Goal: Task Accomplishment & Management: Complete application form

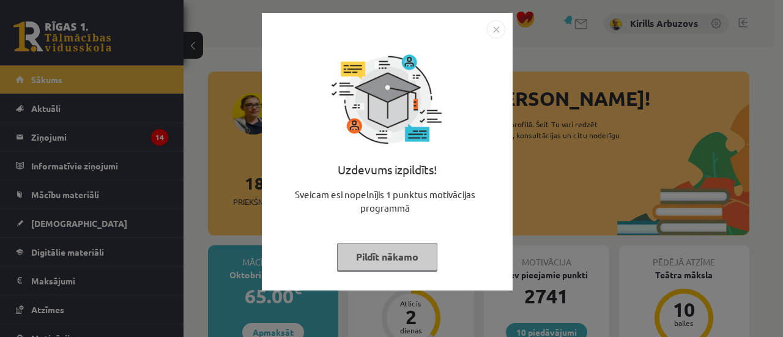
click at [383, 245] on button "Pildīt nākamo" at bounding box center [387, 257] width 100 height 28
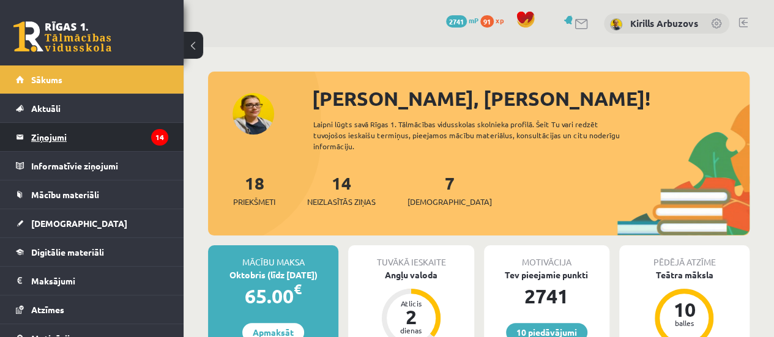
click at [82, 138] on legend "Ziņojumi 14" at bounding box center [99, 137] width 137 height 28
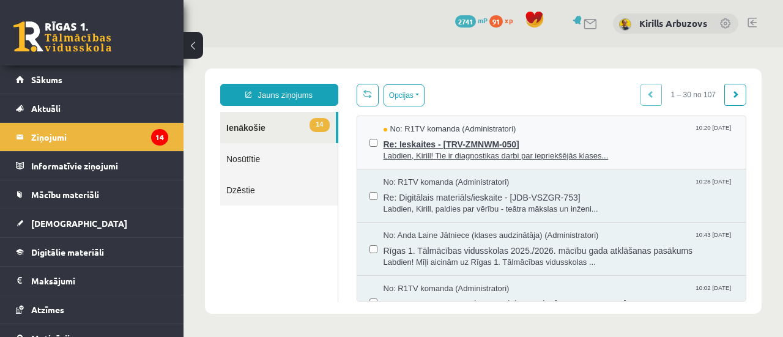
click at [480, 143] on span "Re: Ieskaites - [TRV-ZMNWM-050]" at bounding box center [559, 142] width 351 height 15
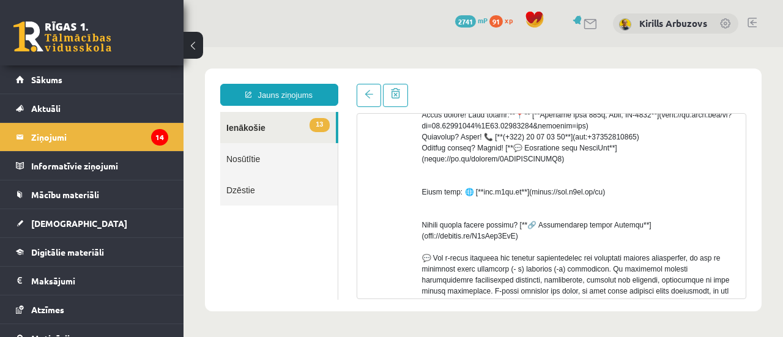
scroll to position [184, 0]
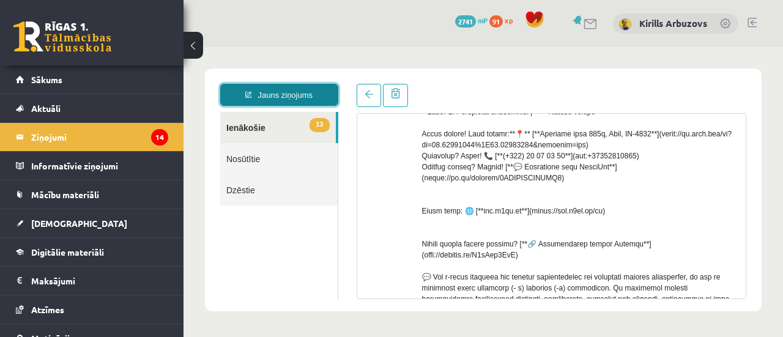
click at [279, 95] on link "Jauns ziņojums" at bounding box center [279, 95] width 118 height 22
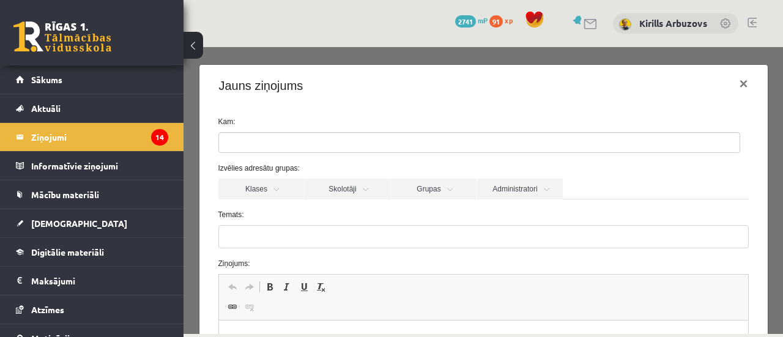
click at [248, 141] on input "search" at bounding box center [240, 143] width 43 height 20
click at [548, 188] on link "Administratori" at bounding box center [520, 189] width 86 height 21
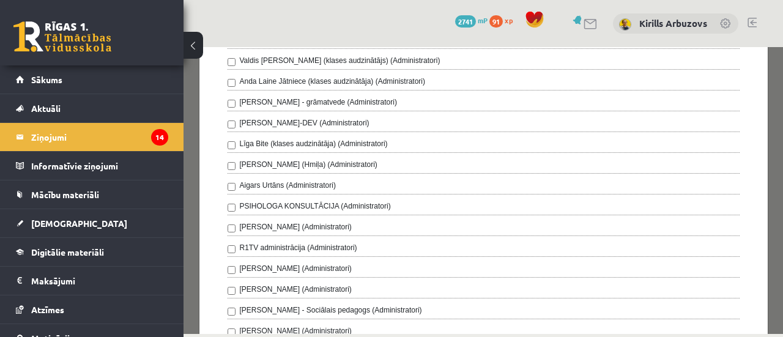
scroll to position [367, 0]
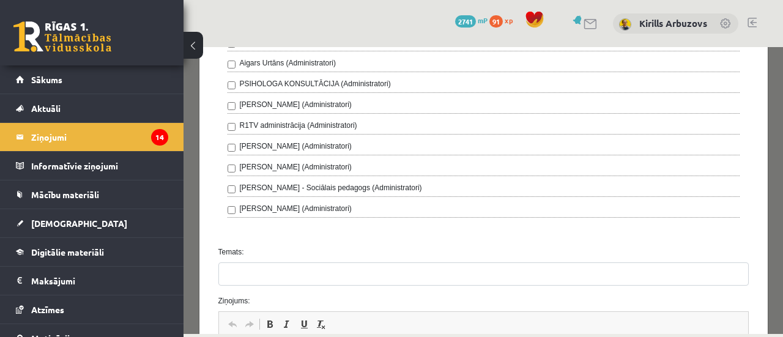
click at [270, 122] on label "R1TV administrācija (Administratori)" at bounding box center [298, 125] width 117 height 11
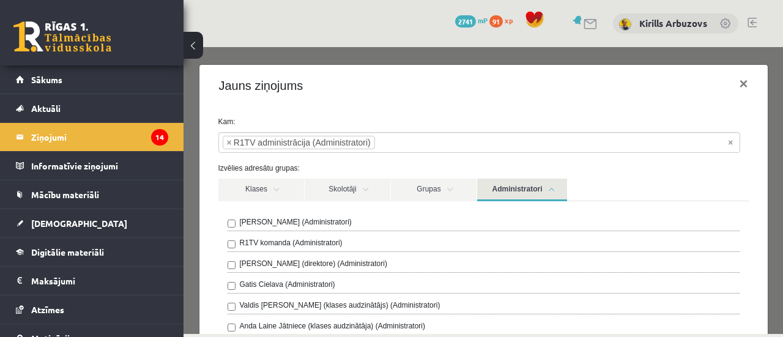
scroll to position [0, 0]
click at [519, 198] on link "Administratori" at bounding box center [522, 190] width 90 height 23
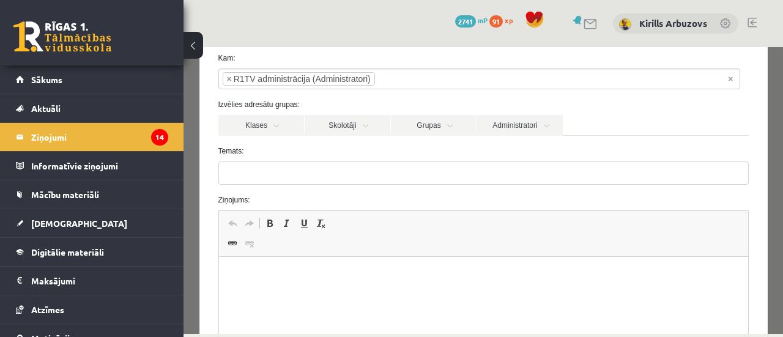
scroll to position [122, 0]
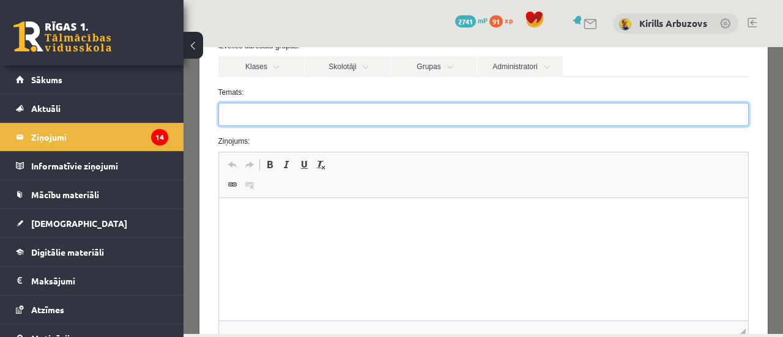
click at [250, 110] on input "Temats:" at bounding box center [483, 114] width 531 height 23
click at [258, 116] on input "Temats:" at bounding box center [483, 114] width 531 height 23
paste input "**********"
type input "**********"
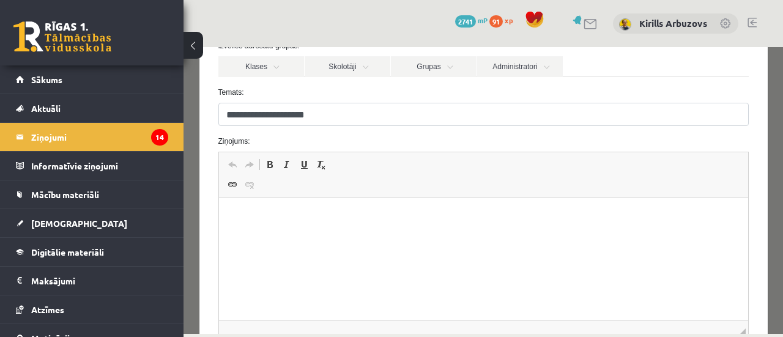
click at [287, 211] on p "Визуальный текстовый редактор, wiswyg-editor-47025029433700-1757164037-1" at bounding box center [483, 216] width 505 height 13
paste body "Визуальный текстовый редактор, wiswyg-editor-47025029433700-1757164037-1"
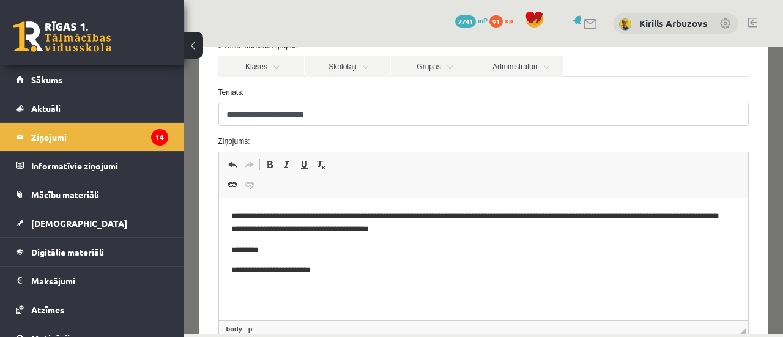
click at [240, 258] on body "**********" at bounding box center [483, 243] width 505 height 67
click at [234, 259] on body "**********" at bounding box center [483, 243] width 505 height 67
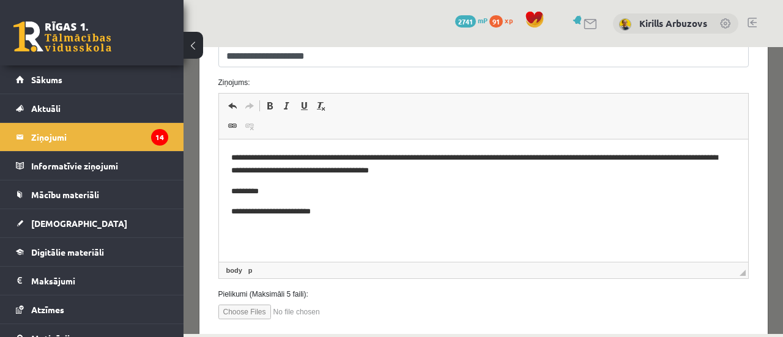
scroll to position [245, 0]
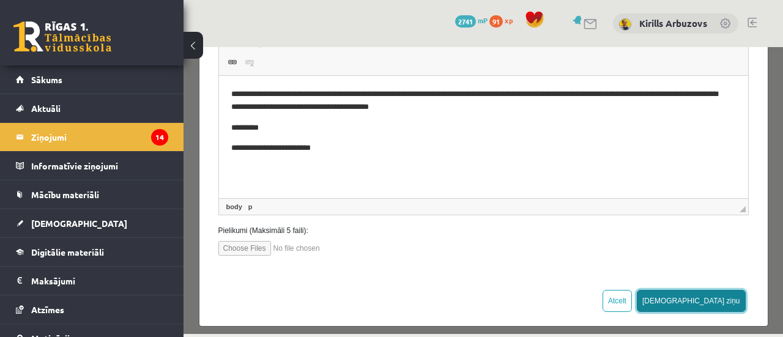
click at [710, 296] on button "Sūtīt ziņu" at bounding box center [691, 301] width 109 height 22
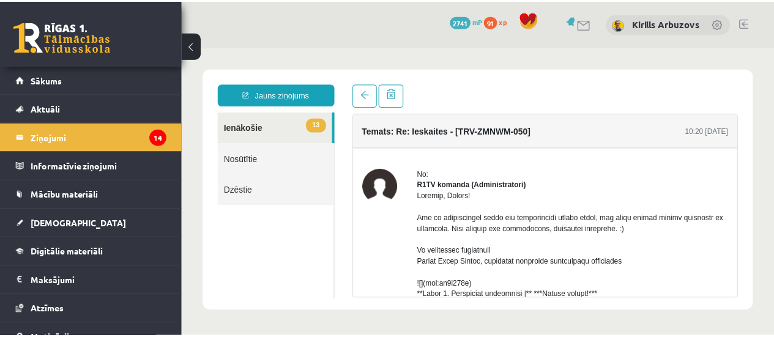
scroll to position [0, 0]
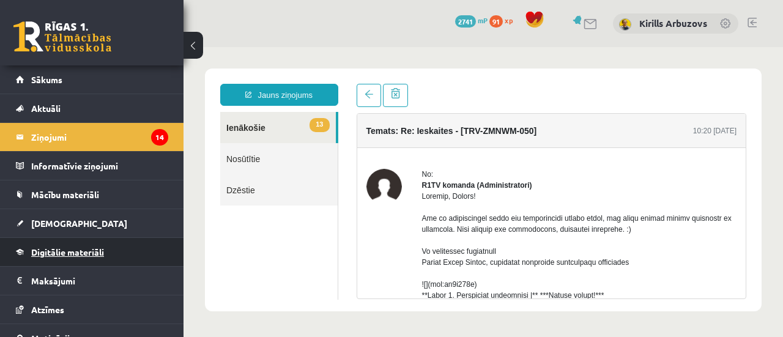
click at [89, 245] on link "Digitālie materiāli" at bounding box center [92, 252] width 152 height 28
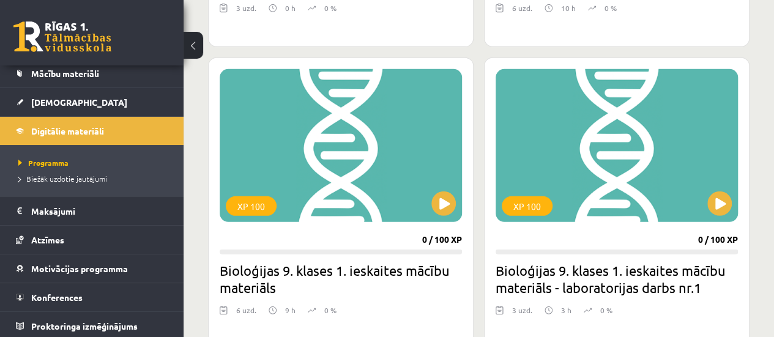
scroll to position [1774, 0]
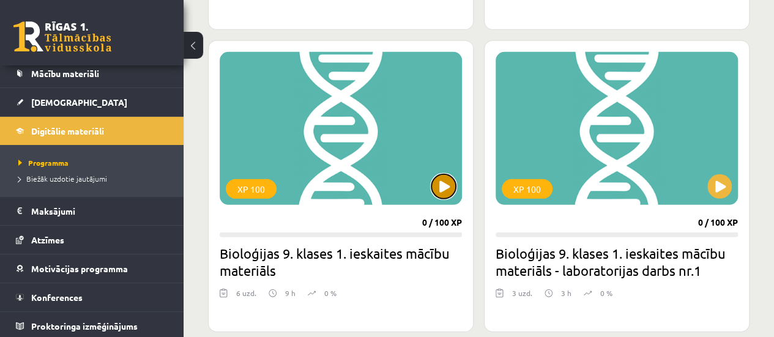
click at [438, 193] on button at bounding box center [443, 186] width 24 height 24
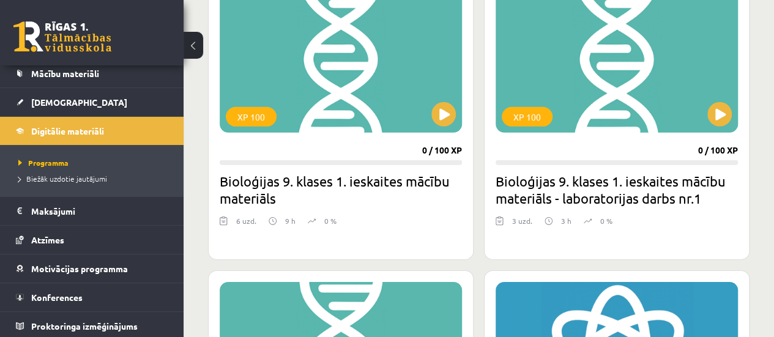
scroll to position [1897, 0]
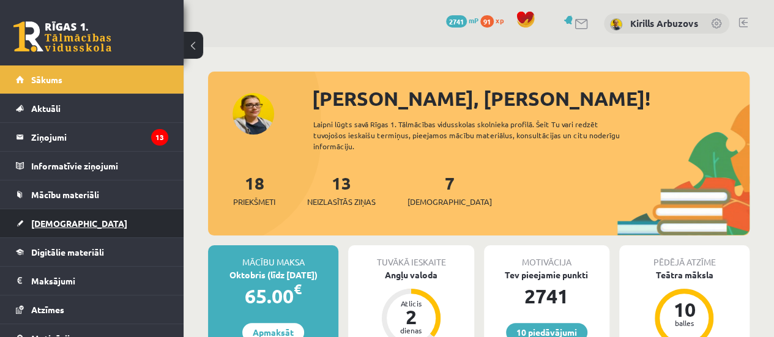
click at [92, 236] on link "[DEMOGRAPHIC_DATA]" at bounding box center [92, 223] width 152 height 28
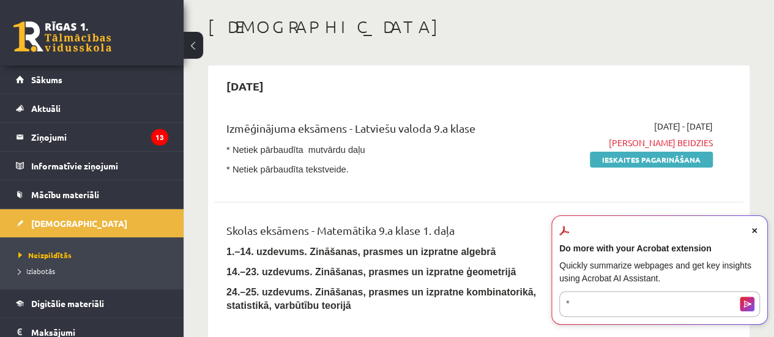
scroll to position [61, 0]
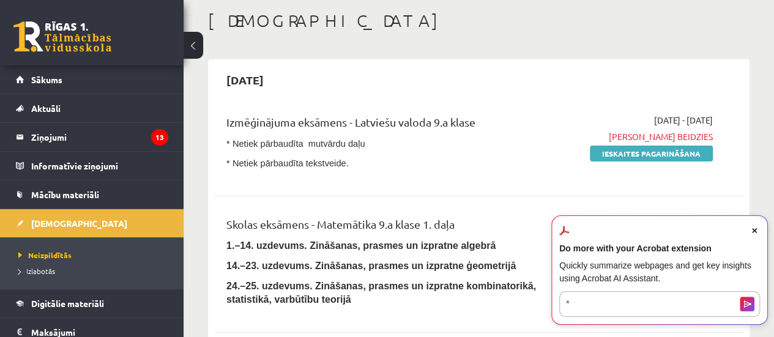
click at [753, 229] on icon "Close Acrobat AI Assistant Dialog" at bounding box center [754, 230] width 5 height 5
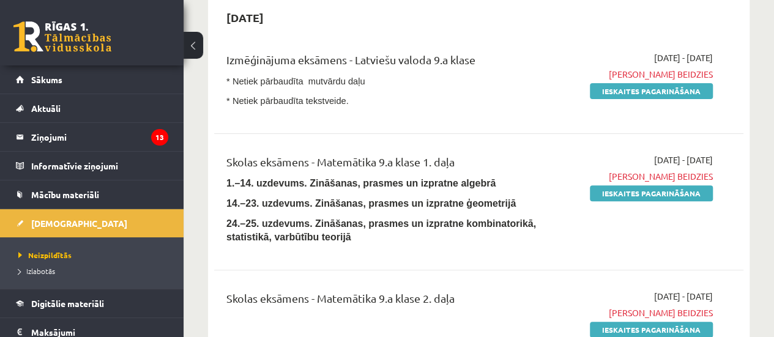
scroll to position [122, 0]
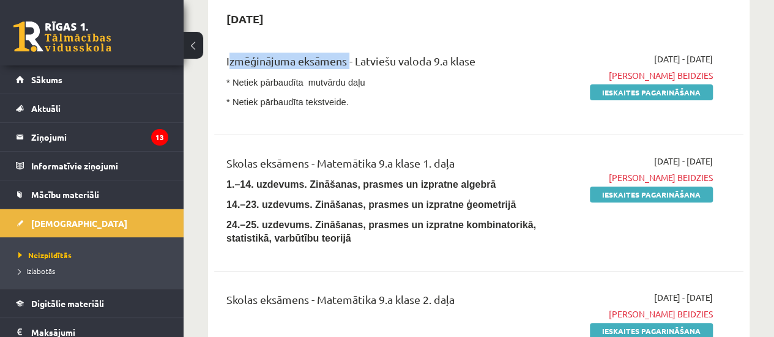
drag, startPoint x: 226, startPoint y: 62, endPoint x: 348, endPoint y: 63, distance: 121.2
click at [348, 63] on div "Izmēģinājuma eksāmens - Latviešu valoda 9.a klase" at bounding box center [385, 64] width 318 height 23
copy div "Izmēģinājuma eksāmens"
click at [296, 78] on span "* Netiek pārbaudīta mutvārdu daļu" at bounding box center [295, 83] width 139 height 10
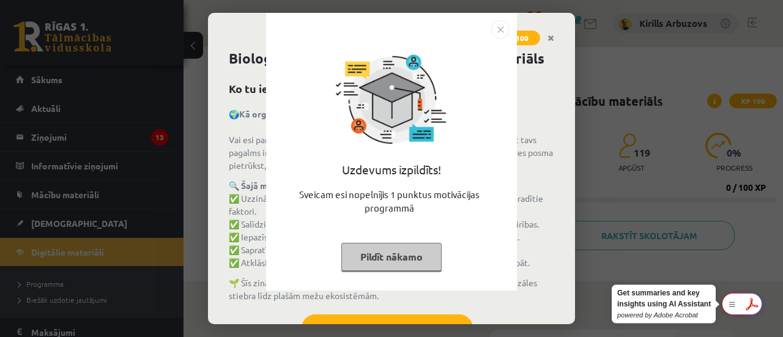
click at [417, 267] on button "Pildīt nākamo" at bounding box center [391, 257] width 100 height 28
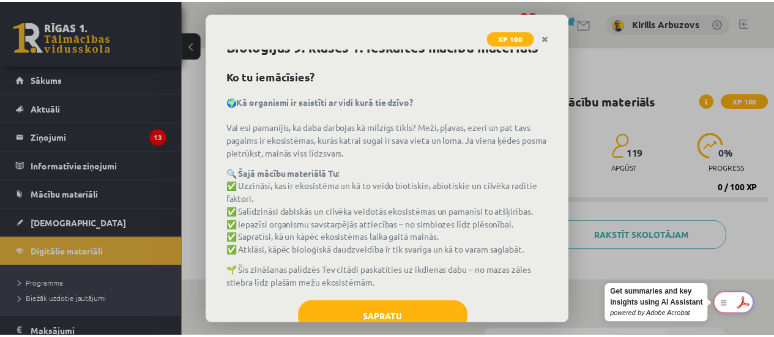
scroll to position [49, 0]
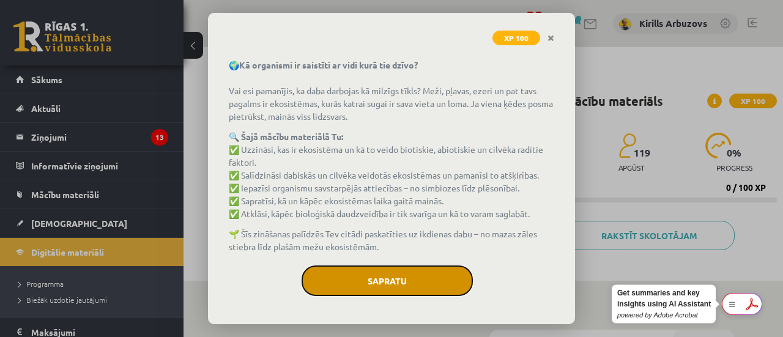
click at [398, 280] on button "Sapratu" at bounding box center [387, 281] width 171 height 31
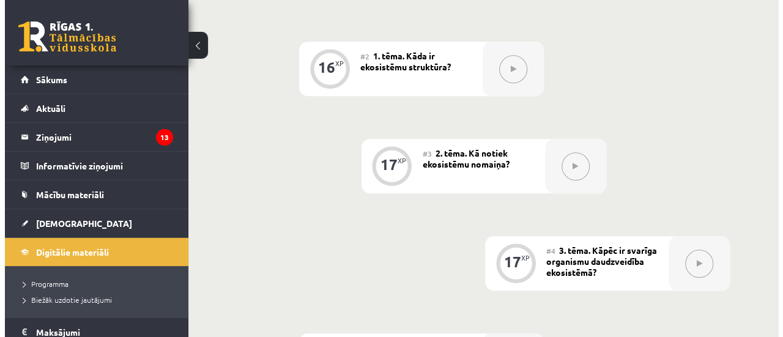
scroll to position [306, 0]
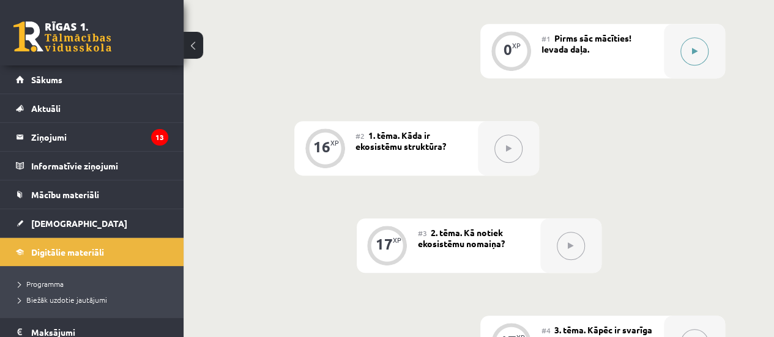
click at [696, 51] on icon at bounding box center [695, 51] width 6 height 7
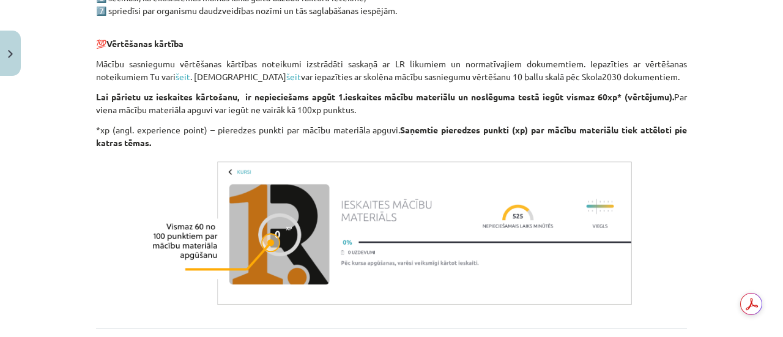
scroll to position [844, 0]
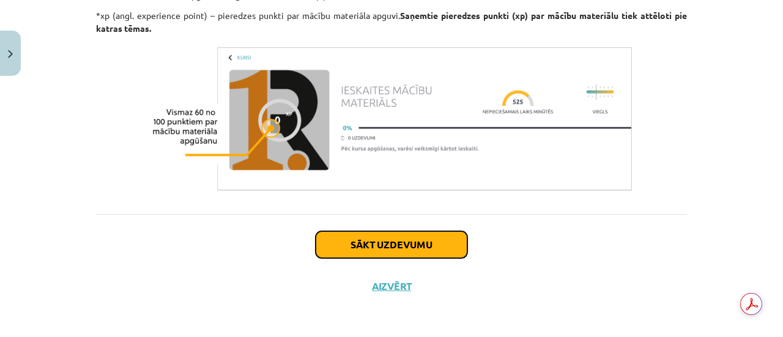
click at [406, 256] on button "Sākt uzdevumu" at bounding box center [392, 244] width 152 height 27
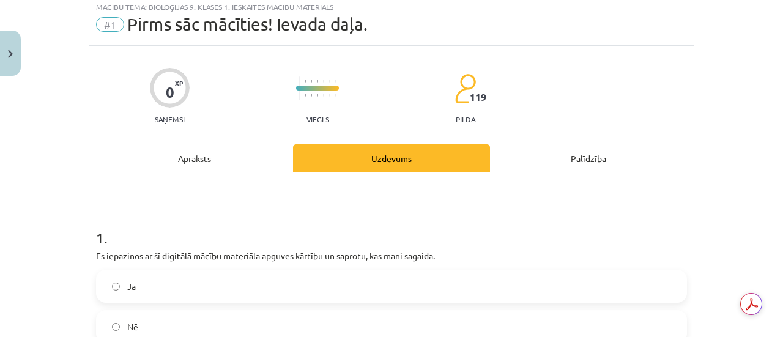
scroll to position [31, 0]
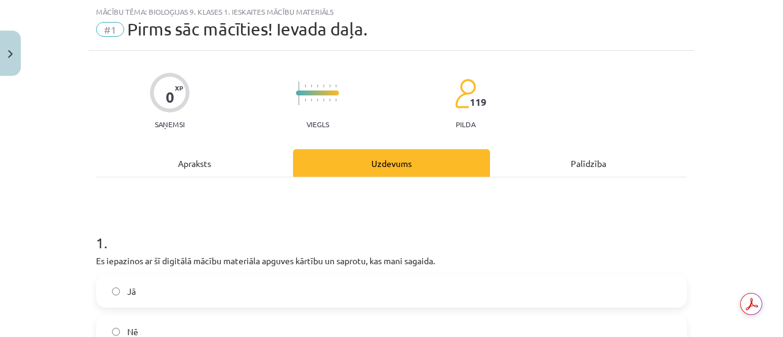
click at [189, 289] on label "Jā" at bounding box center [391, 291] width 589 height 31
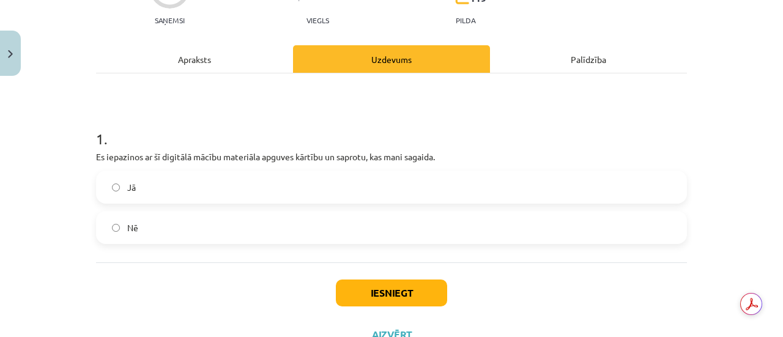
scroll to position [182, 0]
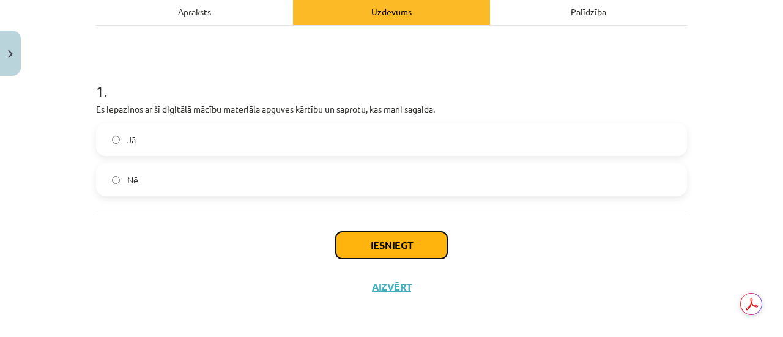
click at [398, 245] on button "Iesniegt" at bounding box center [391, 245] width 111 height 27
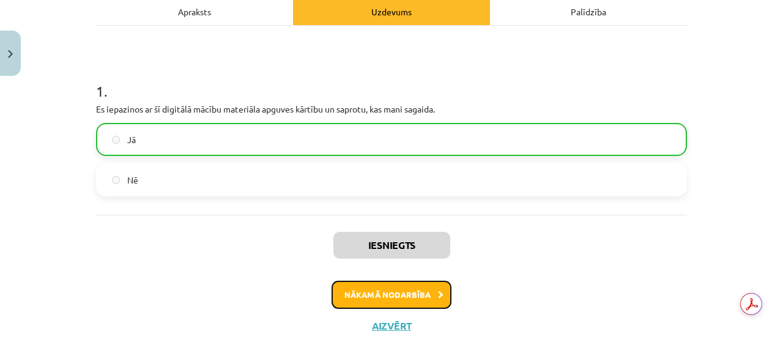
click at [408, 306] on button "Nākamā nodarbība" at bounding box center [392, 295] width 120 height 28
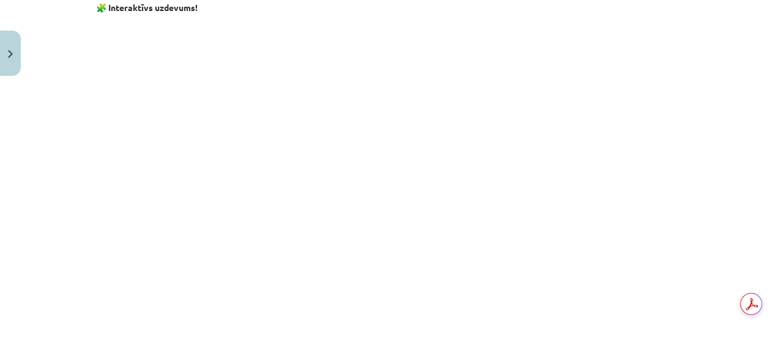
scroll to position [1335, 0]
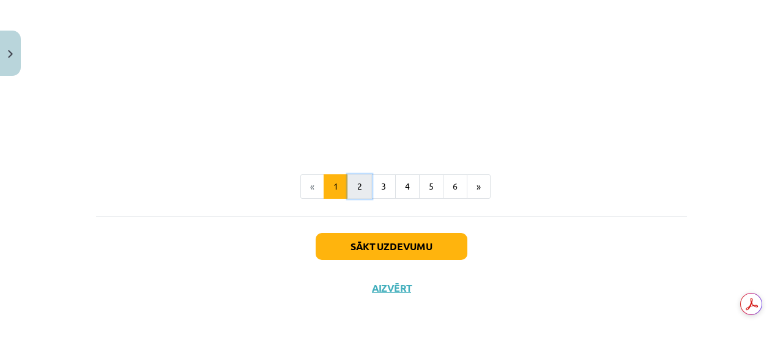
click at [356, 187] on button "2" at bounding box center [360, 186] width 24 height 24
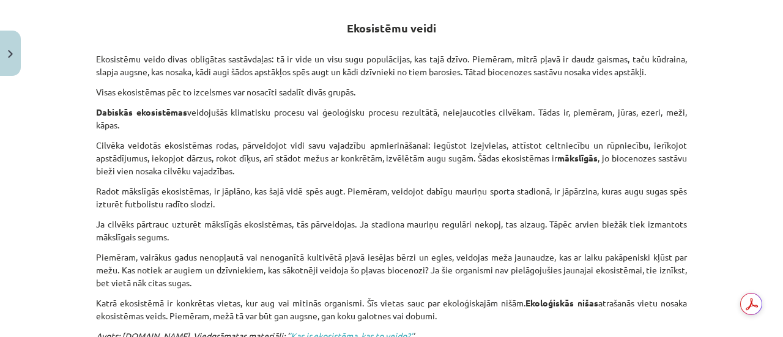
scroll to position [218, 0]
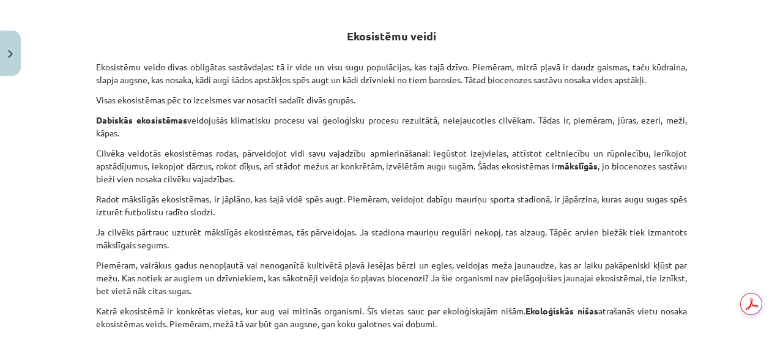
click at [359, 94] on p "Visas ekosistēmas pēc to izcelsmes var nosacīti sadalīt divās grupās." at bounding box center [391, 100] width 591 height 13
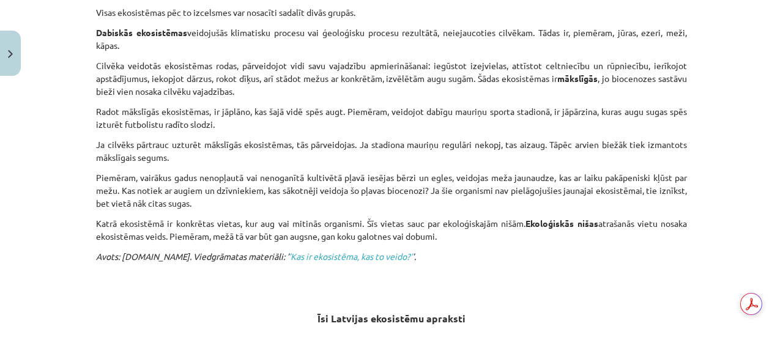
scroll to position [367, 0]
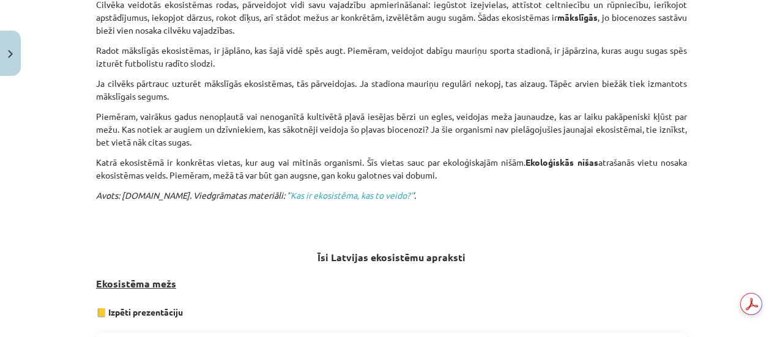
click at [392, 203] on p "Avots: Soma.lv. Viedgrāmatas materiāli: ’ ’Kas ir ekosistēma, kas to veido?’ ’." at bounding box center [391, 202] width 591 height 26
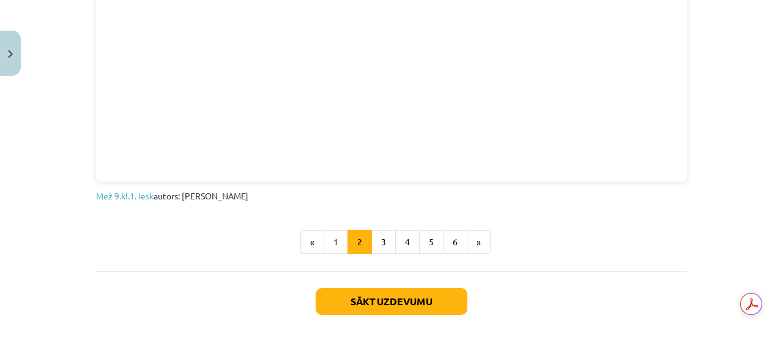
scroll to position [906, 0]
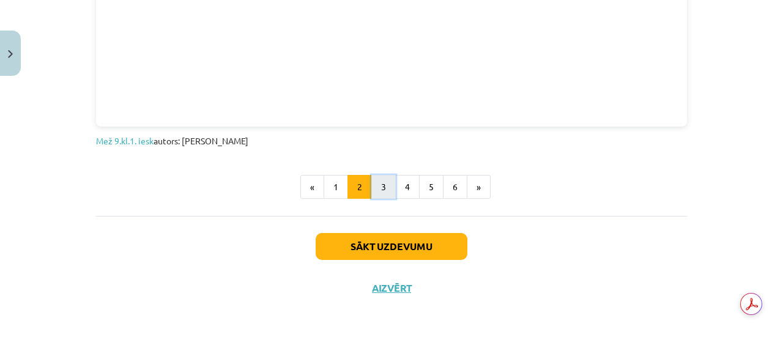
click at [384, 176] on button "3" at bounding box center [383, 187] width 24 height 24
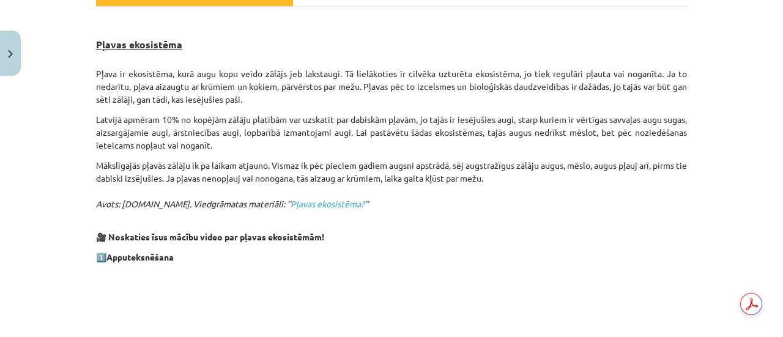
scroll to position [157, 0]
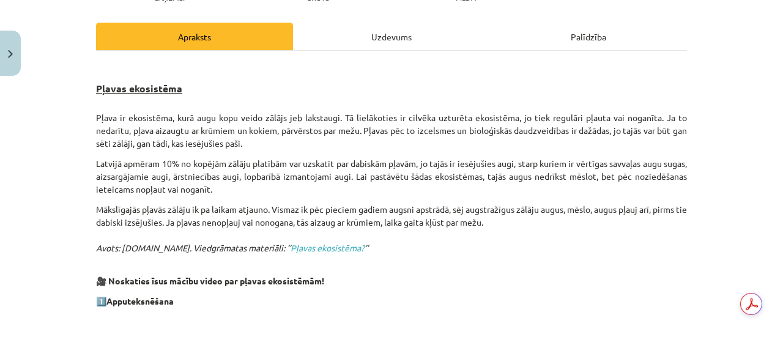
click at [378, 35] on div "Uzdevums" at bounding box center [391, 37] width 197 height 28
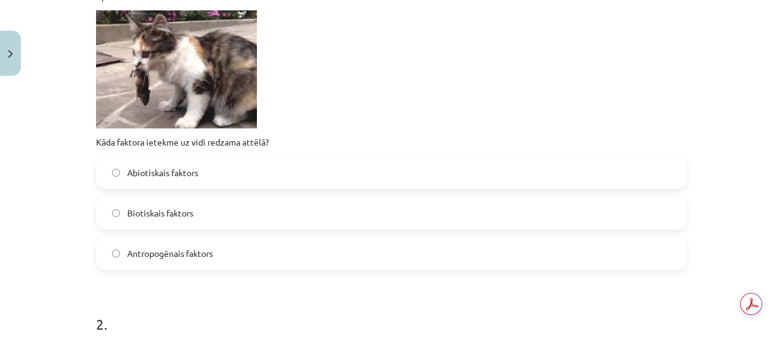
scroll to position [351, 0]
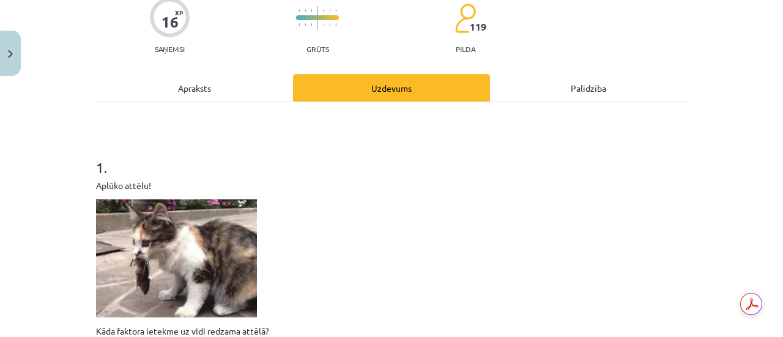
click at [228, 99] on div "Apraksts" at bounding box center [194, 88] width 197 height 28
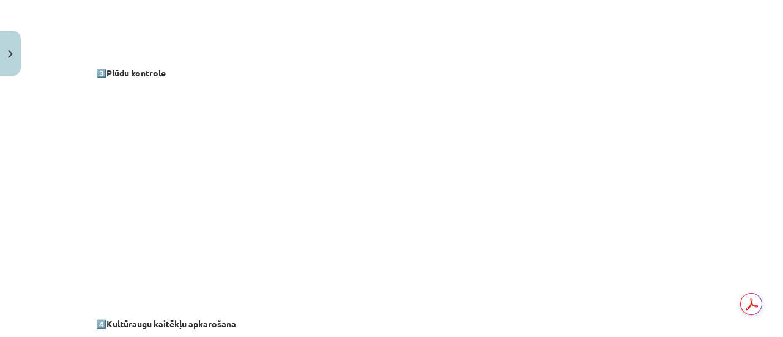
scroll to position [1193, 0]
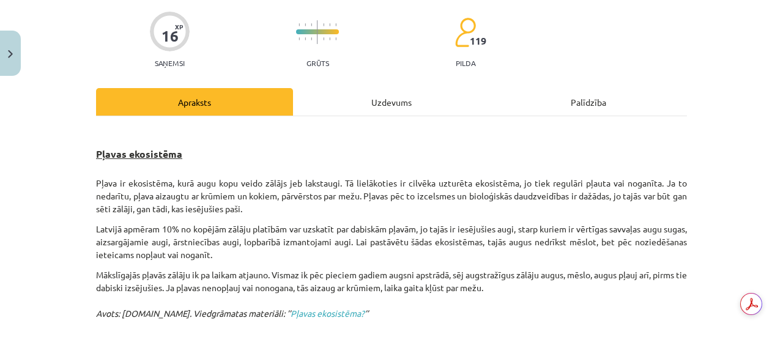
click at [333, 101] on div "Uzdevums" at bounding box center [391, 102] width 197 height 28
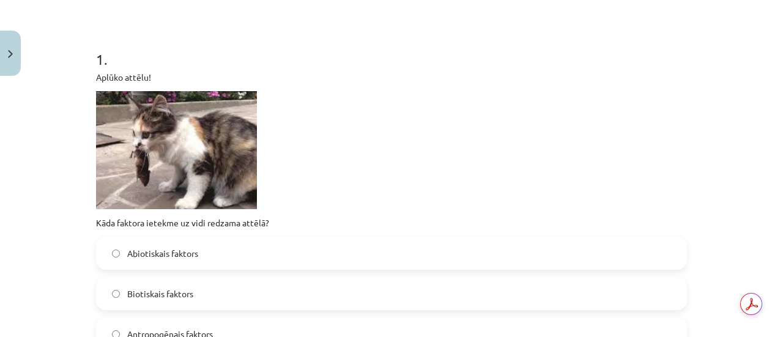
scroll to position [275, 0]
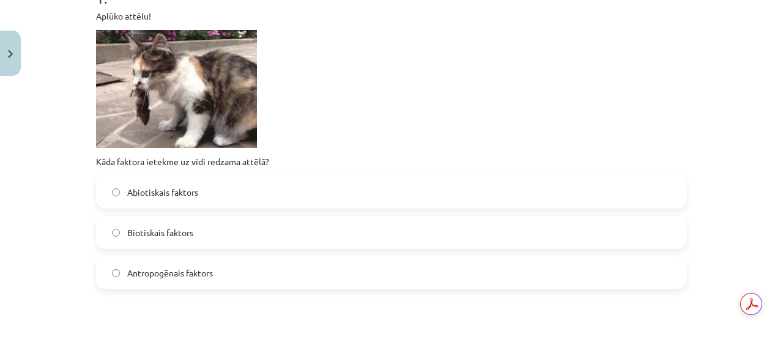
click at [200, 226] on label "Biotiskais faktors" at bounding box center [391, 232] width 589 height 31
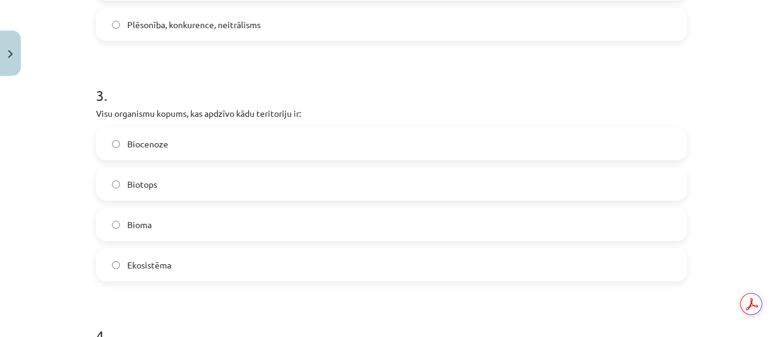
scroll to position [765, 0]
click at [169, 259] on label "Ekosistēma" at bounding box center [391, 264] width 589 height 31
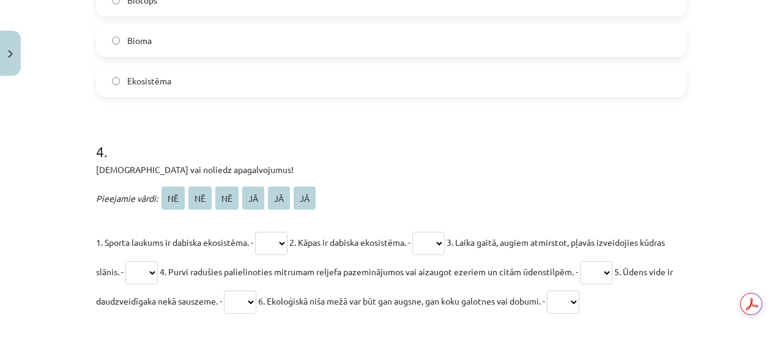
scroll to position [1010, 0]
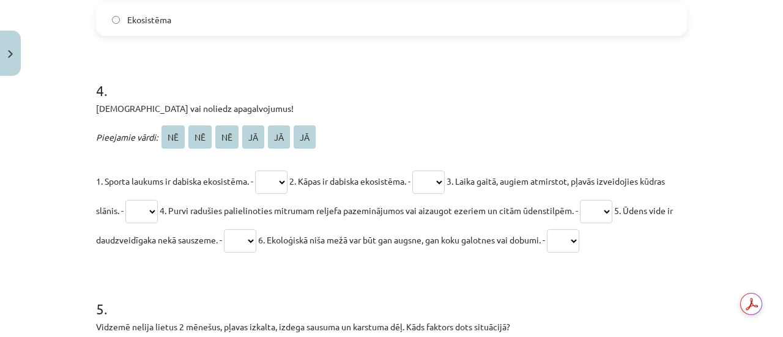
click at [271, 182] on select "** ** ** ** ** **" at bounding box center [271, 182] width 32 height 23
select select "**"
click at [256, 171] on select "** ** ** ** ** **" at bounding box center [271, 182] width 32 height 23
click at [444, 181] on select "** ** ** ** ** **" at bounding box center [428, 182] width 32 height 23
select select "**"
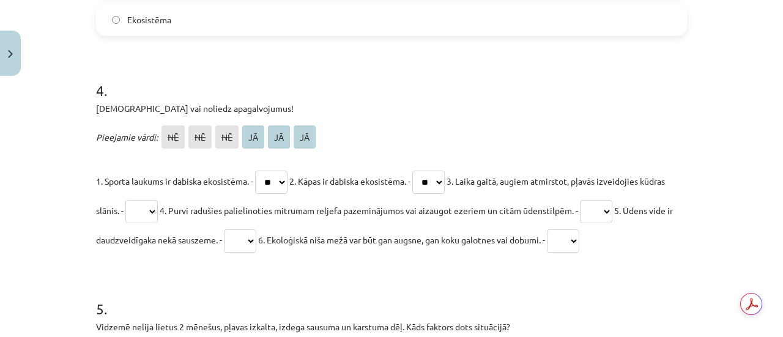
click at [423, 171] on select "** ** ** ** ** **" at bounding box center [428, 182] width 32 height 23
click at [158, 209] on select "** ** ** ** ** **" at bounding box center [141, 211] width 32 height 23
select select "**"
click at [151, 200] on select "** ** ** ** ** **" at bounding box center [141, 211] width 32 height 23
click at [613, 205] on select "** ** ** ** ** **" at bounding box center [596, 211] width 32 height 23
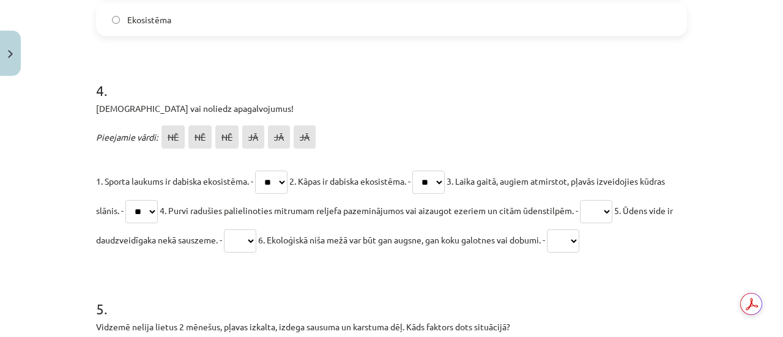
select select "**"
click at [613, 200] on select "** ** ** ** ** **" at bounding box center [596, 211] width 32 height 23
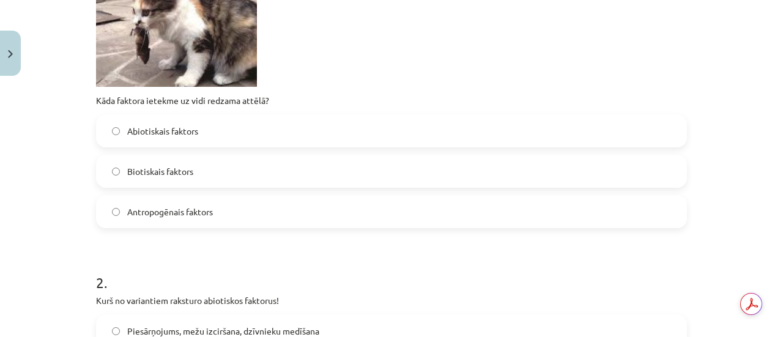
scroll to position [520, 0]
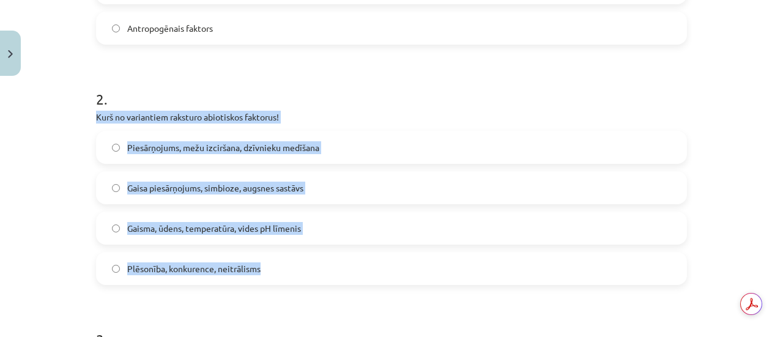
drag, startPoint x: 92, startPoint y: 118, endPoint x: 311, endPoint y: 283, distance: 274.5
click at [311, 283] on div "2 . Kurš no variantiem raksturo abiotiskos faktorus! Piesārņojums, mežu izcirša…" at bounding box center [391, 177] width 591 height 216
copy div "Kurš no variantiem raksturo abiotiskos faktorus! Piesārņojums, mežu izciršana, …"
click at [236, 239] on label "Gaisma, ūdens, temperatūra, vides pH līmenis" at bounding box center [391, 228] width 589 height 31
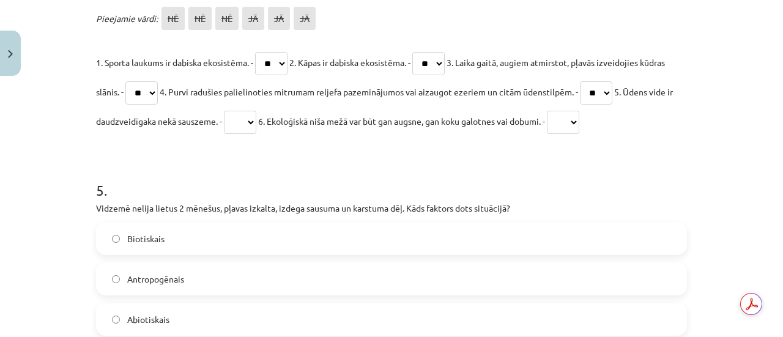
scroll to position [1132, 0]
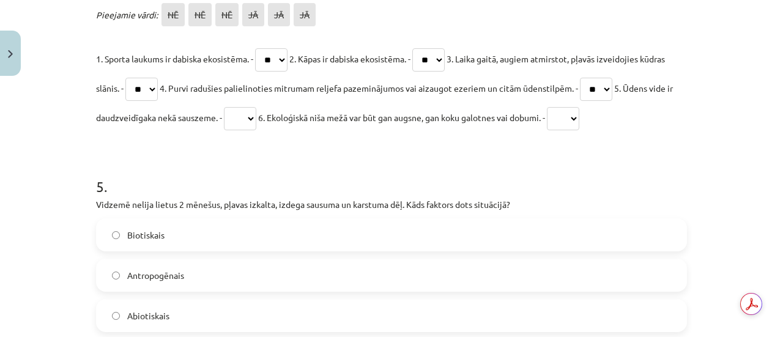
click at [256, 118] on select "** ** ** ** ** **" at bounding box center [240, 118] width 32 height 23
select select "**"
click at [256, 107] on select "** ** ** ** ** **" at bounding box center [240, 118] width 32 height 23
click at [579, 117] on select "** ** ** ** ** **" at bounding box center [563, 118] width 32 height 23
select select "**"
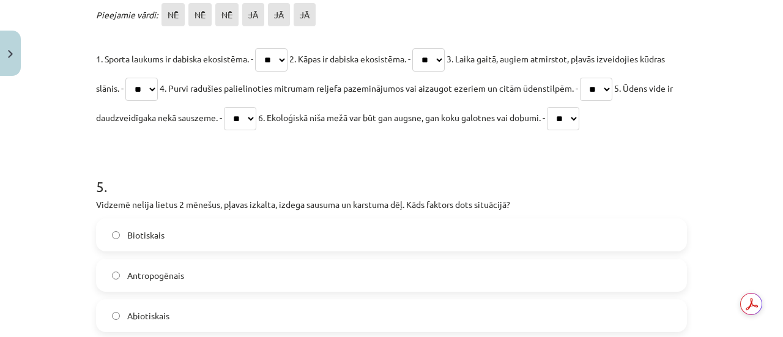
click at [579, 107] on select "** ** ** ** ** **" at bounding box center [563, 118] width 32 height 23
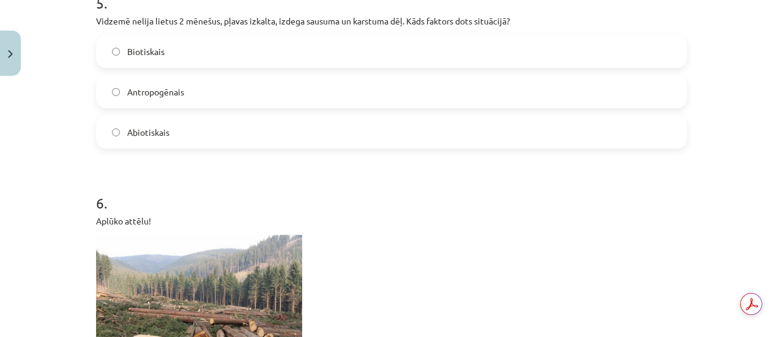
scroll to position [1254, 0]
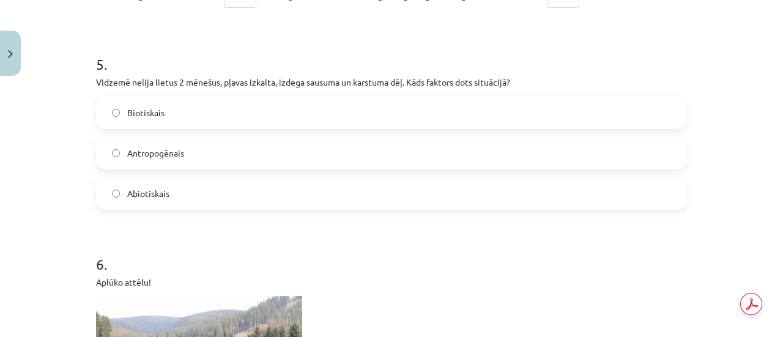
click at [193, 113] on label "Biotiskais" at bounding box center [391, 112] width 589 height 31
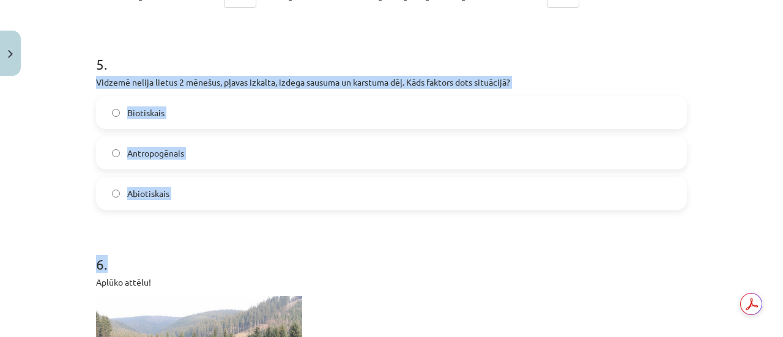
drag, startPoint x: 92, startPoint y: 83, endPoint x: 227, endPoint y: 219, distance: 191.7
click at [119, 81] on p "Vidzemē nelija lietus 2 mēnešus, pļavas izkalta, izdega sausuma un karstuma dēļ…" at bounding box center [391, 82] width 591 height 13
drag, startPoint x: 93, startPoint y: 82, endPoint x: 191, endPoint y: 210, distance: 161.1
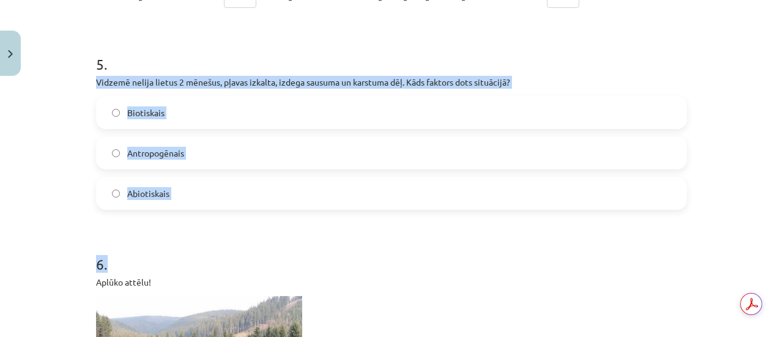
copy form "Vidzemē nelija lietus 2 mēnešus, pļavas izkalta, izdega sausuma un karstuma dēļ…"
click at [186, 184] on label "Abiotiskais" at bounding box center [391, 193] width 589 height 31
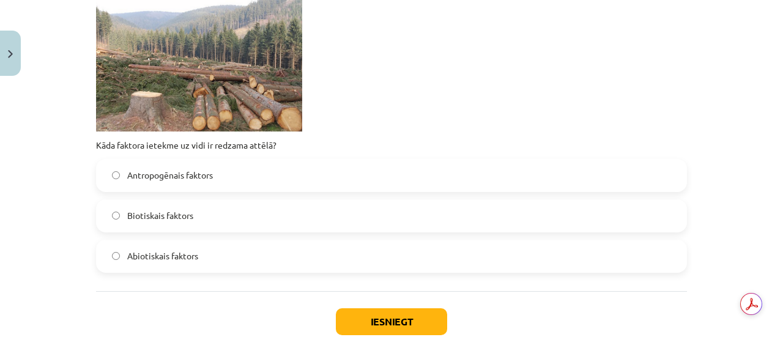
scroll to position [1560, 0]
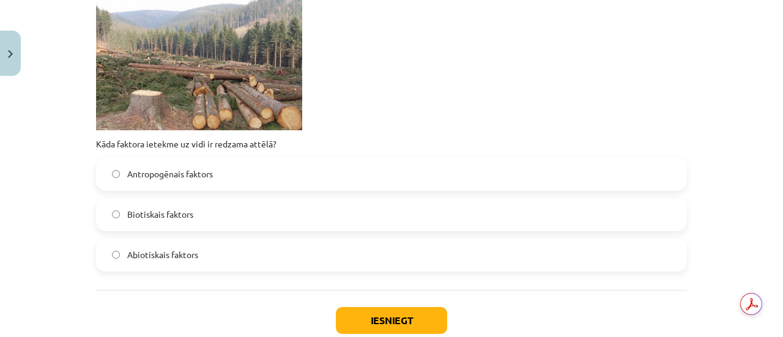
click at [193, 166] on label "Antropogēnais faktors" at bounding box center [391, 174] width 589 height 31
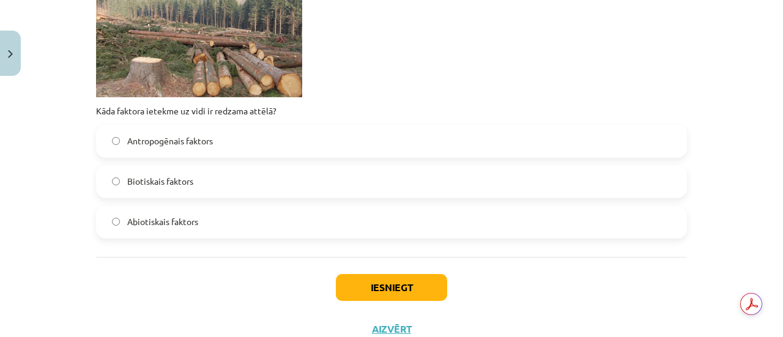
scroll to position [1636, 0]
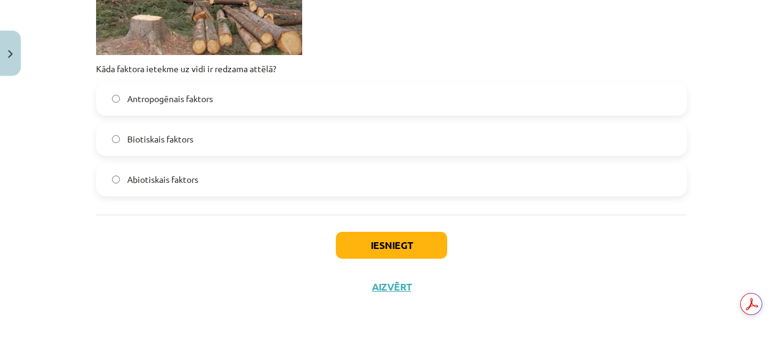
click at [414, 229] on div "Iesniegt Aizvērt" at bounding box center [391, 258] width 591 height 86
click at [414, 233] on button "Iesniegt" at bounding box center [391, 245] width 111 height 27
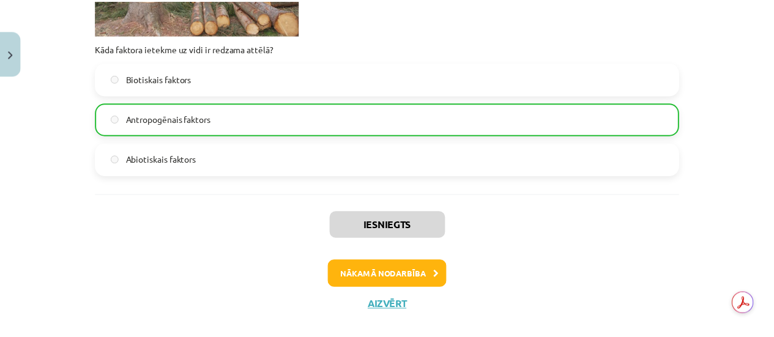
scroll to position [1674, 0]
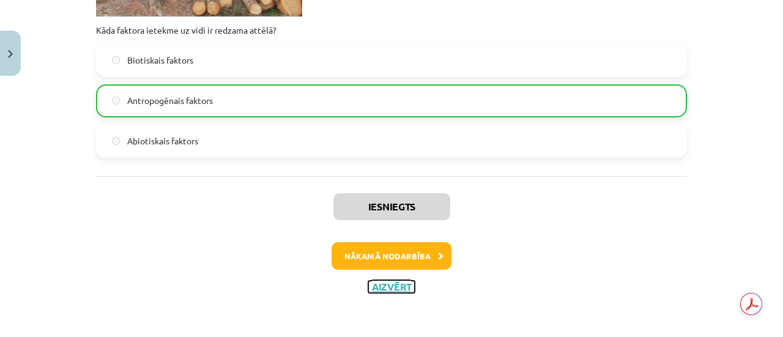
click at [390, 285] on button "Aizvērt" at bounding box center [391, 287] width 47 height 12
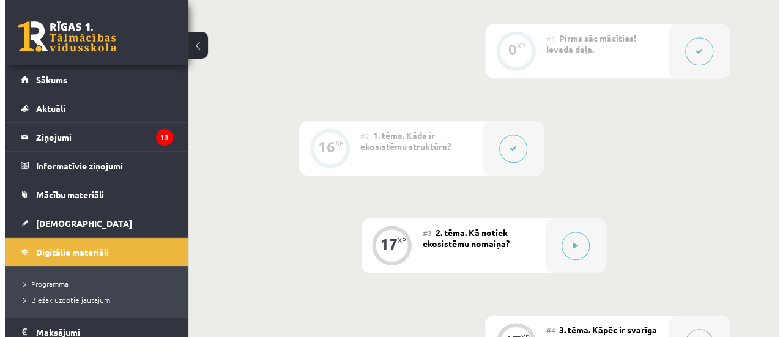
scroll to position [428, 0]
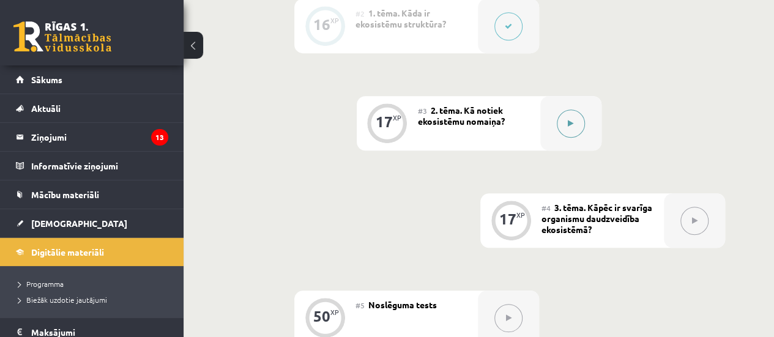
click at [578, 127] on button at bounding box center [571, 124] width 28 height 28
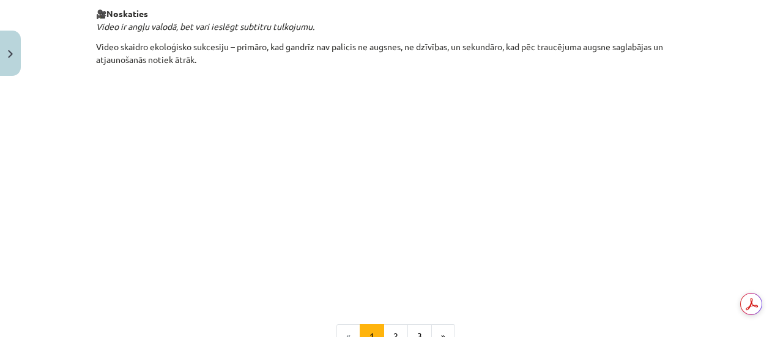
scroll to position [1404, 0]
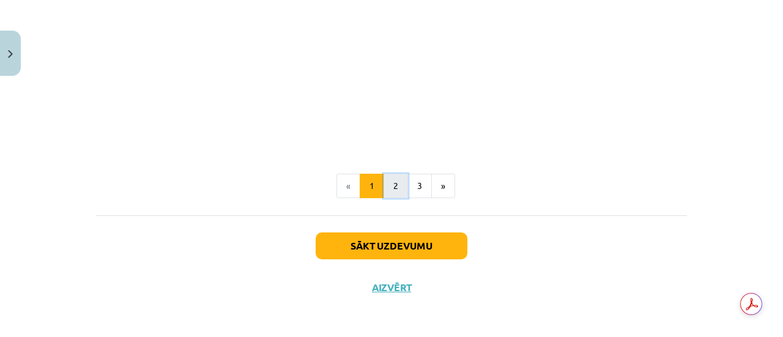
click at [397, 185] on button "2" at bounding box center [396, 186] width 24 height 24
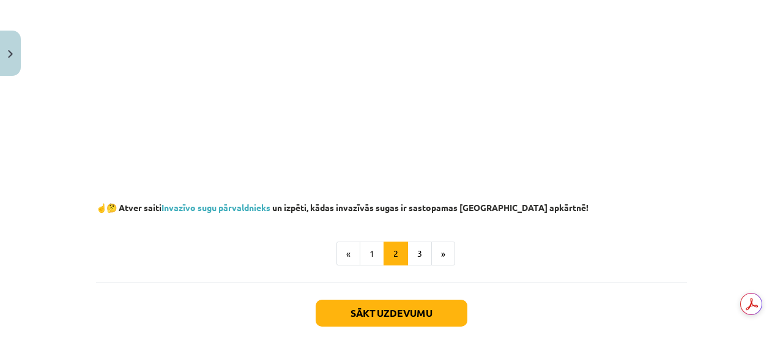
scroll to position [382, 0]
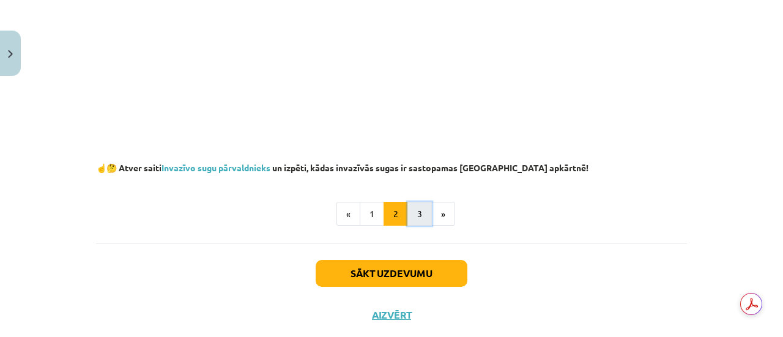
click at [419, 212] on button "3" at bounding box center [420, 214] width 24 height 24
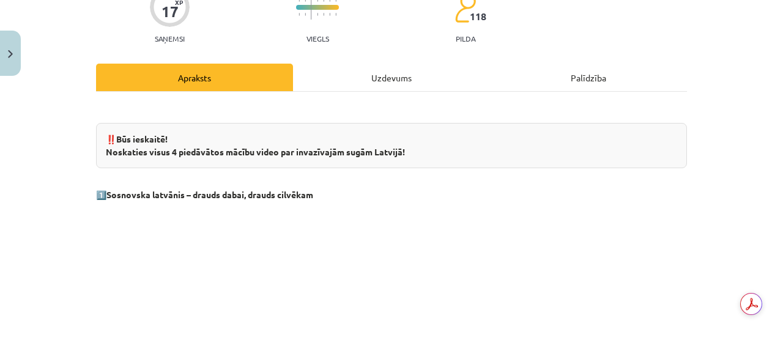
scroll to position [6, 0]
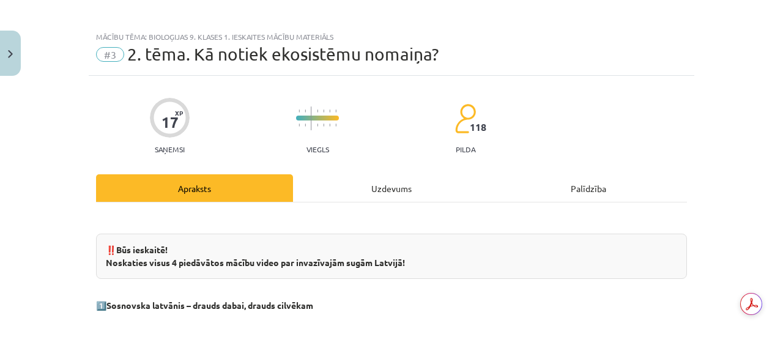
click at [409, 192] on div "Uzdevums" at bounding box center [391, 188] width 197 height 28
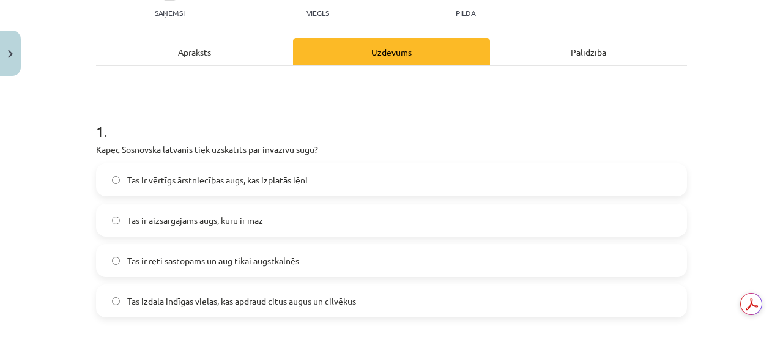
scroll to position [153, 0]
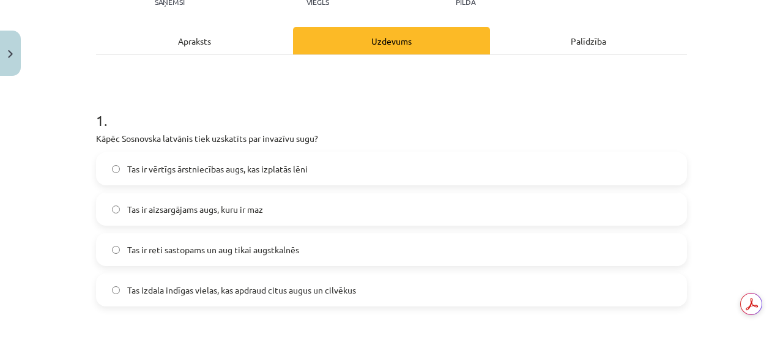
click at [194, 37] on div "Apraksts" at bounding box center [194, 41] width 197 height 28
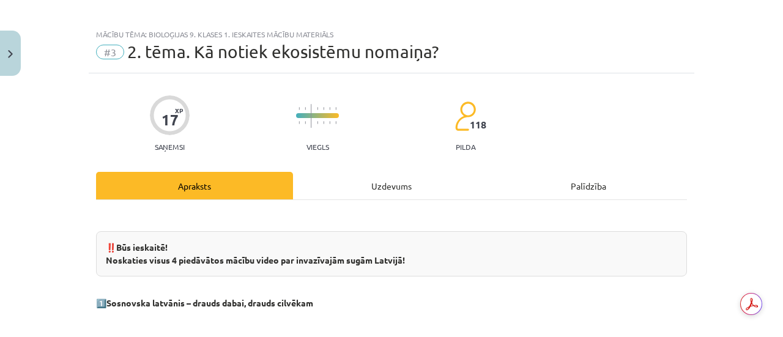
scroll to position [0, 0]
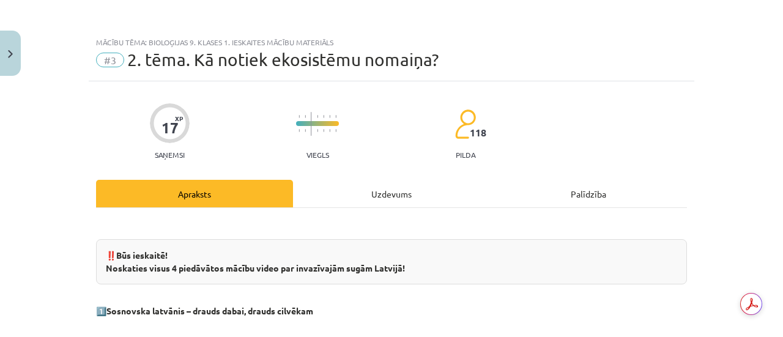
click at [354, 193] on div "Uzdevums" at bounding box center [391, 194] width 197 height 28
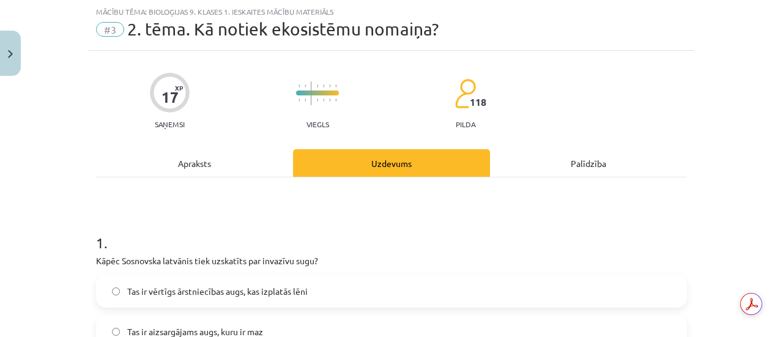
scroll to position [153, 0]
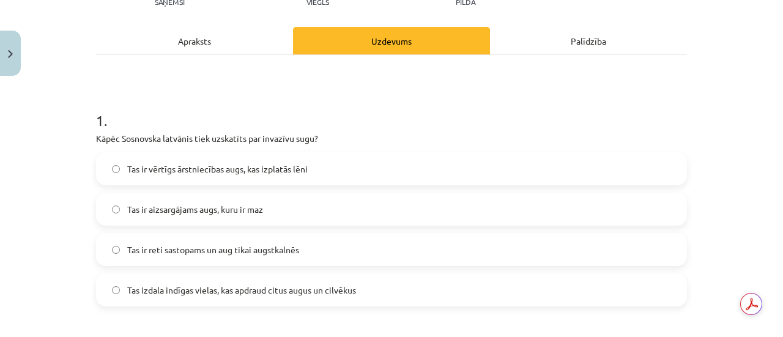
click at [190, 205] on span "Tas ir aizsargājams augs, kuru ir maz" at bounding box center [195, 209] width 136 height 13
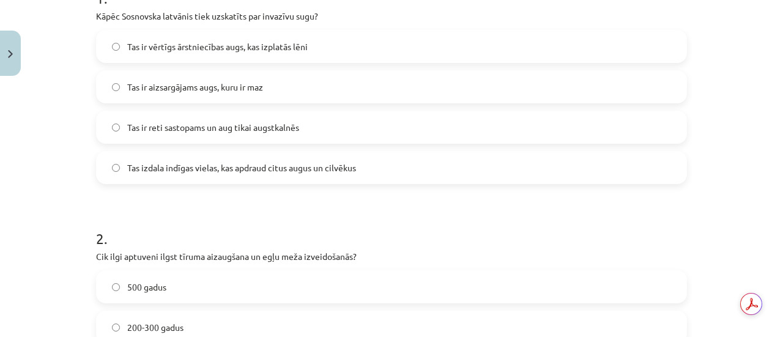
scroll to position [337, 0]
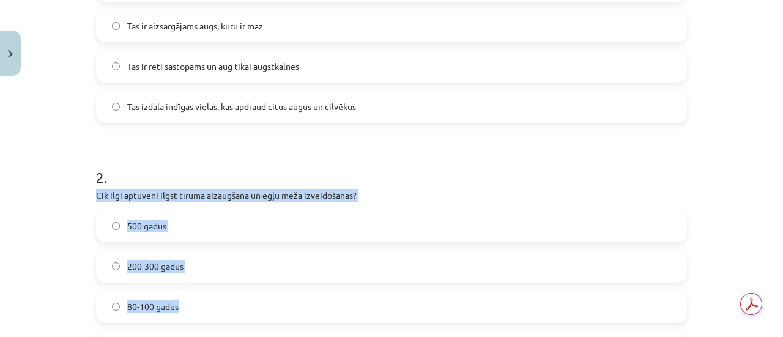
drag, startPoint x: 91, startPoint y: 194, endPoint x: 225, endPoint y: 309, distance: 176.6
copy div "Cik ilgi aptuveni ilgst tīruma aizaugšana un egļu meža izveidošanās? 500 gadus …"
click at [216, 280] on label "200-300 gadus" at bounding box center [391, 266] width 589 height 31
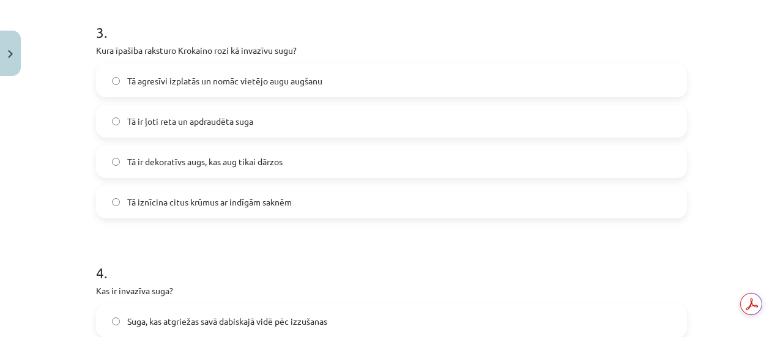
scroll to position [704, 0]
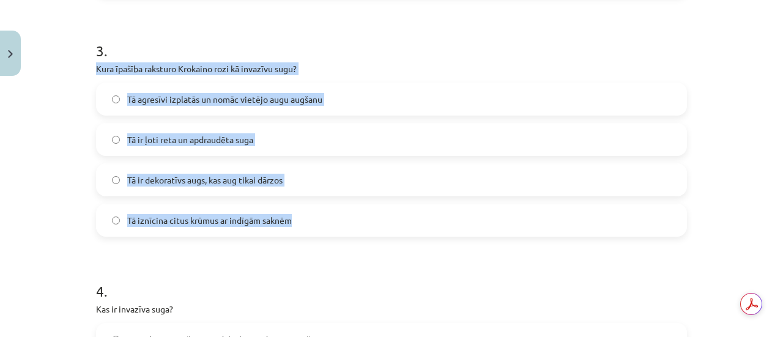
drag, startPoint x: 92, startPoint y: 69, endPoint x: 343, endPoint y: 219, distance: 291.7
click at [343, 219] on div "3 . Kura īpašība raksturo Krokaino rozi kā invazīvu sugu? Tā agresīvi izplatās …" at bounding box center [391, 129] width 591 height 216
copy div "Kura īpašība raksturo Krokaino rozi kā invazīvu sugu? Tā agresīvi izplatās un n…"
click at [281, 106] on label "Tā agresīvi izplatās un nomāc vietējo augu augšanu" at bounding box center [391, 99] width 589 height 31
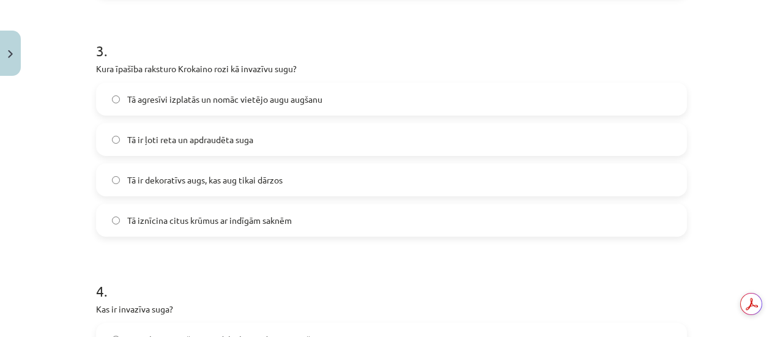
scroll to position [887, 0]
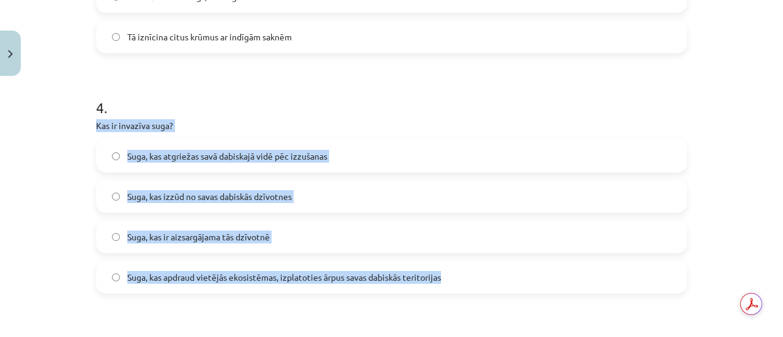
drag, startPoint x: 91, startPoint y: 128, endPoint x: 569, endPoint y: 277, distance: 501.1
click at [569, 277] on div "17 XP Saņemsi Viegls 118 pilda Apraksts Uzdevums Palīdzība 1 . Kāpēc Sosnovska …" at bounding box center [392, 280] width 606 height 2173
copy div "Kas ir invazīva suga? Suga, kas atgriežas savā dabiskajā vidē pēc izzušanas Sug…"
click at [441, 124] on p "Kas ir invazīva suga?" at bounding box center [391, 125] width 591 height 13
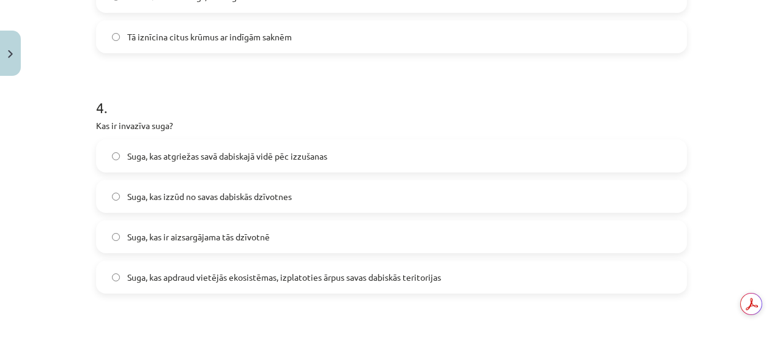
click at [352, 278] on span "Suga, kas apdraud vietējās ekosistēmas, izplatoties ārpus savas dabiskās terito…" at bounding box center [284, 277] width 314 height 13
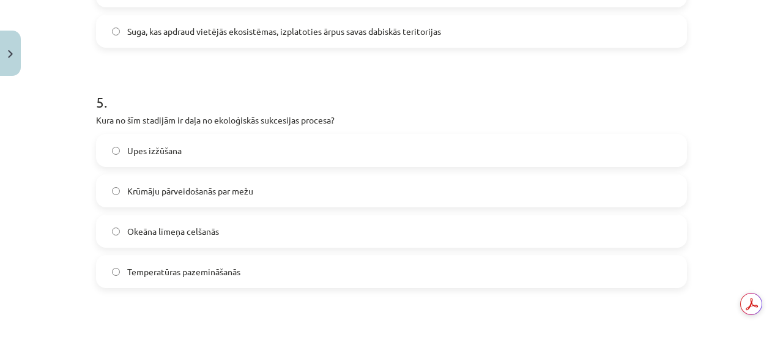
scroll to position [1152, 0]
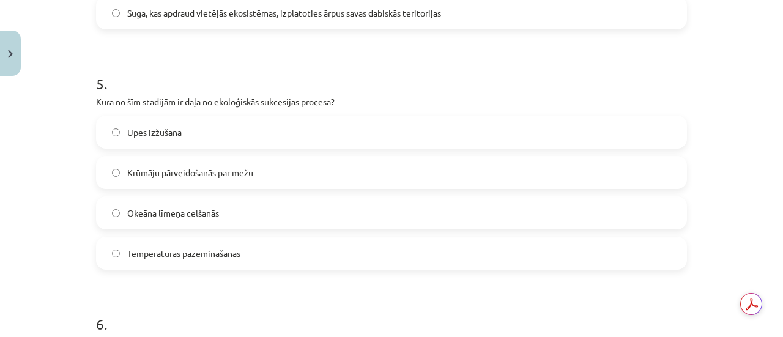
click at [179, 140] on label "Upes izžūšana" at bounding box center [391, 132] width 589 height 31
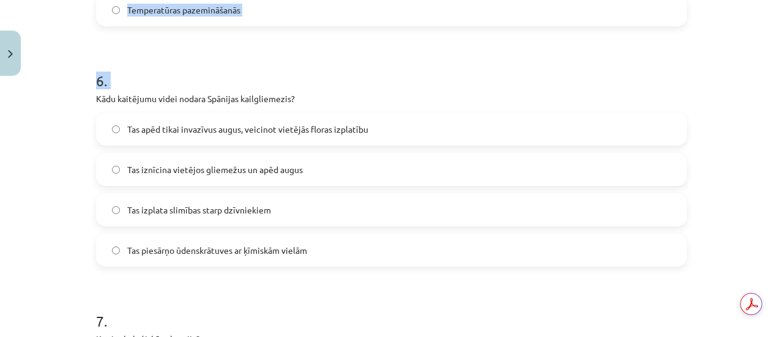
scroll to position [1377, 0]
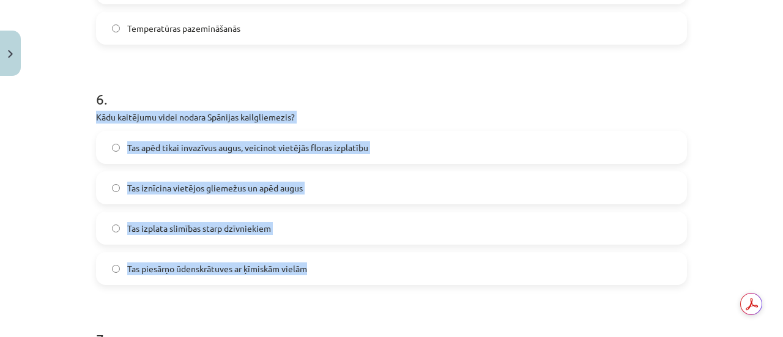
drag, startPoint x: 91, startPoint y: 35, endPoint x: 341, endPoint y: 264, distance: 339.5
click at [341, 264] on div "6 . Kādu kaitējumu videi nodara Spānijas kailgliemezis? Tas apēd tikai invazīvu…" at bounding box center [391, 177] width 591 height 216
copy div "Kādu kaitējumu videi nodara Spānijas kailgliemezis? Tas apēd tikai invazīvus au…"
click at [325, 192] on label "Tas iznīcina vietējos gliemežus un apēd augus" at bounding box center [391, 188] width 589 height 31
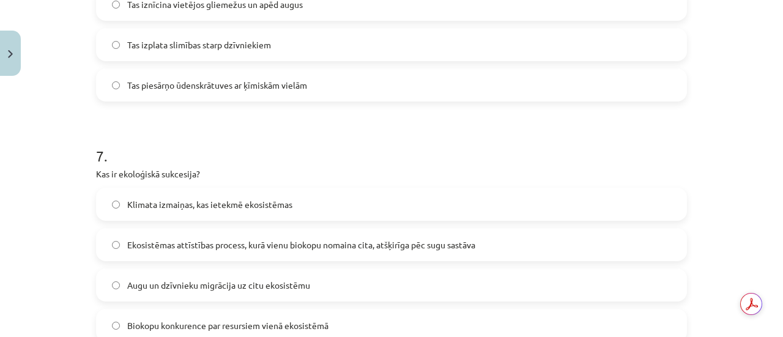
scroll to position [1622, 0]
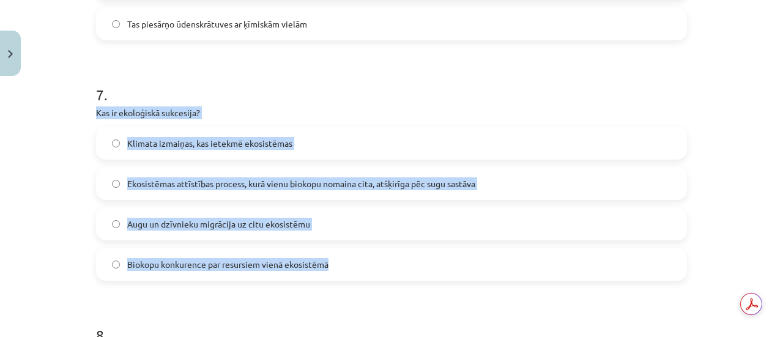
drag, startPoint x: 92, startPoint y: 111, endPoint x: 409, endPoint y: 269, distance: 353.6
click at [409, 269] on div "7 . Kas ir ekoloģiskā sukcesija? Klimata izmaiņas, kas ietekmē ekosistēmas Ekos…" at bounding box center [391, 173] width 591 height 216
copy div "Kas ir ekoloģiskā sukcesija? Klimata izmaiņas, kas ietekmē ekosistēmas Ekosistē…"
click at [393, 184] on span "Ekosistēmas attīstības process, kurā vienu biokopu nomaina cita, atšķirīga pēc …" at bounding box center [301, 183] width 348 height 13
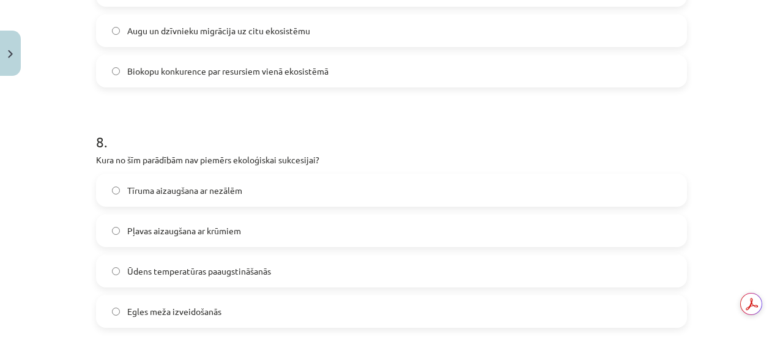
scroll to position [1866, 0]
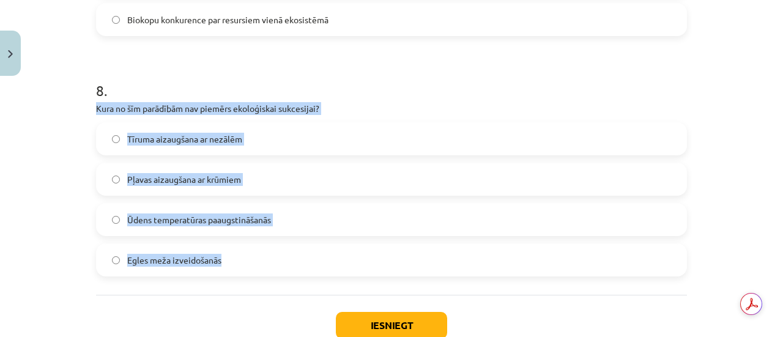
drag, startPoint x: 91, startPoint y: 106, endPoint x: 251, endPoint y: 288, distance: 241.9
copy div "Kura no šīm parādībām nav piemērs ekoloģiskai sukcesijai? Tīruma aizaugšana ar …"
click at [252, 228] on label "Ūdens temperatūras paaugstināšanās" at bounding box center [391, 219] width 589 height 31
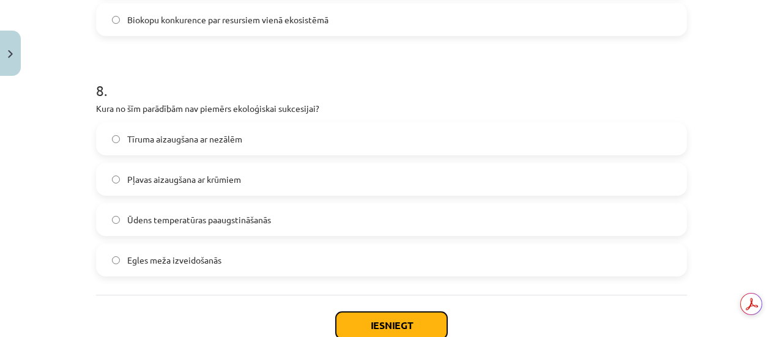
click at [382, 326] on button "Iesniegt" at bounding box center [391, 325] width 111 height 27
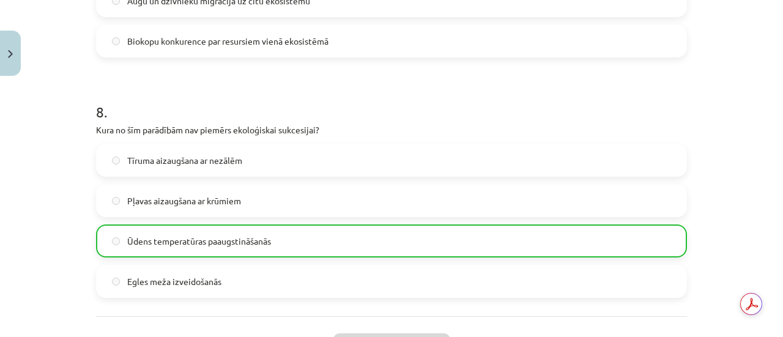
scroll to position [1985, 0]
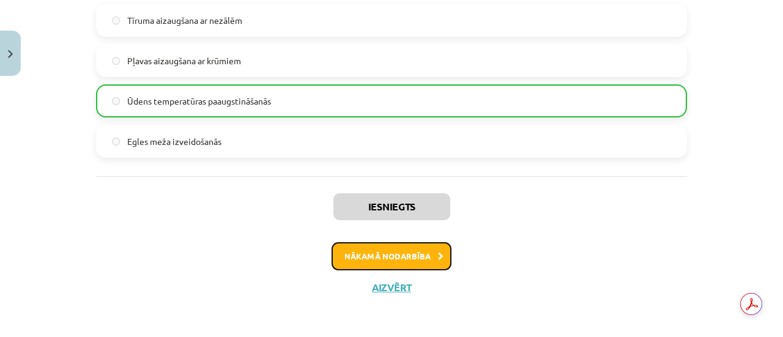
click at [408, 248] on button "Nākamā nodarbība" at bounding box center [392, 256] width 120 height 28
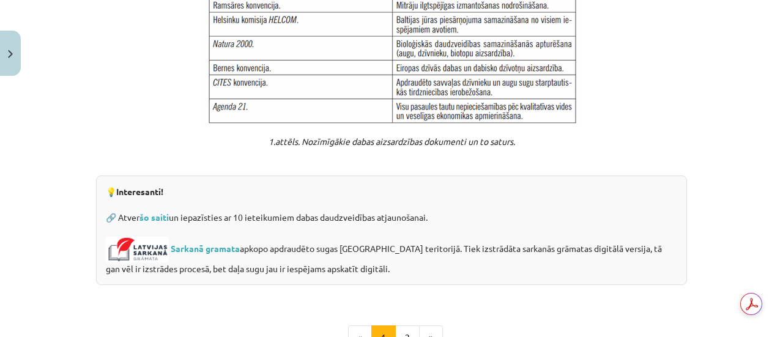
scroll to position [1036, 0]
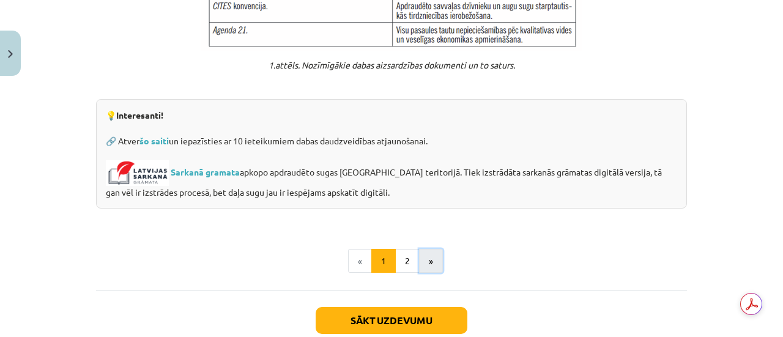
click at [430, 249] on button "»" at bounding box center [431, 261] width 24 height 24
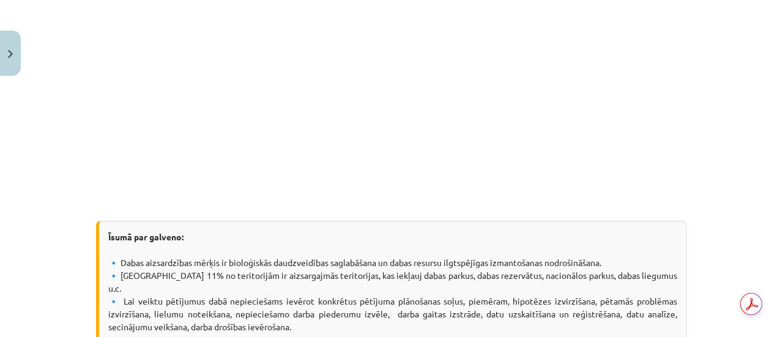
scroll to position [524, 0]
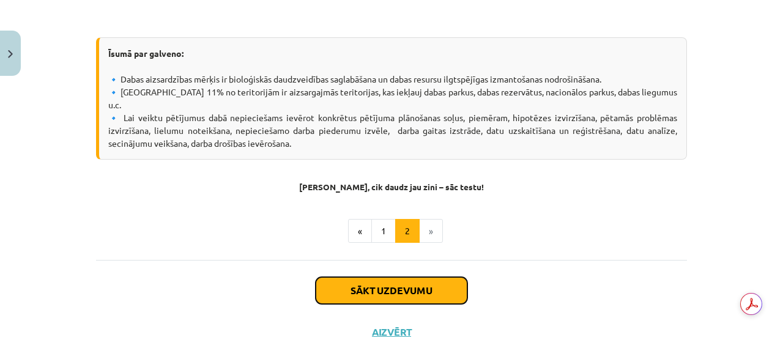
click at [402, 277] on button "Sākt uzdevumu" at bounding box center [392, 290] width 152 height 27
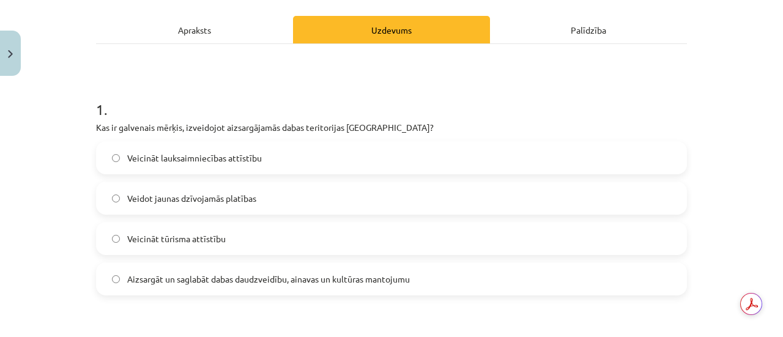
scroll to position [184, 0]
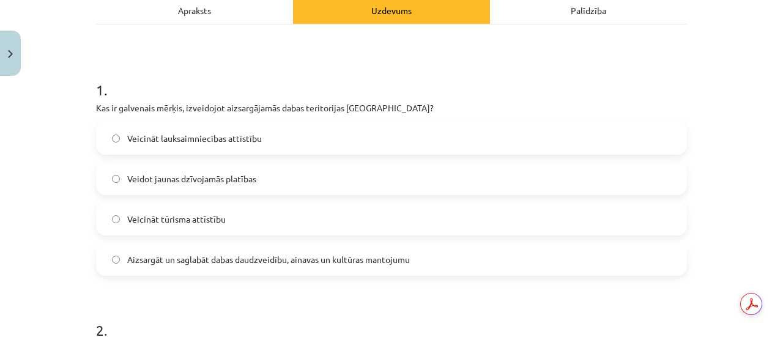
click at [145, 262] on span "Aizsargāt un saglabāt dabas daudzveidību, ainavas un kultūras mantojumu" at bounding box center [268, 259] width 283 height 13
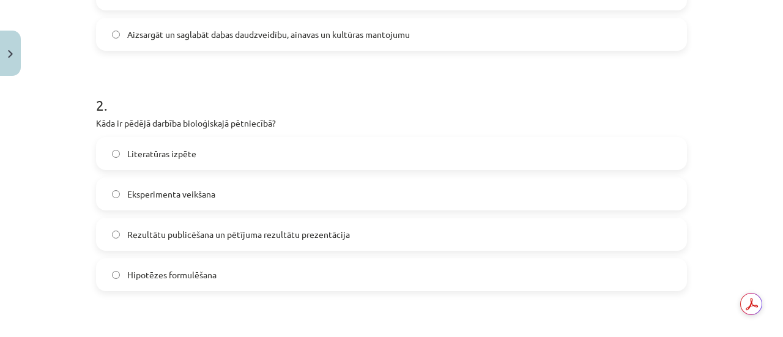
scroll to position [428, 0]
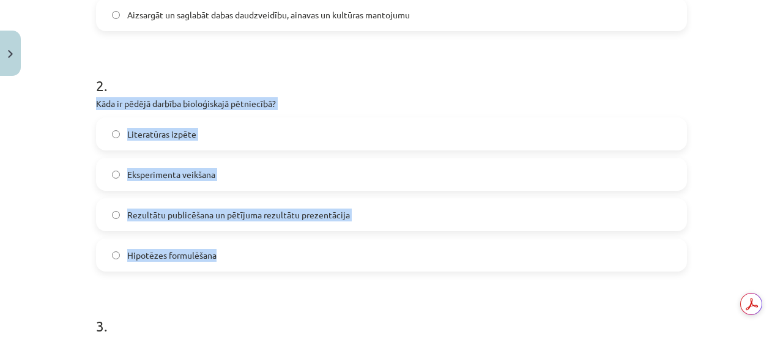
drag, startPoint x: 92, startPoint y: 106, endPoint x: 266, endPoint y: 245, distance: 222.8
click at [266, 245] on div "2 . Kāda ir pēdējā darbība bioloģiskajā pētniecībā? Literatūras izpēte Eksperim…" at bounding box center [391, 164] width 591 height 216
copy div "Kāda ir pēdējā darbība bioloģiskajā pētniecībā? Literatūras izpēte Eksperimenta…"
click at [328, 223] on label "Rezultātu publicēšana un pētījuma rezultātu prezentācija" at bounding box center [391, 214] width 589 height 31
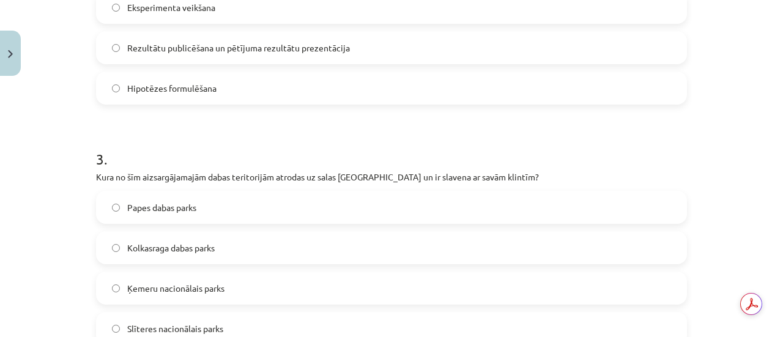
scroll to position [673, 0]
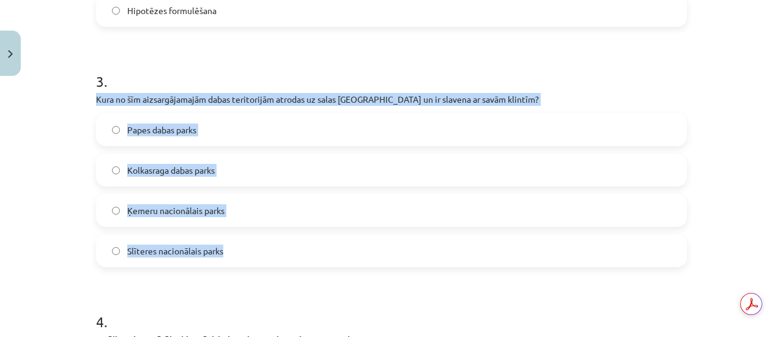
drag, startPoint x: 93, startPoint y: 99, endPoint x: 261, endPoint y: 266, distance: 236.7
click at [261, 266] on div "3 . Kura no šīm aizsargājamajām dabas teritorijām atrodas uz salas Baltijas jūr…" at bounding box center [391, 159] width 591 height 216
copy div "Kura no šīm aizsargājamajām dabas teritorijām atrodas uz salas Baltijas jūrā un…"
click at [231, 247] on label "Slīteres nacionālais parks" at bounding box center [391, 251] width 589 height 31
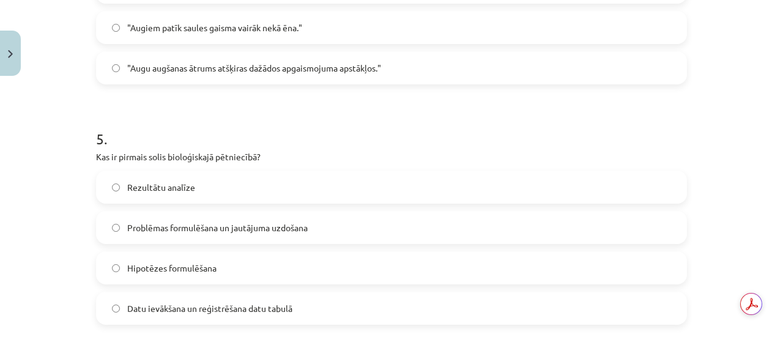
scroll to position [918, 0]
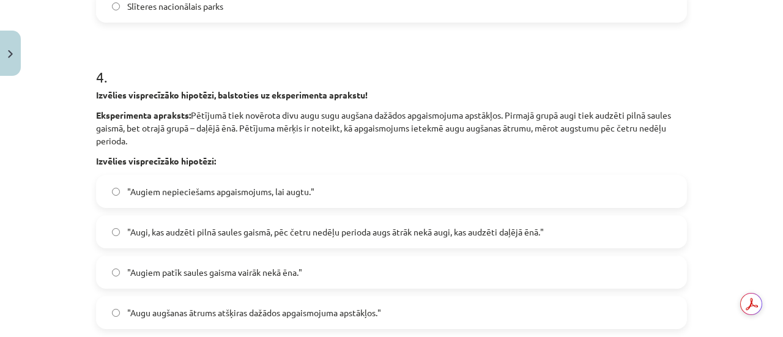
drag, startPoint x: 465, startPoint y: 0, endPoint x: 458, endPoint y: 90, distance: 90.2
click at [458, 90] on p "Izvēlies visprecīzāko hipotēzi, balstoties uz eksperimenta aprakstu!" at bounding box center [391, 95] width 591 height 13
drag, startPoint x: 445, startPoint y: 36, endPoint x: 403, endPoint y: 75, distance: 57.6
click at [403, 75] on h1 "4 ." at bounding box center [391, 66] width 591 height 38
drag, startPoint x: 185, startPoint y: 171, endPoint x: 418, endPoint y: 140, distance: 235.1
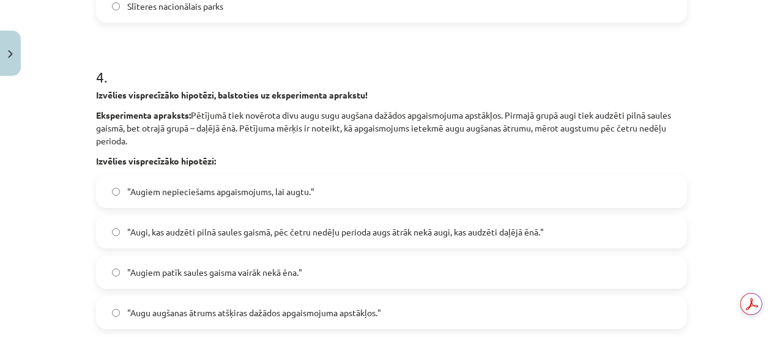
click at [418, 140] on p "Eksperimenta apraksts: Pētījumā tiek novērota divu augu sugu augšana dažādos ap…" at bounding box center [391, 128] width 591 height 39
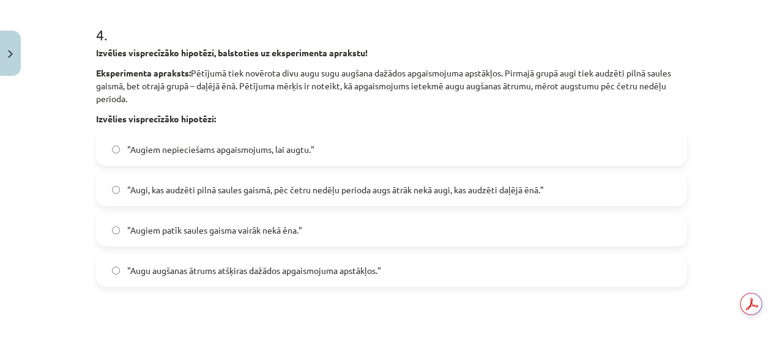
scroll to position [979, 0]
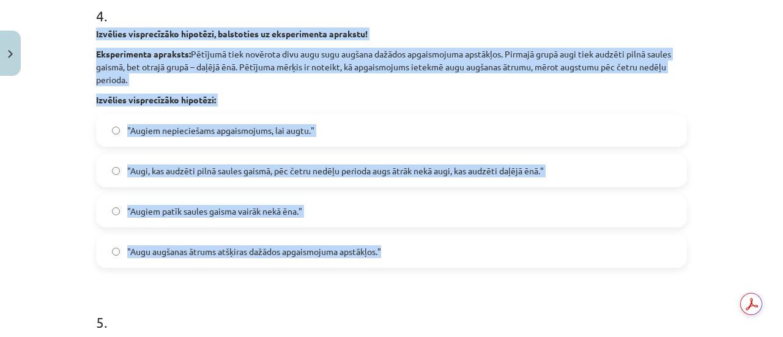
drag, startPoint x: 91, startPoint y: 36, endPoint x: 433, endPoint y: 263, distance: 410.2
click at [433, 263] on div "4 . Izvēlies visprecīzāko hipotēzi, balstoties uz eksperimenta aprakstu! Eksper…" at bounding box center [391, 127] width 591 height 282
click at [278, 179] on label ""Augi, kas audzēti pilnā saules gaismā, pēc četru nedēļu perioda augs ātrāk nek…" at bounding box center [391, 170] width 589 height 31
click at [740, 160] on div "Mācību tēma: Bioloģijas 9. klases 1. ieskaites mācību materiāls #4 3. tēma. Kāp…" at bounding box center [391, 168] width 783 height 337
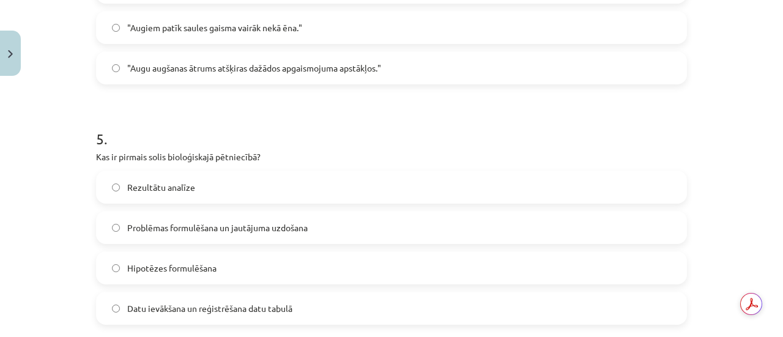
scroll to position [1285, 0]
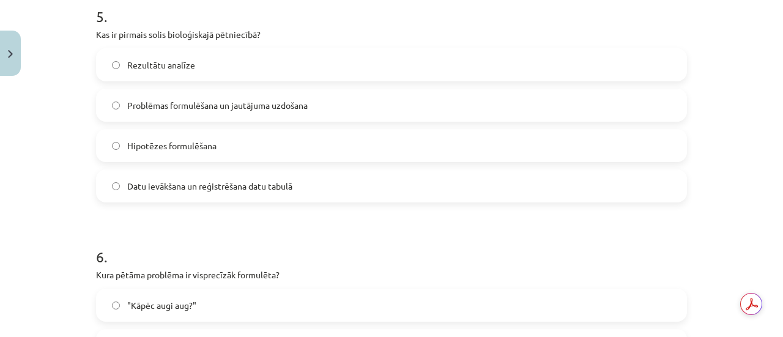
click at [167, 147] on span "Hipotēzes formulēšana" at bounding box center [171, 146] width 89 height 13
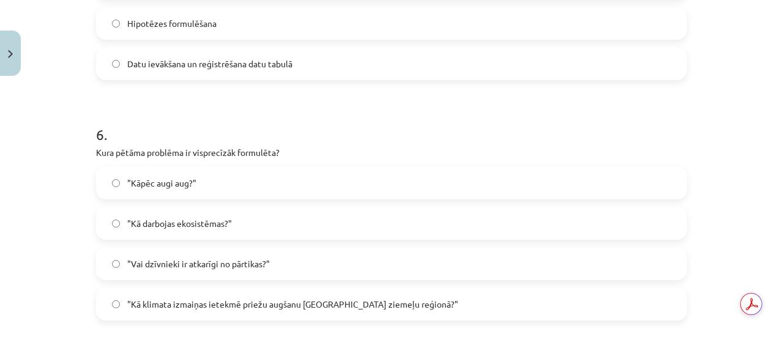
scroll to position [1469, 0]
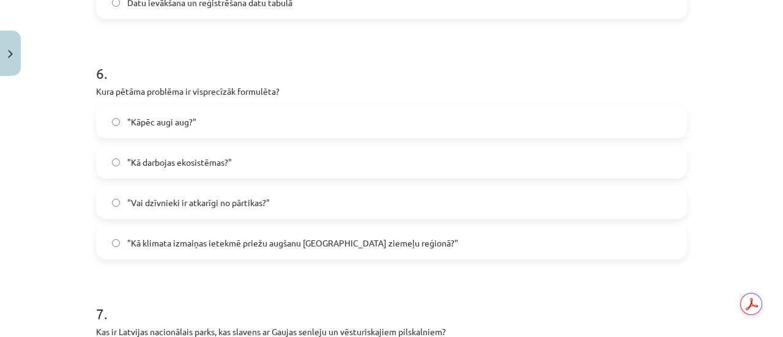
click at [177, 165] on span ""Kā darbojas ekosistēmas?"" at bounding box center [179, 162] width 105 height 13
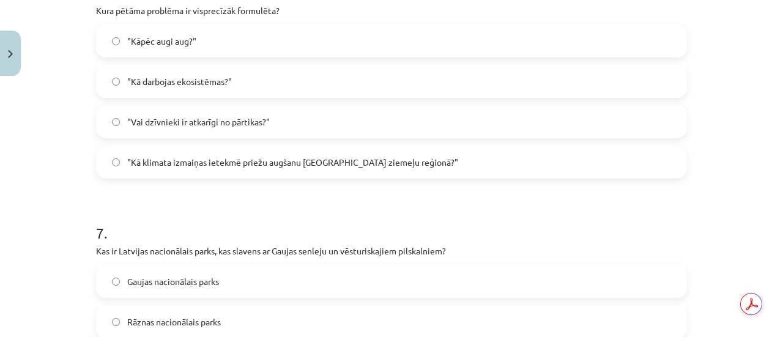
scroll to position [1652, 0]
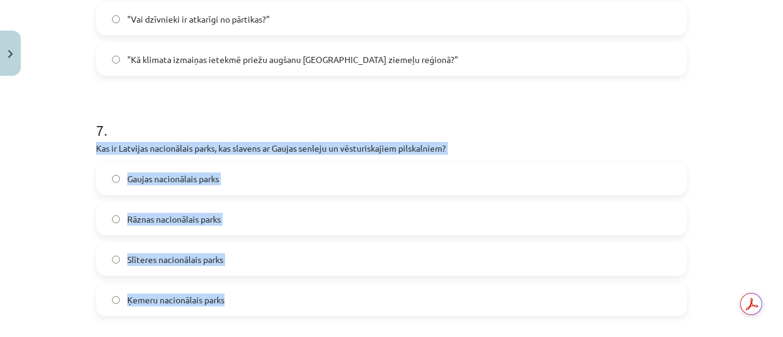
drag, startPoint x: 91, startPoint y: 145, endPoint x: 267, endPoint y: 306, distance: 238.6
click at [267, 306] on div "7 . Kas ir Latvijas nacionālais parks, kas slavens ar Gaujas senleju un vēsturi…" at bounding box center [391, 208] width 591 height 216
click at [200, 182] on span "Gaujas nacionālais parks" at bounding box center [173, 179] width 92 height 13
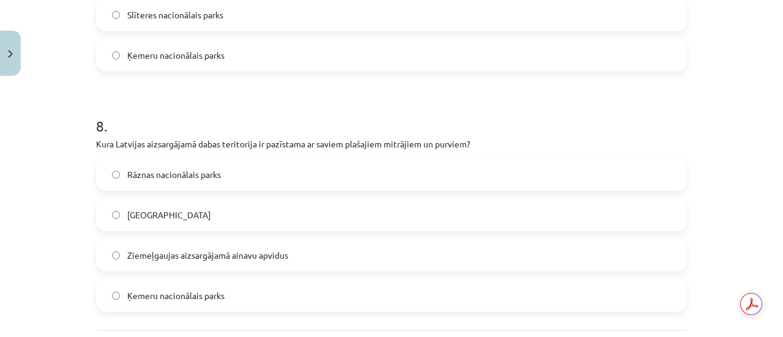
scroll to position [1958, 0]
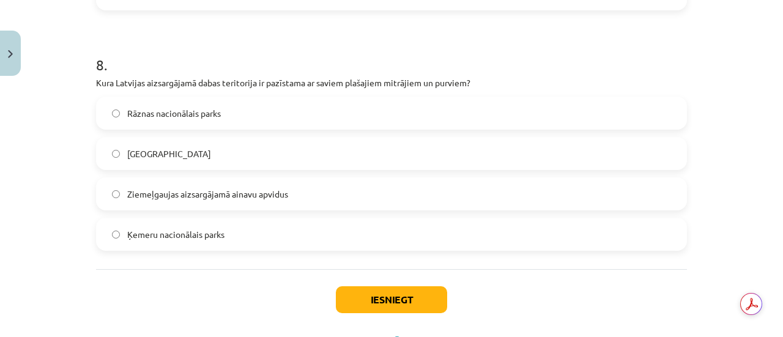
click at [169, 201] on label "Ziemeļgaujas aizsargājamā ainavu apvidus" at bounding box center [391, 194] width 589 height 31
drag, startPoint x: 188, startPoint y: 244, endPoint x: 226, endPoint y: 247, distance: 38.1
click at [190, 244] on label "Ķemeru nacionālais parks" at bounding box center [391, 234] width 589 height 31
click at [229, 242] on label "Ķemeru nacionālais parks" at bounding box center [391, 234] width 589 height 31
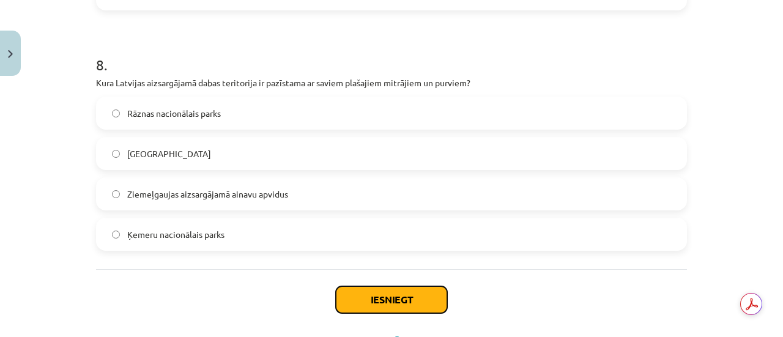
click at [390, 307] on button "Iesniegt" at bounding box center [391, 299] width 111 height 27
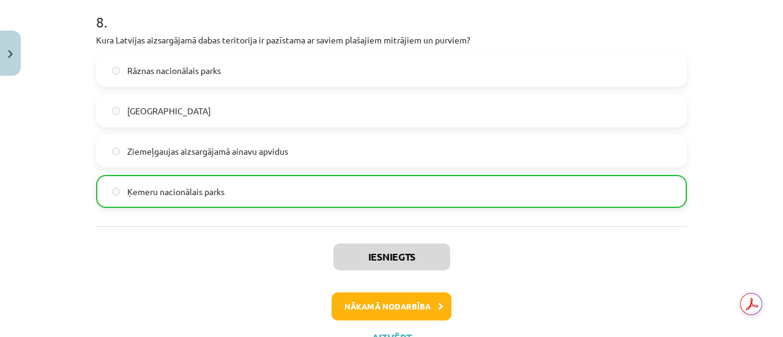
scroll to position [2051, 0]
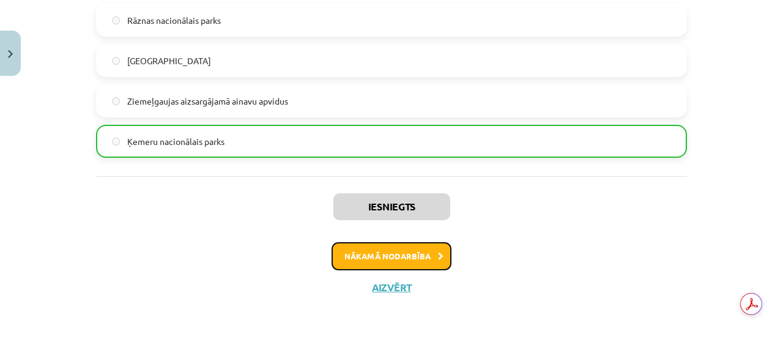
click at [427, 266] on button "Nākamā nodarbība" at bounding box center [392, 256] width 120 height 28
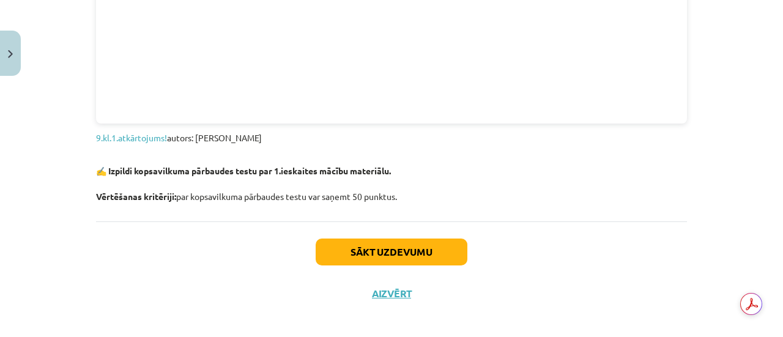
scroll to position [1449, 0]
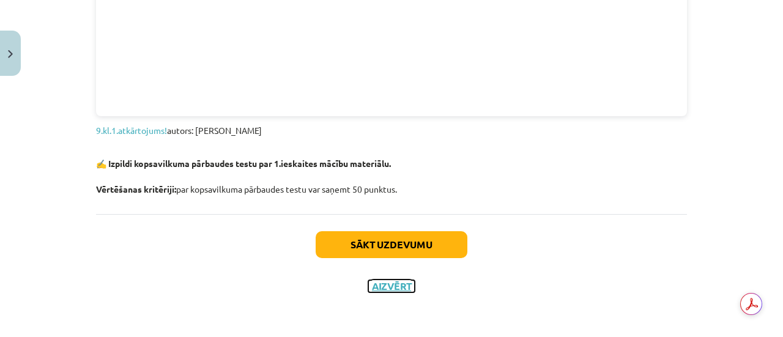
click at [393, 288] on button "Aizvērt" at bounding box center [391, 286] width 47 height 12
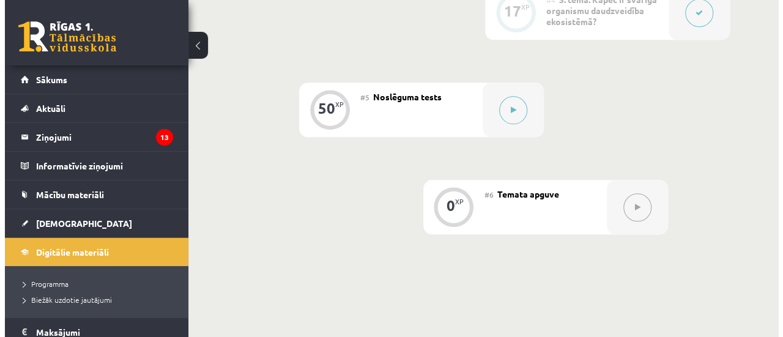
scroll to position [673, 0]
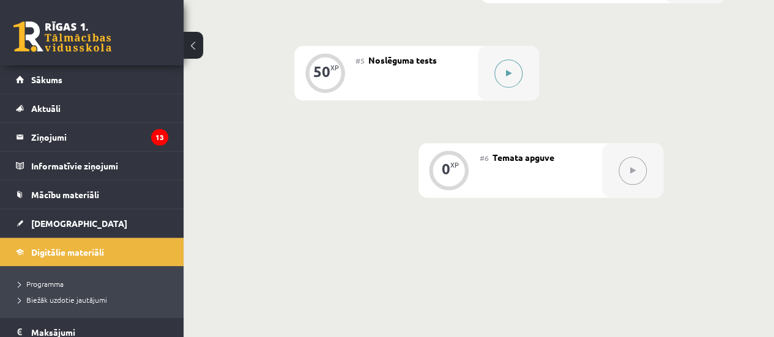
click at [513, 76] on button at bounding box center [508, 73] width 28 height 28
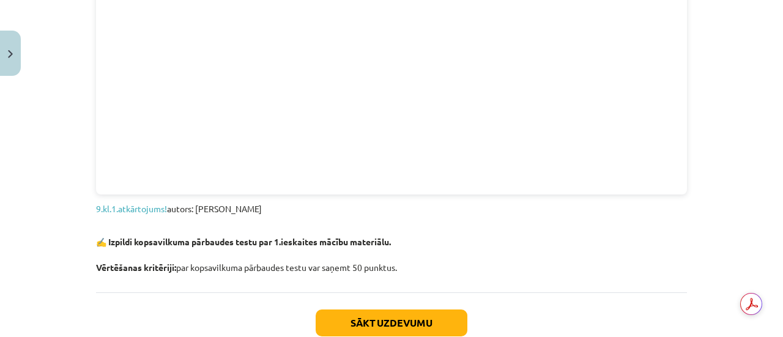
scroll to position [1449, 0]
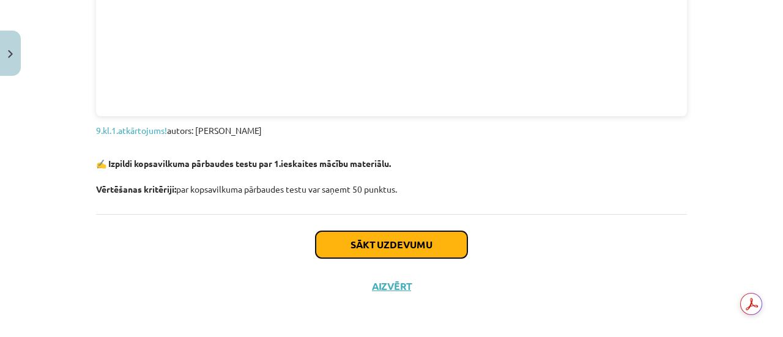
click at [389, 247] on button "Sākt uzdevumu" at bounding box center [392, 244] width 152 height 27
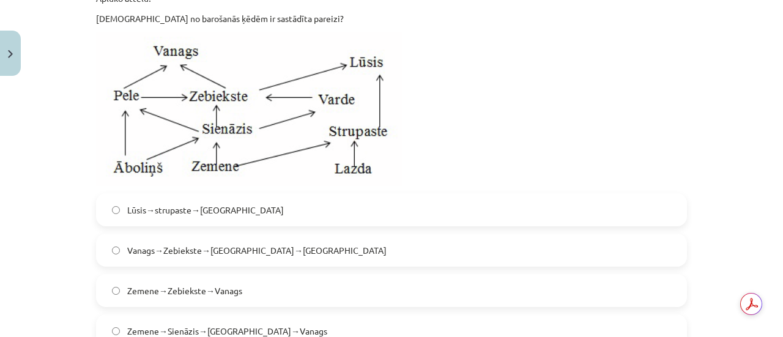
scroll to position [312, 0]
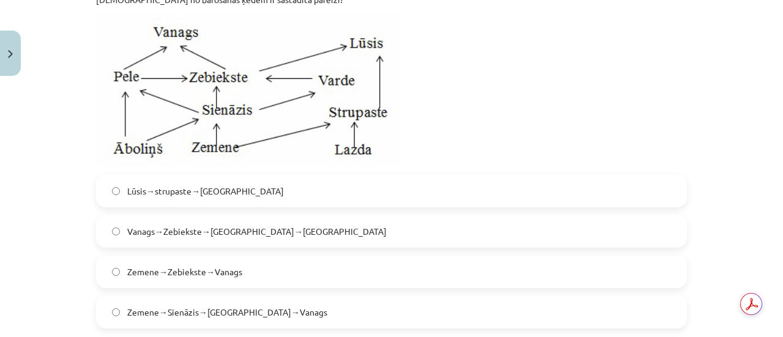
click at [206, 306] on span "Zemene→Sienāzis→Zebiekste→Vanags" at bounding box center [227, 312] width 200 height 13
click at [168, 230] on span "Vanags→Zebiekste→Sienāzis→Zemene" at bounding box center [256, 231] width 259 height 13
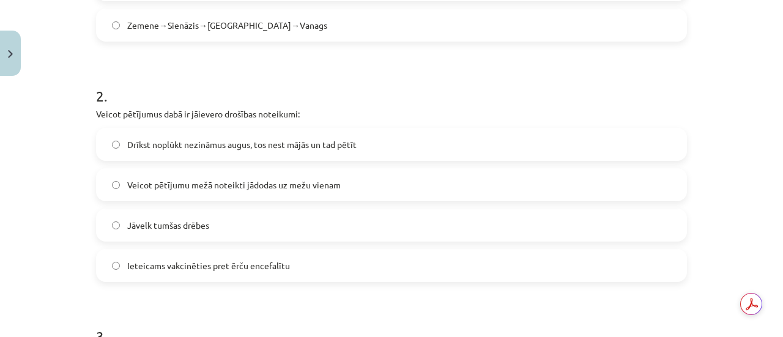
scroll to position [618, 0]
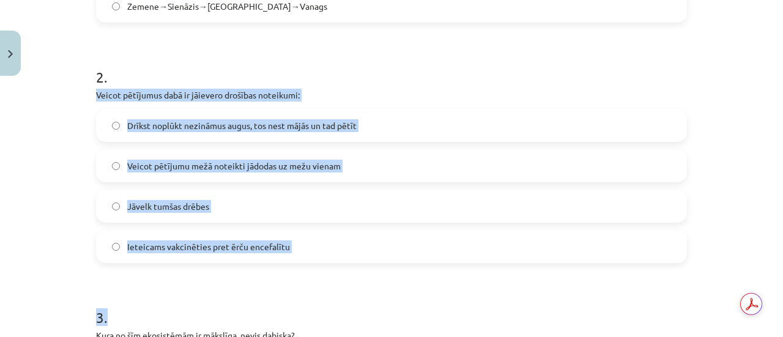
drag, startPoint x: 99, startPoint y: 100, endPoint x: 397, endPoint y: 263, distance: 339.5
click at [242, 259] on label "Ieteicams vakcinēties pret ērču encefalītu" at bounding box center [391, 246] width 589 height 31
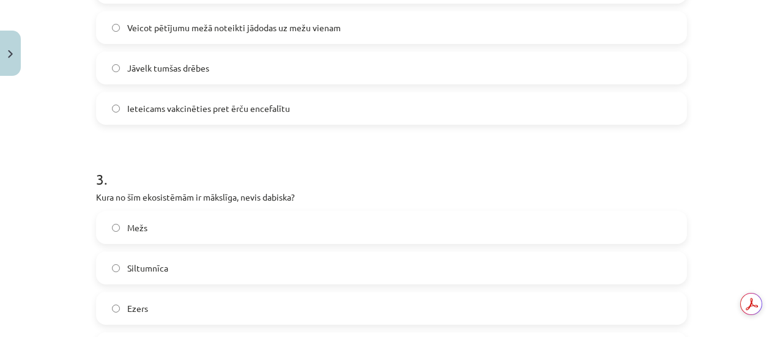
scroll to position [802, 0]
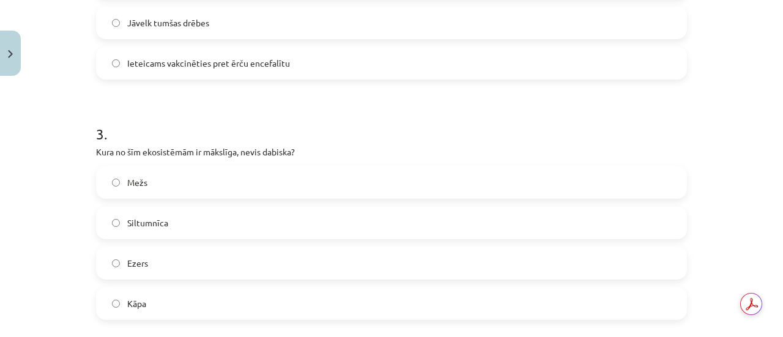
click at [180, 224] on label "Siltumnīca" at bounding box center [391, 222] width 589 height 31
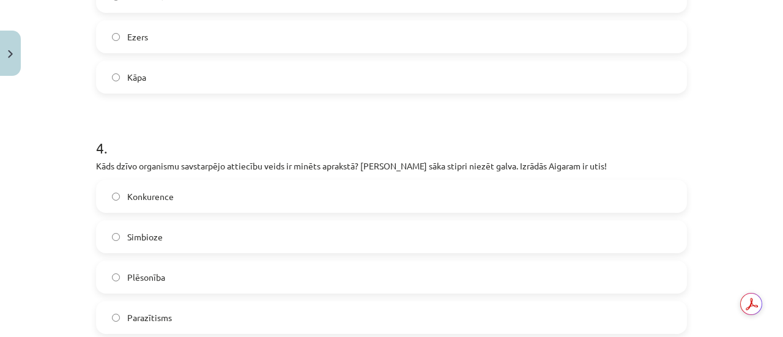
scroll to position [1046, 0]
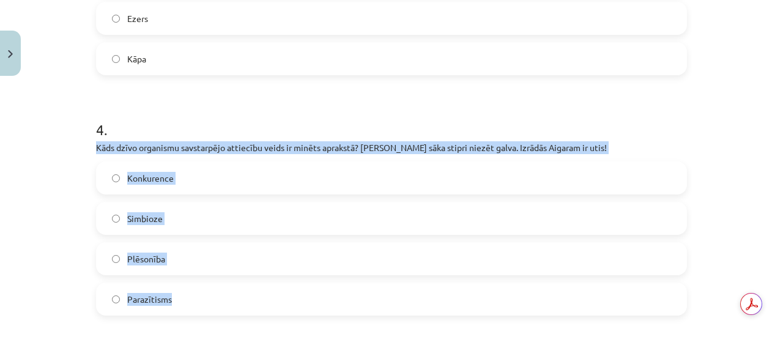
drag, startPoint x: 92, startPoint y: 146, endPoint x: 281, endPoint y: 291, distance: 237.9
click at [281, 291] on div "4 . Kāds dzīvo organismu savstarpējo attiecību veids ir minēts aprakstā? Aigara…" at bounding box center [391, 208] width 591 height 216
click at [240, 302] on label "Parazītisms" at bounding box center [391, 299] width 589 height 31
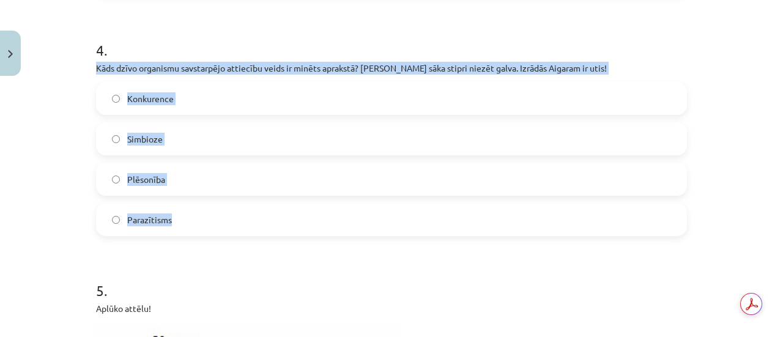
scroll to position [1169, 0]
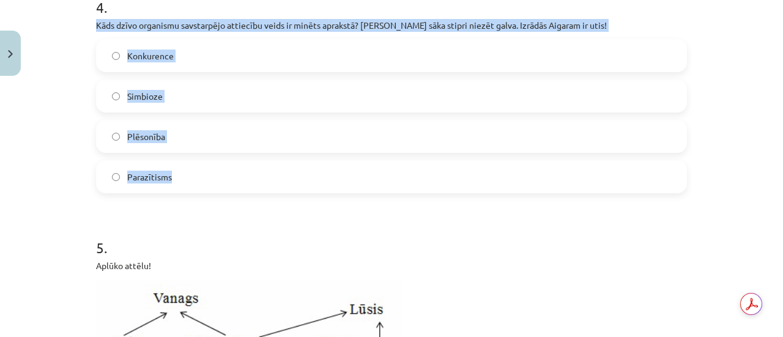
click at [49, 174] on div "Mācību tēma: Bioloģijas 9. klases 1. ieskaites mācību materiāls #5 Noslēguma te…" at bounding box center [391, 168] width 783 height 337
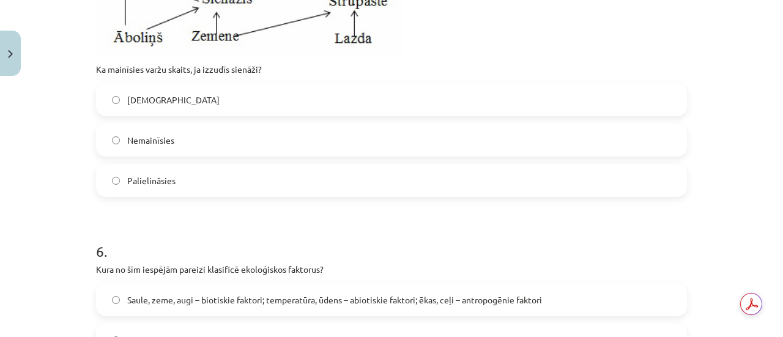
scroll to position [1475, 0]
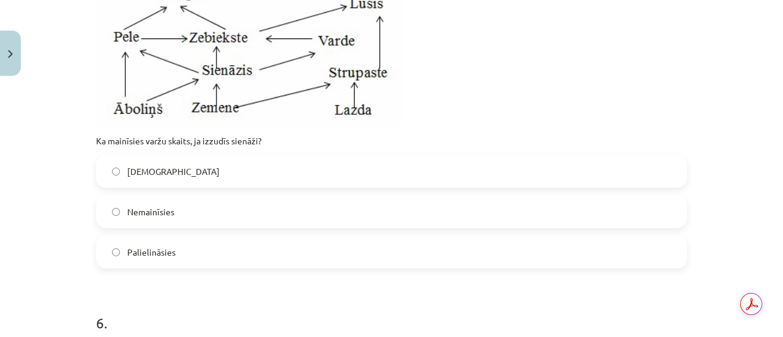
click at [160, 214] on span "Nemainīsies" at bounding box center [150, 212] width 47 height 13
click at [168, 173] on span "Samazināsies" at bounding box center [173, 171] width 92 height 13
click at [175, 260] on label "Palielināsies" at bounding box center [391, 252] width 589 height 31
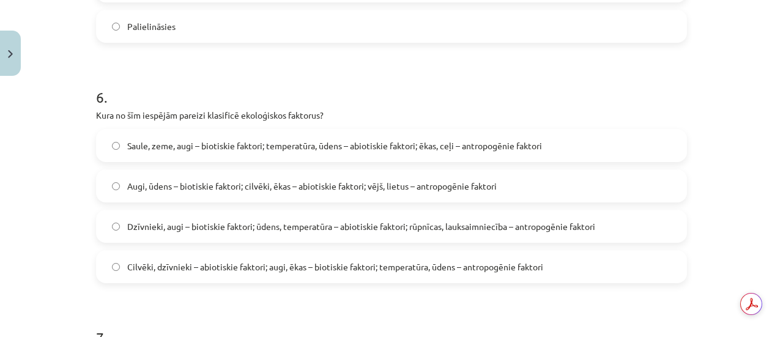
scroll to position [1719, 0]
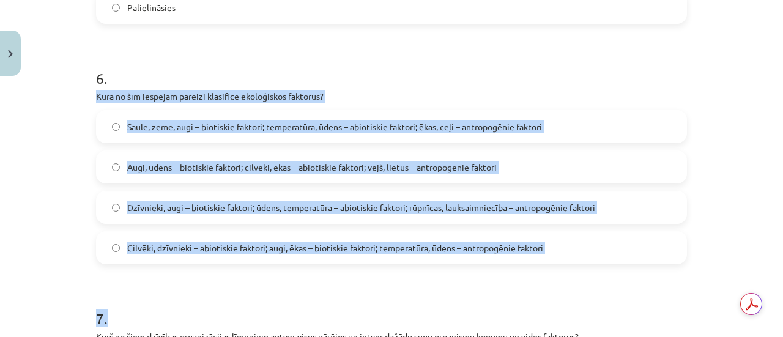
drag, startPoint x: 93, startPoint y: 94, endPoint x: 734, endPoint y: 274, distance: 666.2
click at [734, 274] on div "Mācību tēma: Bioloģijas 9. klases 1. ieskaites mācību materiāls #5 Noslēguma te…" at bounding box center [391, 168] width 783 height 337
click at [214, 199] on label "Dzīvnieki, augi – biotiskie faktori; ūdens, temperatūra – abiotiskie faktori; r…" at bounding box center [391, 207] width 589 height 31
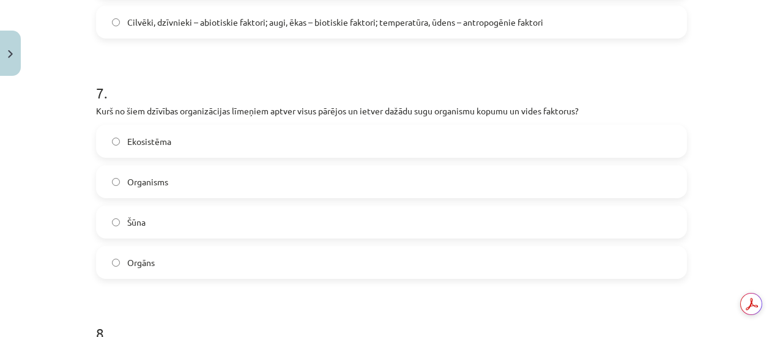
scroll to position [1964, 0]
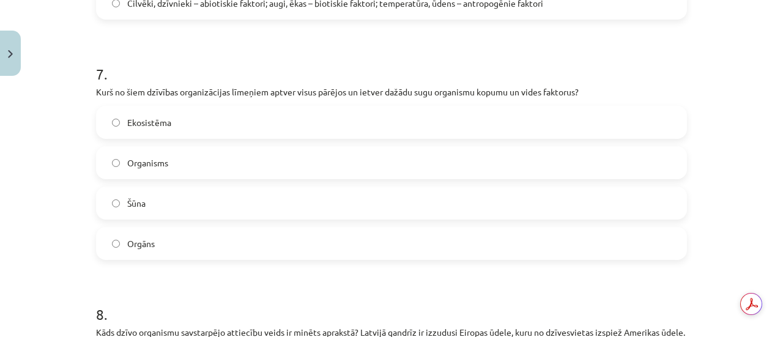
click at [188, 126] on label "Ekosistēma" at bounding box center [391, 122] width 589 height 31
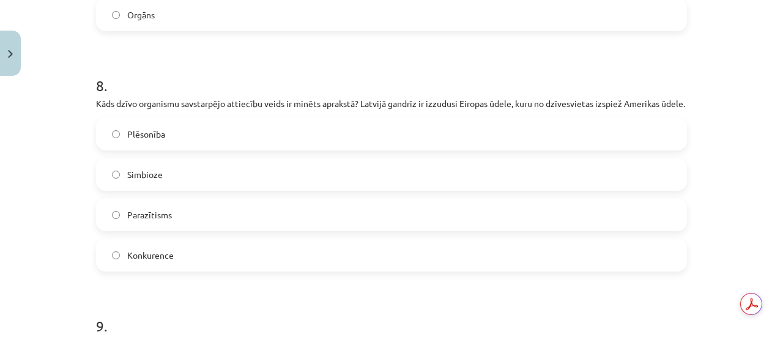
scroll to position [2209, 0]
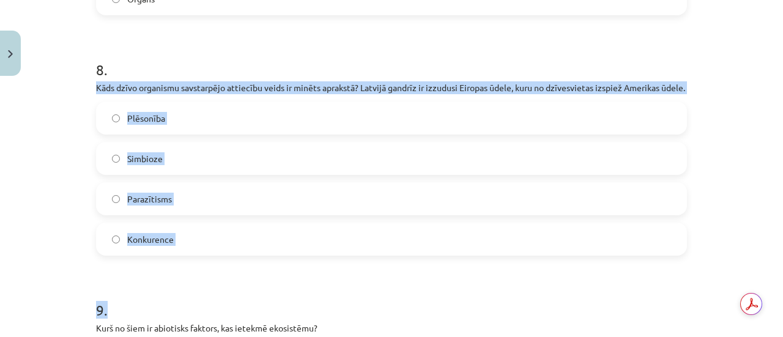
drag, startPoint x: 93, startPoint y: 86, endPoint x: 205, endPoint y: 276, distance: 220.3
click at [299, 250] on label "Konkurence" at bounding box center [391, 239] width 589 height 31
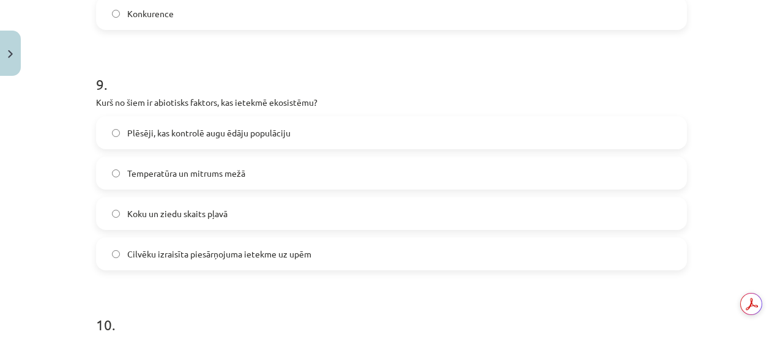
scroll to position [2454, 0]
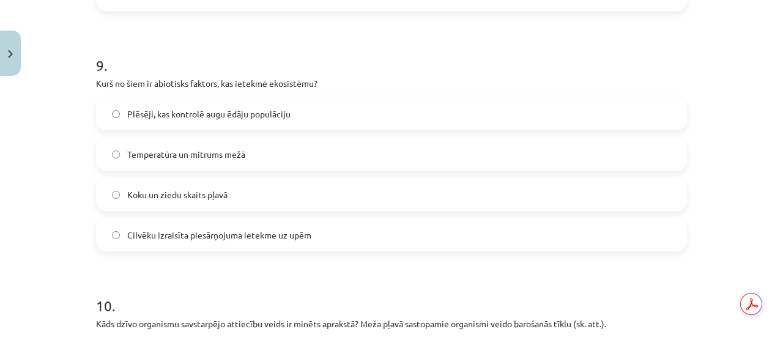
click at [259, 169] on label "Temperatūra un mitrums mežā" at bounding box center [391, 154] width 589 height 31
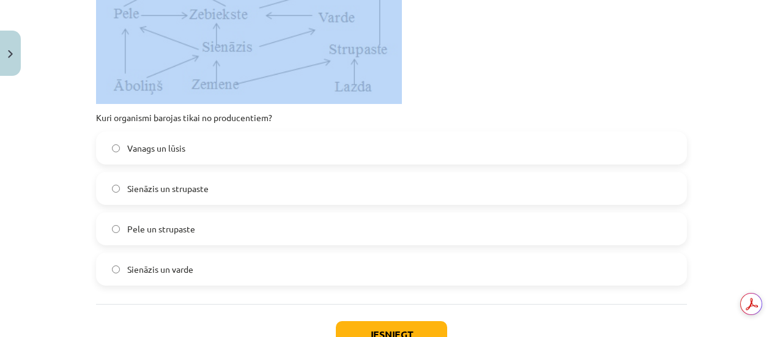
scroll to position [2943, 0]
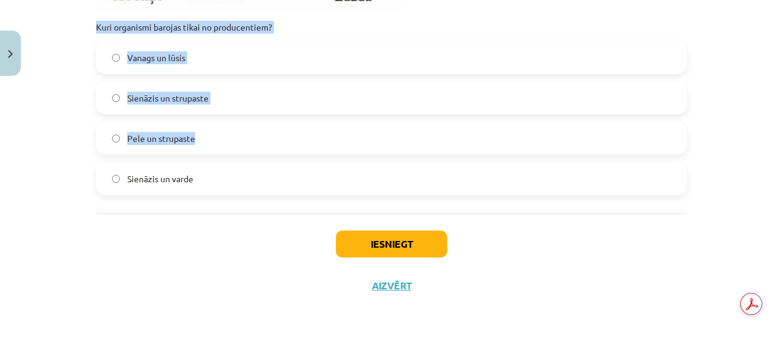
drag, startPoint x: 92, startPoint y: 209, endPoint x: 228, endPoint y: 154, distance: 146.3
click at [55, 126] on div "Mācību tēma: Bioloģijas 9. klases 1. ieskaites mācību materiāls #5 Noslēguma te…" at bounding box center [391, 168] width 783 height 337
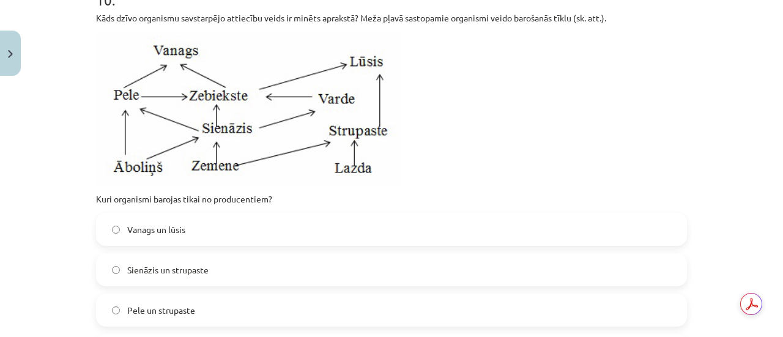
scroll to position [2882, 0]
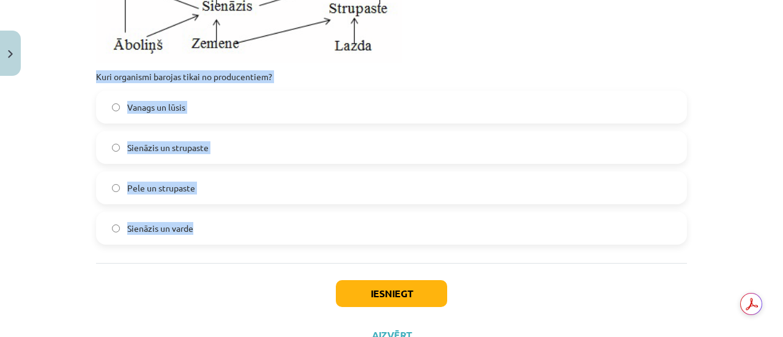
drag, startPoint x: 92, startPoint y: 84, endPoint x: 235, endPoint y: 238, distance: 209.6
click at [235, 238] on div "10 . Kāds dzīvo organismu savstarpējo attiecību veids ir minēts aprakstā? Meža …" at bounding box center [391, 46] width 591 height 397
click at [222, 160] on label "Sienāzis un strupaste" at bounding box center [391, 147] width 589 height 31
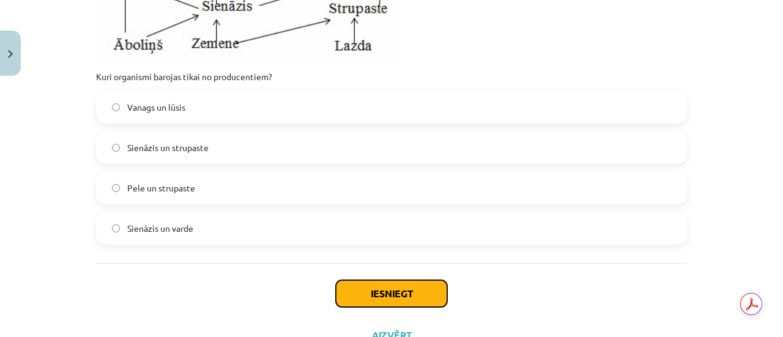
click at [408, 307] on button "Iesniegt" at bounding box center [391, 293] width 111 height 27
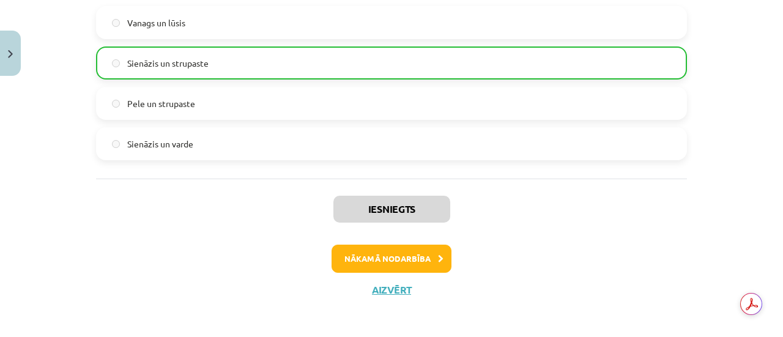
scroll to position [2982, 0]
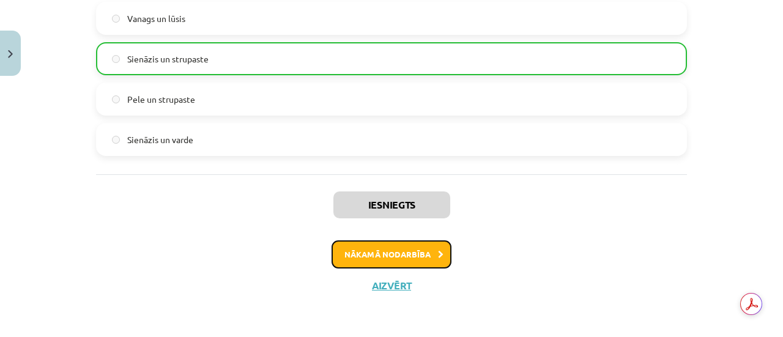
click at [396, 256] on button "Nākamā nodarbība" at bounding box center [392, 254] width 120 height 28
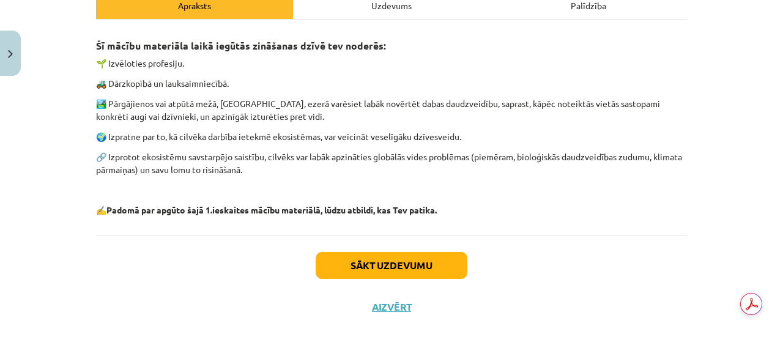
scroll to position [208, 0]
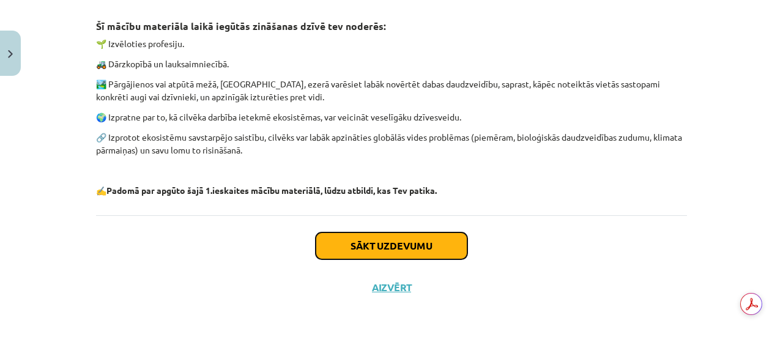
click at [377, 247] on button "Sākt uzdevumu" at bounding box center [392, 246] width 152 height 27
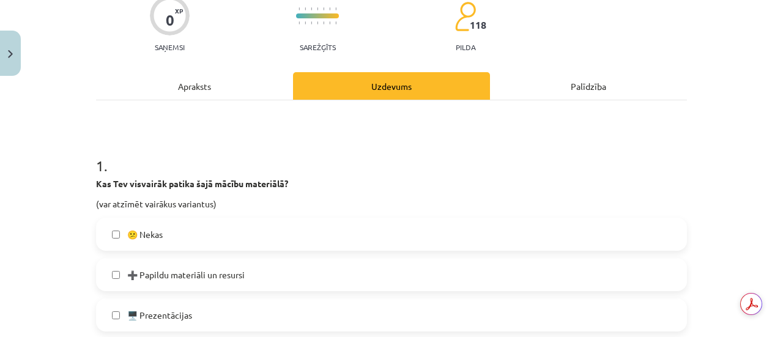
scroll to position [275, 0]
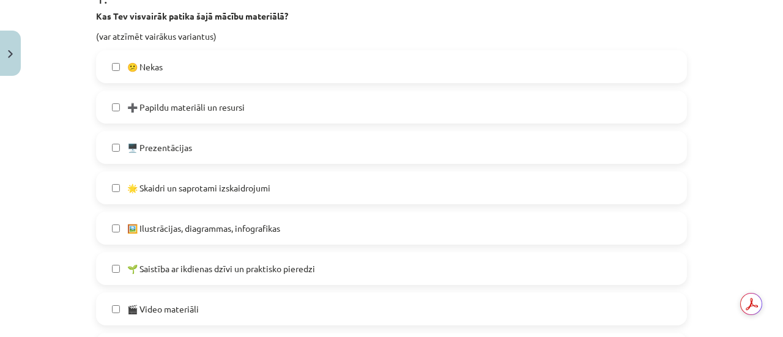
click at [185, 113] on span "➕ Papildu materiāli un resursi" at bounding box center [185, 107] width 117 height 13
click at [226, 229] on span "🖼️ Ilustrācijas, diagrammas, infografikas" at bounding box center [203, 228] width 153 height 13
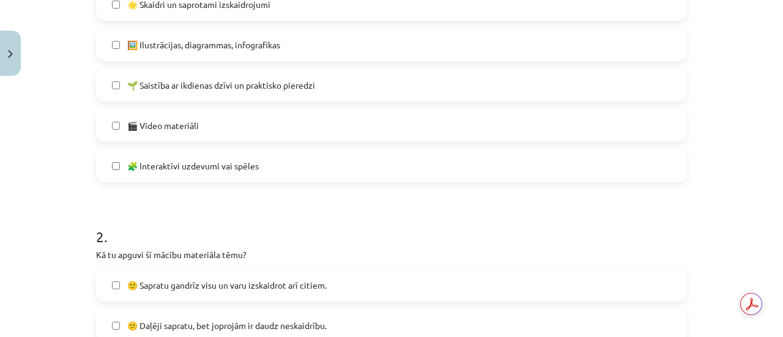
scroll to position [704, 0]
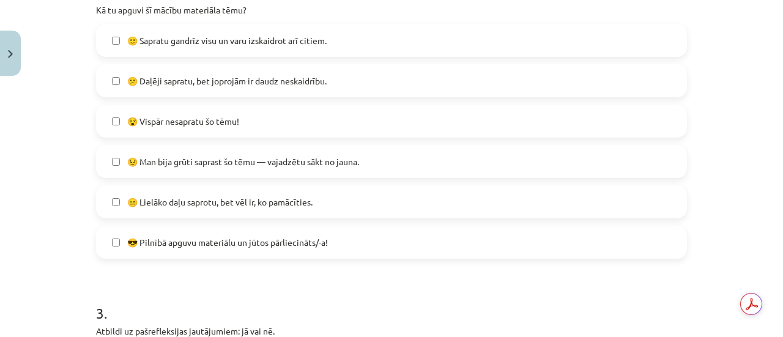
click at [245, 207] on span "😐 Lielāko daļu saprotu, bet vēl ir, ko pamācīties." at bounding box center [219, 202] width 185 height 13
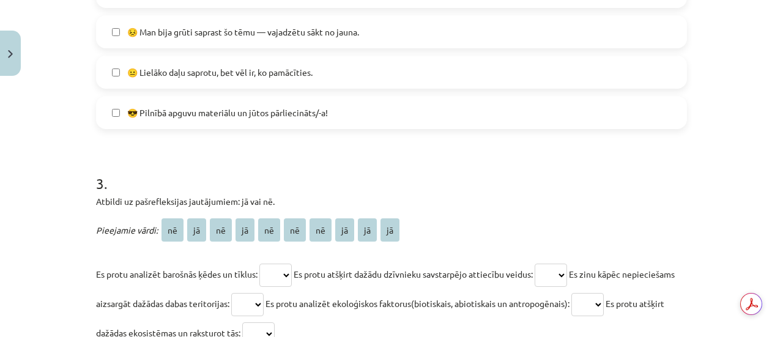
scroll to position [887, 0]
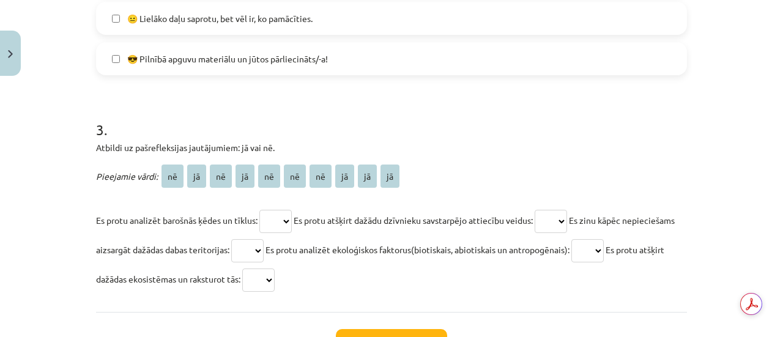
click at [282, 214] on select "** ** ** ** ** ** ** ** ** **" at bounding box center [275, 221] width 32 height 23
select select "**"
click at [259, 210] on select "** ** ** ** ** ** ** ** ** **" at bounding box center [275, 221] width 32 height 23
click at [567, 217] on select "** ** ** ** ** ** ** ** ** **" at bounding box center [551, 221] width 32 height 23
select select "**"
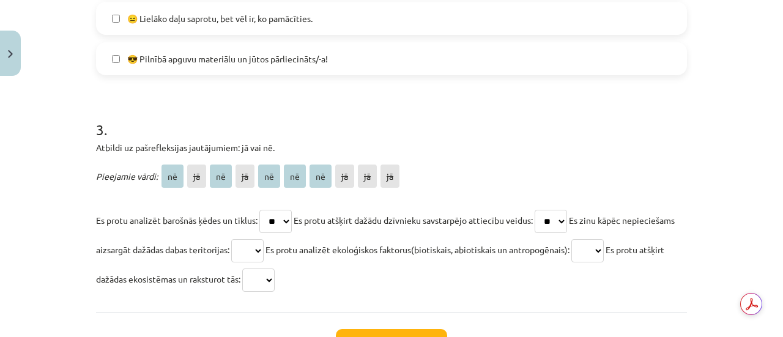
click at [542, 210] on select "** ** ** ** ** ** ** ** ** **" at bounding box center [551, 221] width 32 height 23
click at [264, 256] on select "** ** ** ** ** ** ** ** ** **" at bounding box center [247, 250] width 32 height 23
select select "**"
click at [264, 239] on select "** ** ** ** ** ** ** ** ** **" at bounding box center [247, 250] width 32 height 23
click at [604, 245] on select "** ** ** ** ** ** ** ** ** **" at bounding box center [588, 250] width 32 height 23
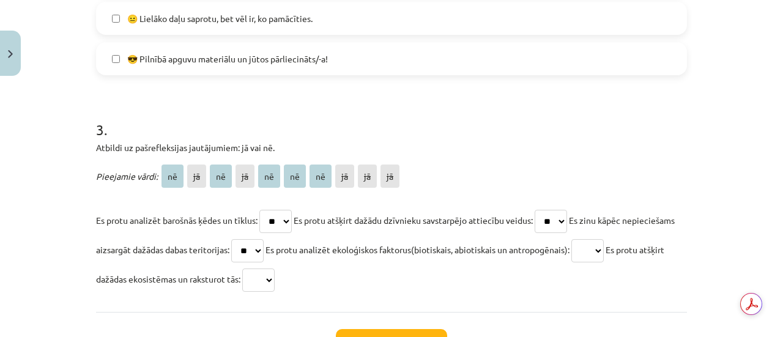
select select "**"
click at [604, 239] on select "** ** ** ** ** ** ** ** ** **" at bounding box center [588, 250] width 32 height 23
click at [275, 274] on select "** ** ** ** ** ** ** ** ** **" at bounding box center [258, 280] width 32 height 23
select select "**"
click at [275, 269] on select "** ** ** ** ** ** ** ** ** **" at bounding box center [258, 280] width 32 height 23
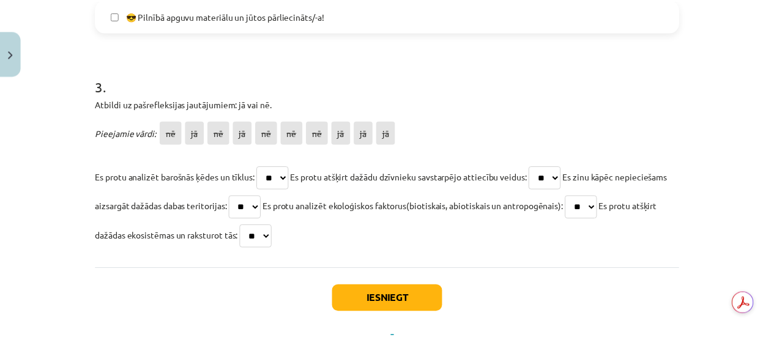
scroll to position [948, 0]
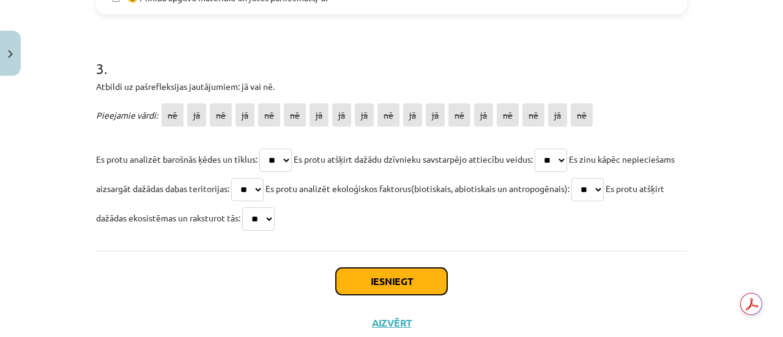
click at [371, 280] on button "Iesniegt" at bounding box center [391, 281] width 111 height 27
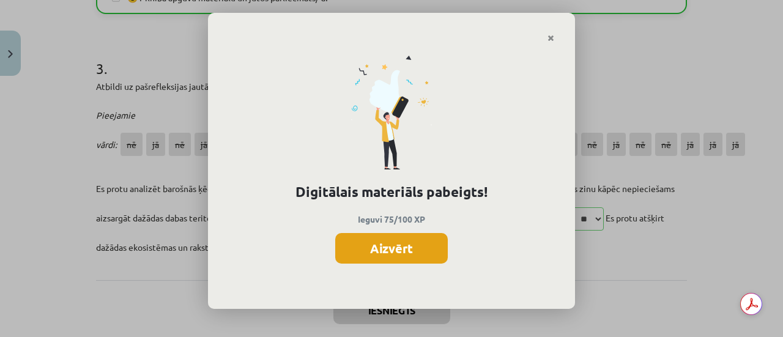
click at [397, 250] on button "Aizvērt" at bounding box center [391, 248] width 113 height 31
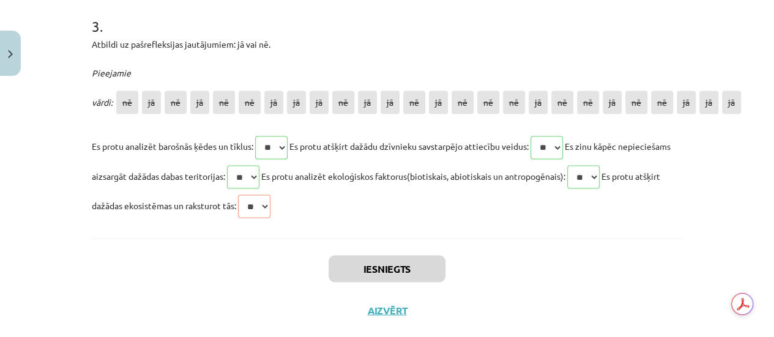
scroll to position [1010, 0]
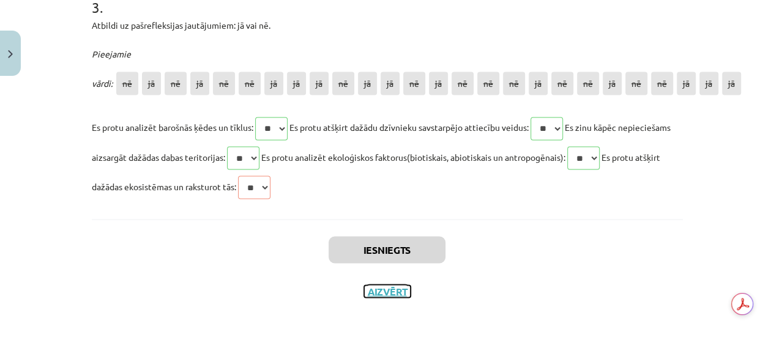
click at [382, 291] on button "Aizvērt" at bounding box center [387, 291] width 47 height 12
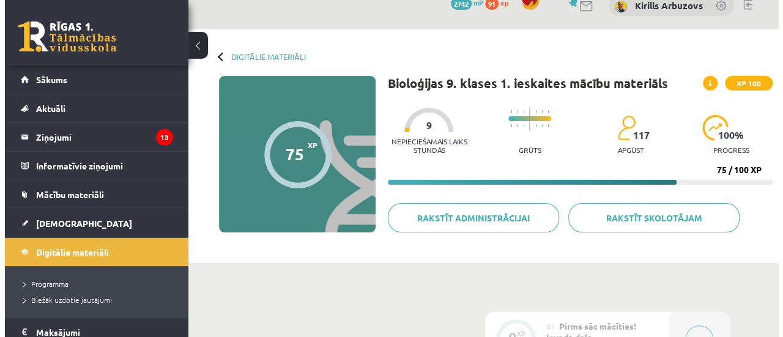
scroll to position [0, 0]
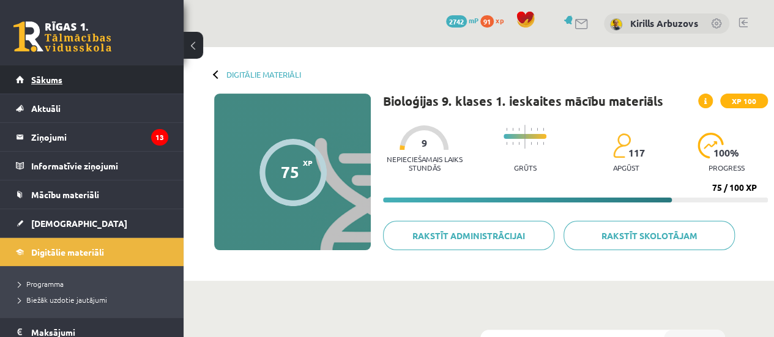
click at [61, 83] on span "Sākums" at bounding box center [46, 79] width 31 height 11
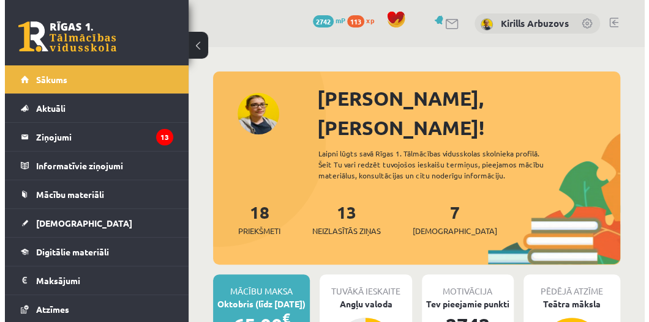
scroll to position [61, 0]
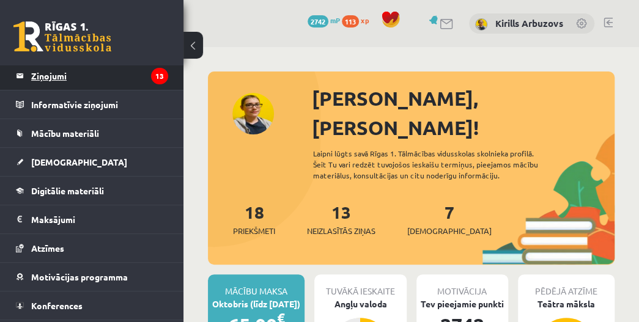
click at [97, 72] on legend "Ziņojumi 13" at bounding box center [99, 76] width 137 height 28
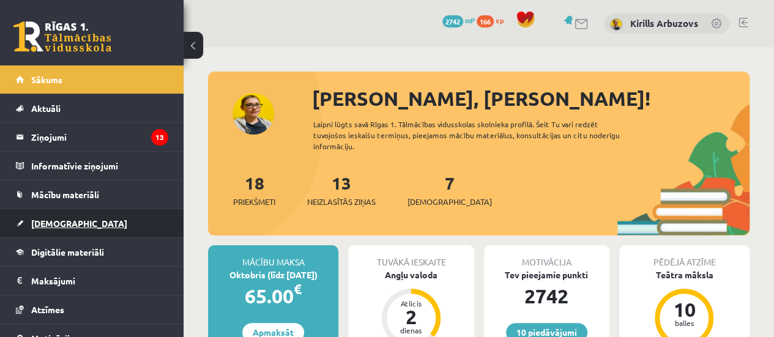
scroll to position [70, 0]
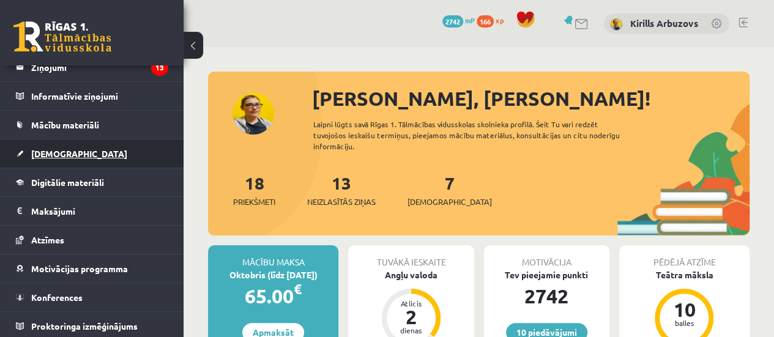
click at [67, 156] on span "[DEMOGRAPHIC_DATA]" at bounding box center [79, 153] width 96 height 11
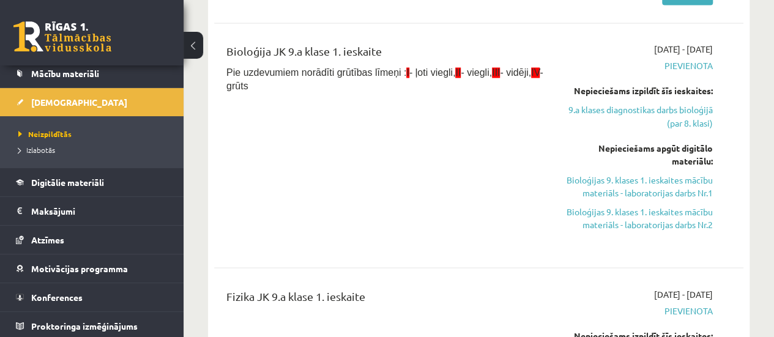
scroll to position [979, 0]
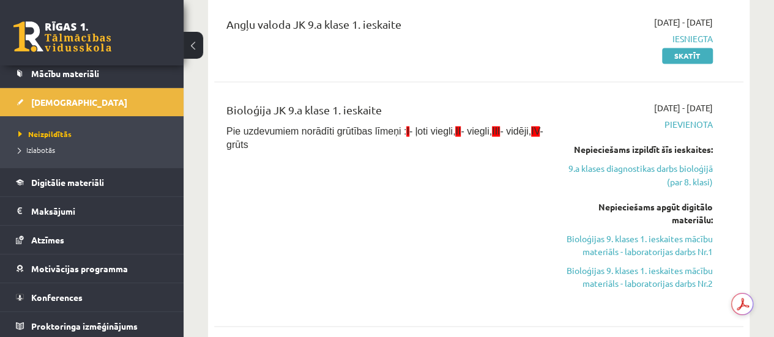
drag, startPoint x: 627, startPoint y: 242, endPoint x: 492, endPoint y: 43, distance: 239.6
click at [627, 242] on link "Bioloģijas 9. klases 1. ieskaites mācību materiāls - laboratorijas darbs Nr.1" at bounding box center [638, 245] width 150 height 26
click at [671, 166] on link "9.a klases diagnostikas darbs bioloģijā (par 8. klasi)" at bounding box center [638, 175] width 150 height 26
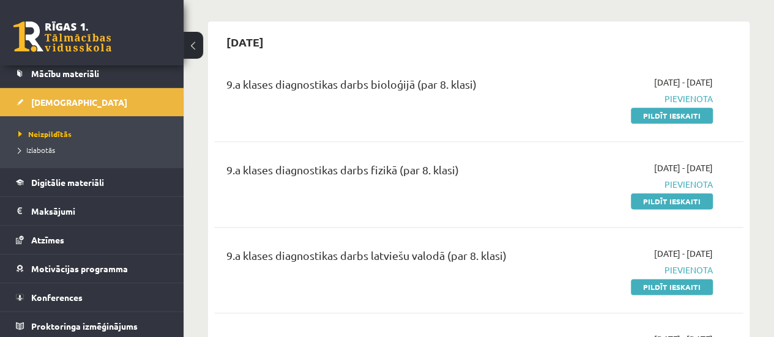
scroll to position [602, 0]
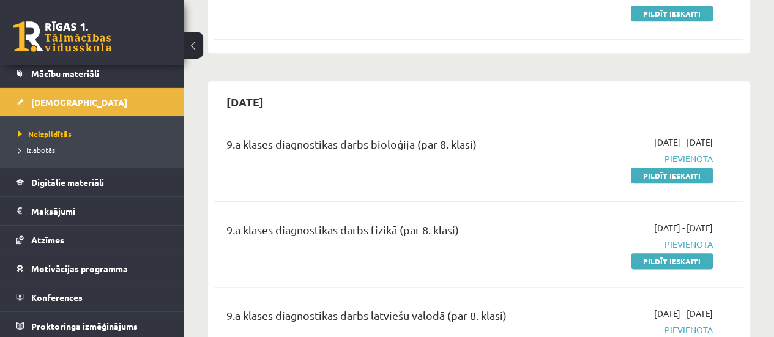
click at [665, 182] on div "9.a klases diagnostikas darbs bioloģijā (par 8. klasi) 2025-09-01 - 2025-09-15 …" at bounding box center [478, 159] width 529 height 70
click at [663, 178] on link "Pildīt ieskaiti" at bounding box center [672, 176] width 82 height 16
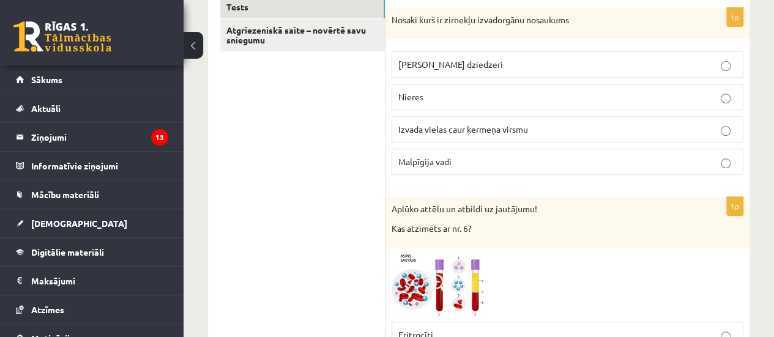
scroll to position [122, 0]
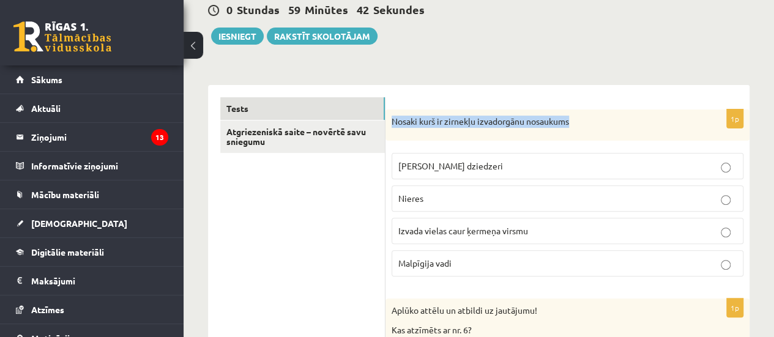
drag, startPoint x: 392, startPoint y: 121, endPoint x: 583, endPoint y: 130, distance: 191.8
click at [583, 130] on div "Nosaki kurš ir zirnekļu izvadorgānu nosaukums" at bounding box center [567, 126] width 364 height 32
copy p "Nosaki kurš ir zirnekļu izvadorgānu nosaukums"
click at [405, 121] on p "Nosaki kurš ir zirnekļu izvadorgānu nosaukums" at bounding box center [537, 122] width 291 height 12
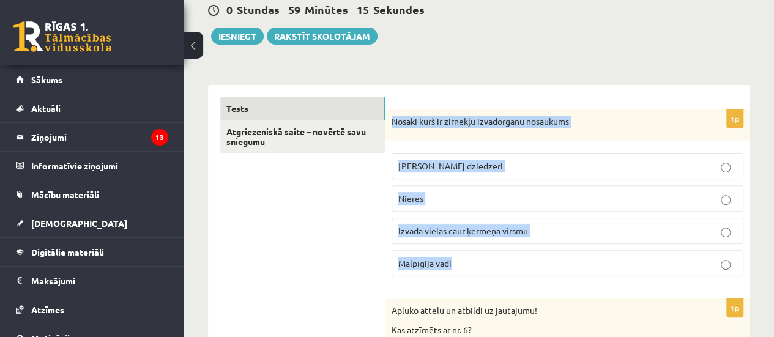
drag, startPoint x: 392, startPoint y: 119, endPoint x: 481, endPoint y: 274, distance: 178.4
click at [481, 274] on div "1p Nosaki kurš ir zirnekļu izvadorgānu nosaukums Zaļie dziedzeri [GEOGRAPHIC_DA…" at bounding box center [567, 198] width 364 height 177
copy div "Nosaki kurš ir zirnekļu izvadorgānu nosaukums Zaļie dziedzeri Nieres Izvada vie…"
click at [468, 261] on p "Malpīgija vadi" at bounding box center [567, 263] width 338 height 13
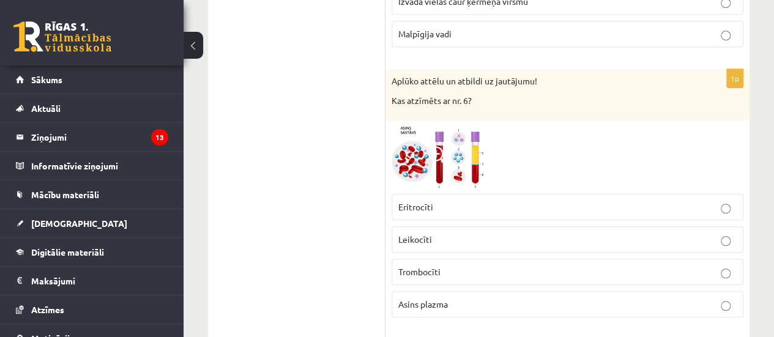
scroll to position [367, 0]
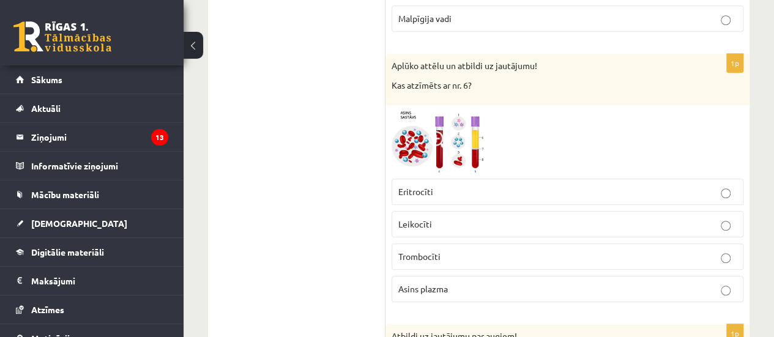
click at [475, 176] on fieldset "Eritrocīti Leikocīti Trombocīti Asins plazma" at bounding box center [568, 239] width 352 height 133
click at [476, 176] on fieldset "Eritrocīti Leikocīti Trombocīti Asins plazma" at bounding box center [568, 239] width 352 height 133
click at [463, 152] on img at bounding box center [438, 142] width 92 height 62
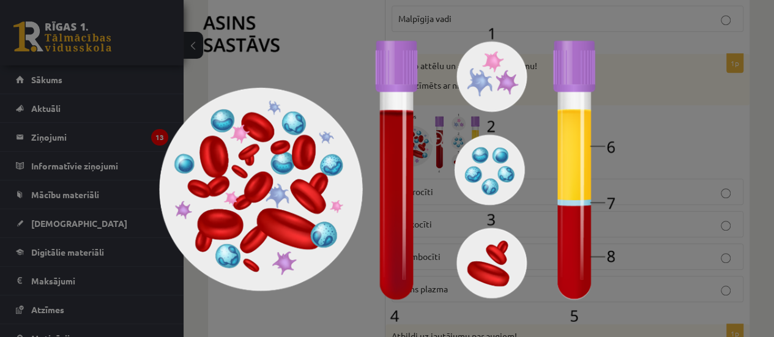
click at [680, 114] on div at bounding box center [387, 168] width 774 height 337
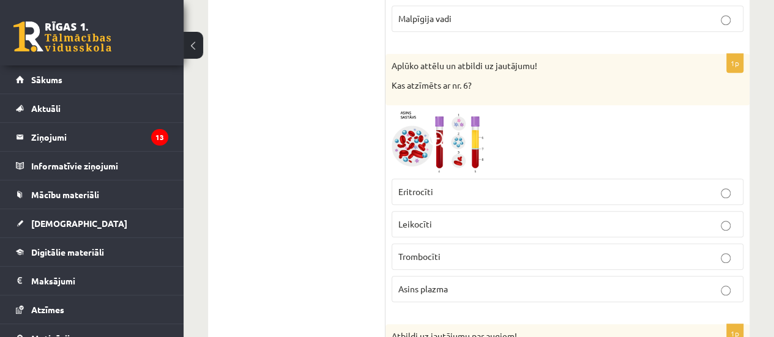
drag, startPoint x: 437, startPoint y: 117, endPoint x: 307, endPoint y: 139, distance: 131.5
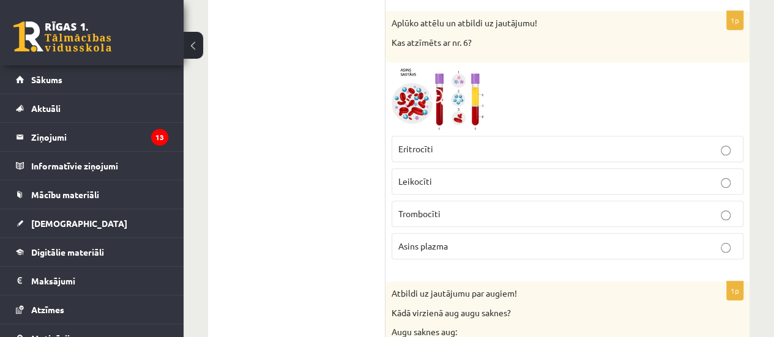
scroll to position [428, 0]
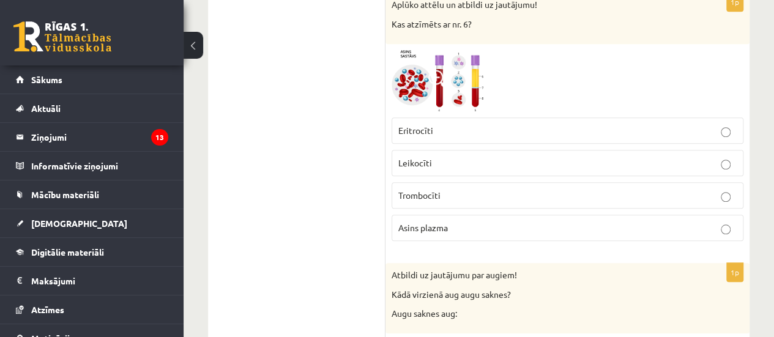
click at [610, 229] on p "Asins plazma" at bounding box center [567, 228] width 338 height 13
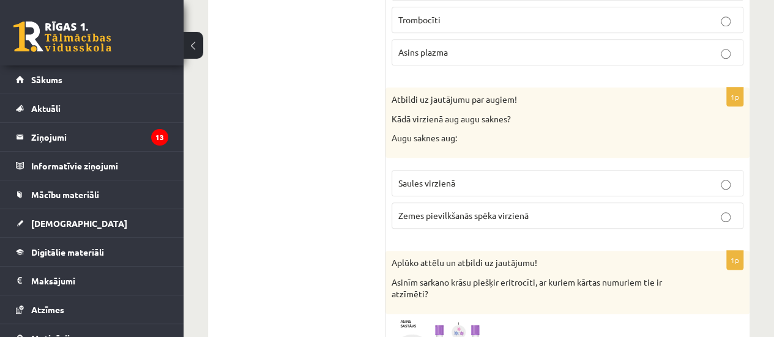
scroll to position [612, 0]
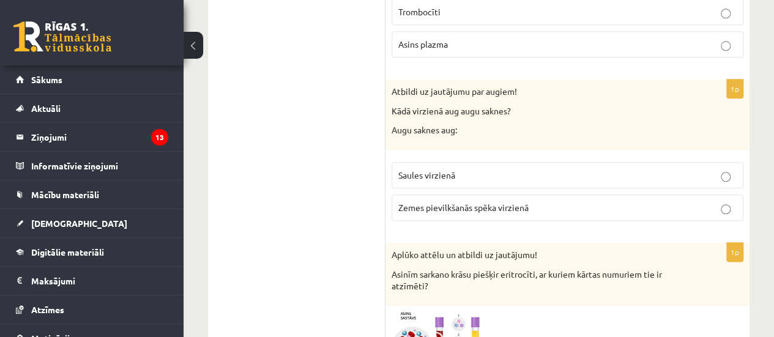
click at [466, 205] on span "Zemes pievilkšanās spēka virzienā" at bounding box center [463, 207] width 130 height 11
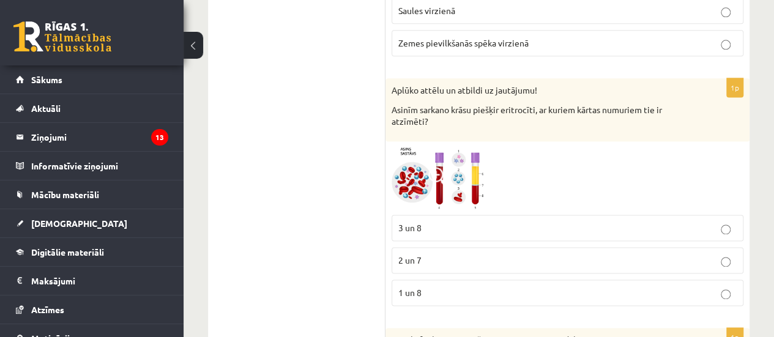
scroll to position [795, 0]
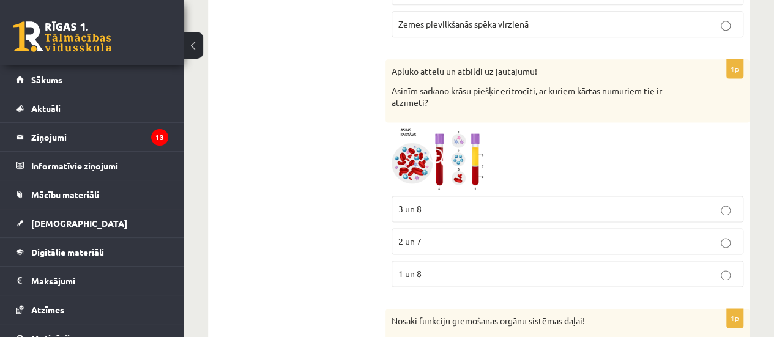
click at [466, 204] on p "3 un 8" at bounding box center [567, 209] width 338 height 13
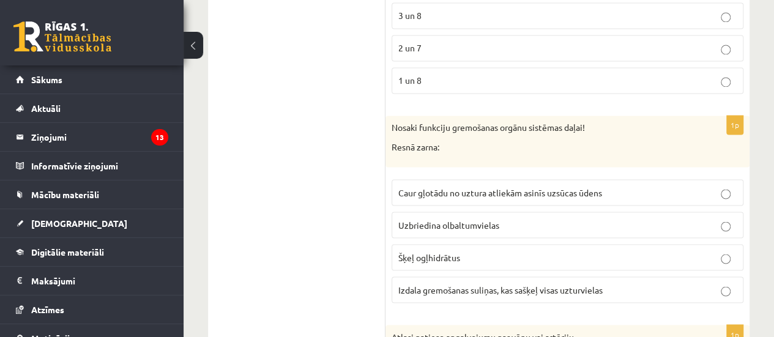
scroll to position [1040, 0]
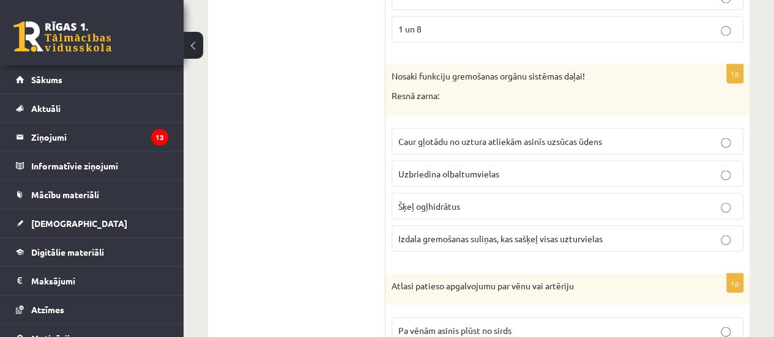
click at [475, 233] on span "Izdala gremošanas suliņas, kas sašķeļ visas uzturvielas" at bounding box center [500, 238] width 204 height 11
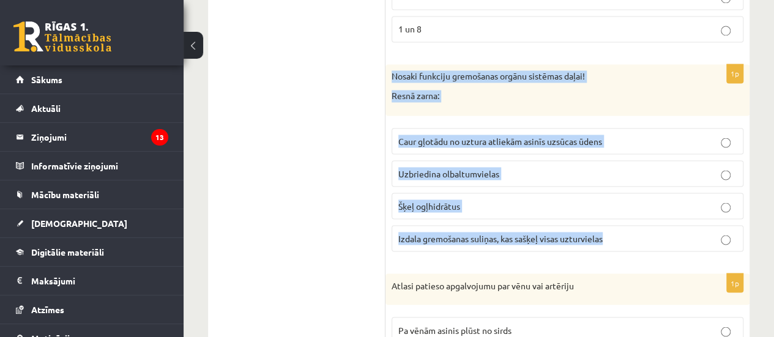
drag, startPoint x: 392, startPoint y: 73, endPoint x: 637, endPoint y: 217, distance: 284.7
click at [637, 217] on div "1p Nosaki funkciju gremošanas orgānu sistēmas daļai! Resnā zarna: Caur gļotādu …" at bounding box center [567, 162] width 364 height 196
copy div "Nosaki funkciju gremošanas orgānu sistēmas daļai! Resnā zarna: Caur gļotādu no …"
click at [441, 128] on label "Caur gļotādu no uztura atliekām asinīs uzsūcas ūdens" at bounding box center [568, 141] width 352 height 26
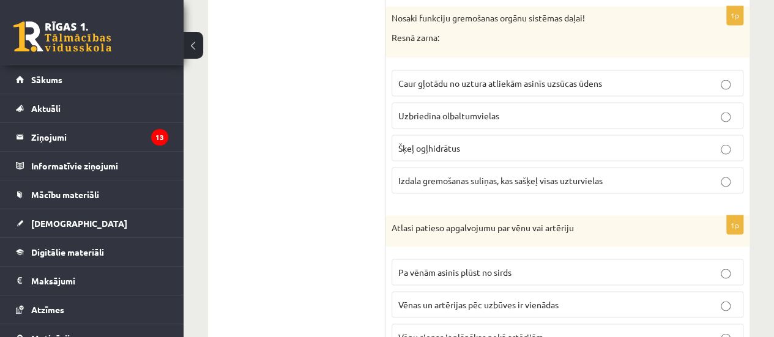
scroll to position [1163, 0]
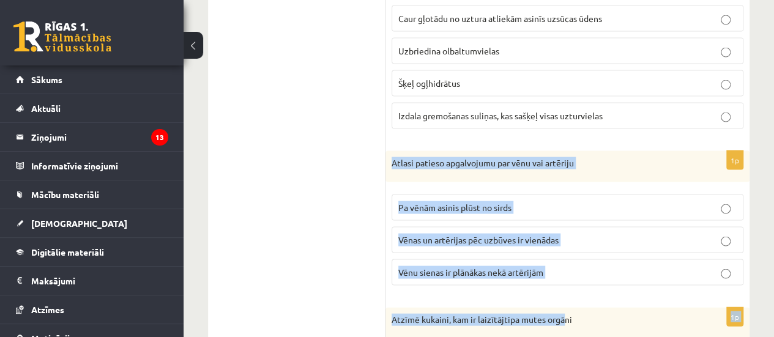
drag, startPoint x: 389, startPoint y: 150, endPoint x: 567, endPoint y: 292, distance: 228.1
click at [426, 157] on p "Atlasi patieso apgalvojumu par vēnu vai artēriju" at bounding box center [537, 163] width 291 height 12
drag, startPoint x: 393, startPoint y: 153, endPoint x: 568, endPoint y: 269, distance: 210.6
click at [568, 269] on div "1p Atlasi patieso apgalvojumu par vēnu vai artēriju Pa vēnām asinis plūst no si…" at bounding box center [567, 223] width 364 height 145
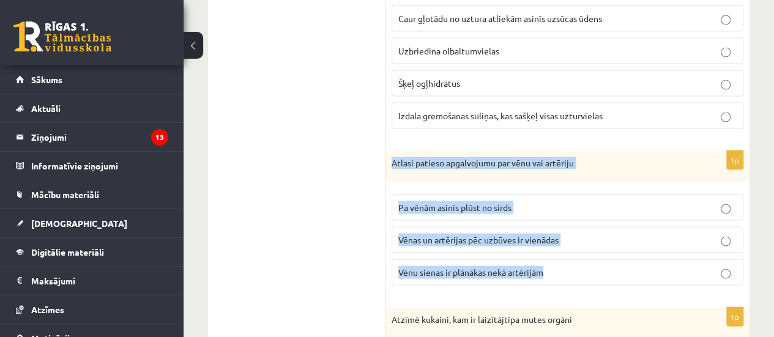
copy div "Atlasi patieso apgalvojumu par vēnu vai artēriju Pa vēnām asinis plūst no sirds…"
click at [491, 267] on span "Vēnu sienas ir plānākas nekā artērijām" at bounding box center [470, 272] width 145 height 11
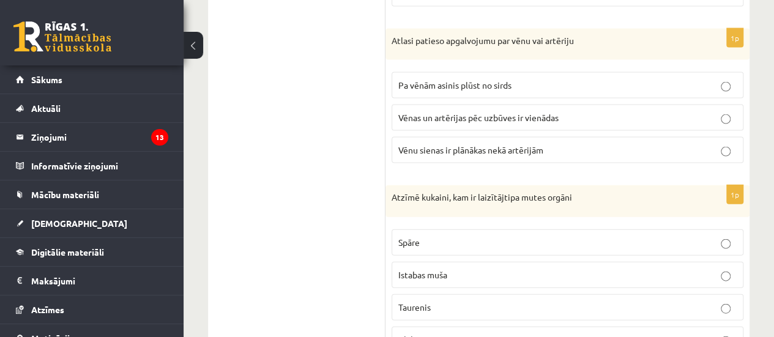
scroll to position [1346, 0]
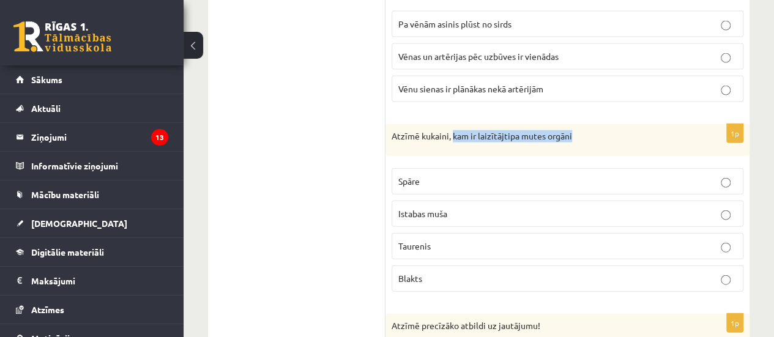
drag, startPoint x: 453, startPoint y: 130, endPoint x: 581, endPoint y: 129, distance: 127.3
click at [581, 130] on p "Atzīmē kukaini, kam ir laizītājtipa mutes orgāni" at bounding box center [537, 136] width 291 height 12
copy p "kam ir laizītājtipa mutes orgāni"
click at [458, 240] on p "Taurenis" at bounding box center [567, 246] width 338 height 13
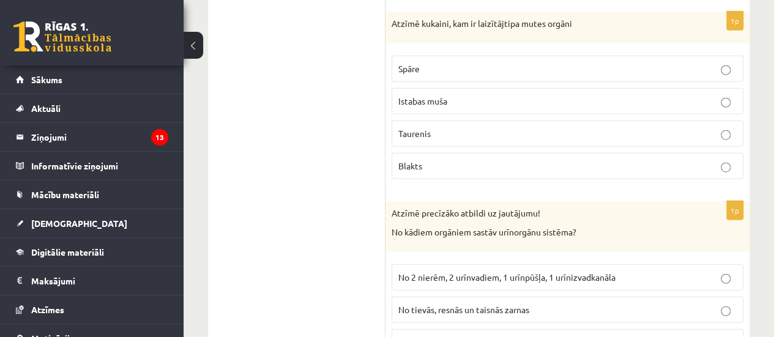
scroll to position [1530, 0]
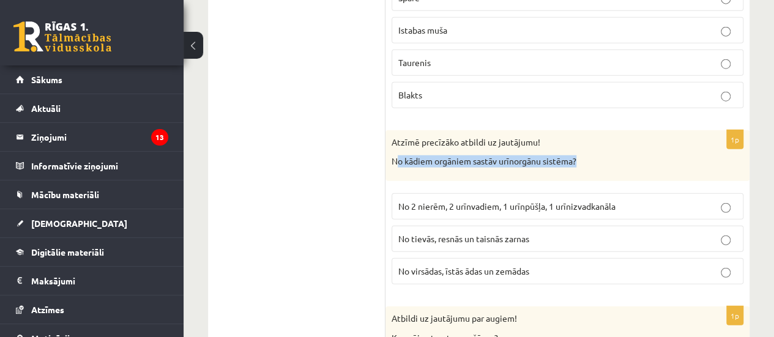
drag, startPoint x: 395, startPoint y: 152, endPoint x: 590, endPoint y: 161, distance: 195.4
click at [590, 161] on div "Atzīmē precīzāko atbildi uz jautājumu! No kādiem orgāniem sastāv urīnorgānu sis…" at bounding box center [567, 155] width 364 height 51
copy p "o kādiem orgāniem sastāv urīnorgānu sistēma?"
click at [558, 201] on span "No 2 nierēm, 2 urīnvadiem, 1 urīnpūšļa, 1 urīnizvadkanāla" at bounding box center [506, 206] width 217 height 11
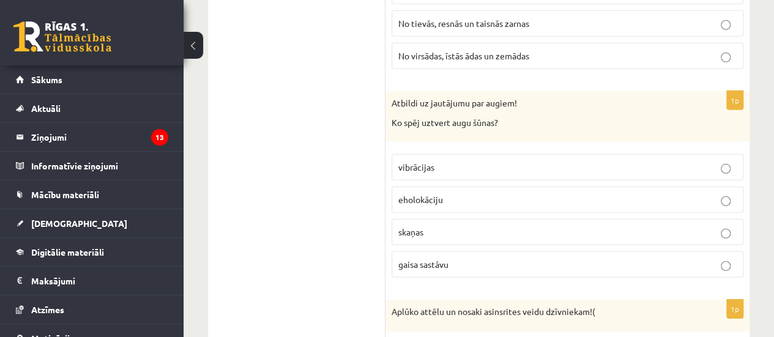
scroll to position [1774, 0]
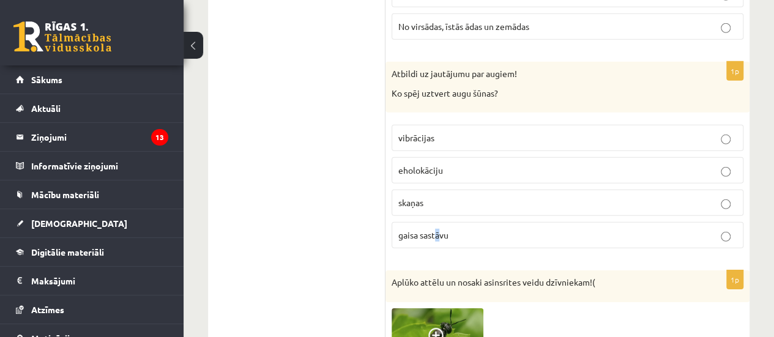
drag, startPoint x: 438, startPoint y: 223, endPoint x: 436, endPoint y: 230, distance: 7.6
click at [436, 230] on label "gaisa sastāvu" at bounding box center [568, 235] width 352 height 26
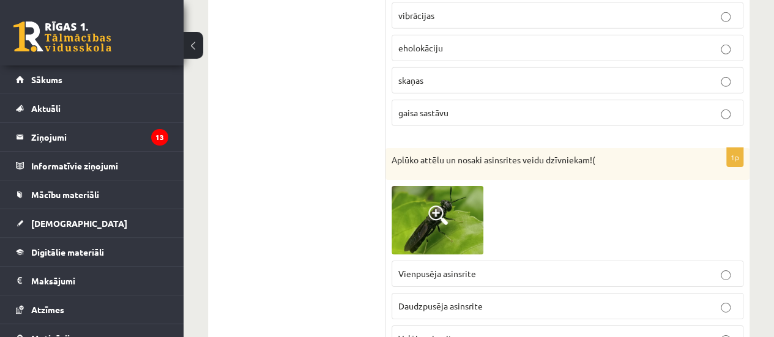
click at [433, 107] on span "gaisa sastāvu" at bounding box center [423, 112] width 50 height 11
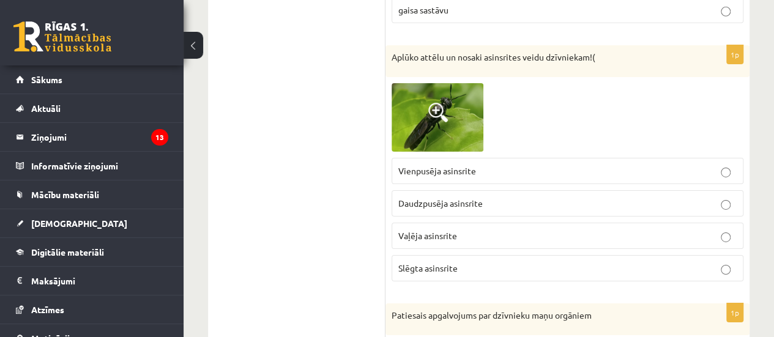
scroll to position [2019, 0]
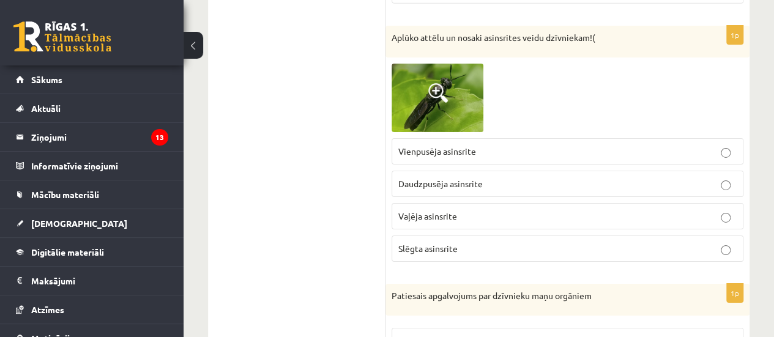
click at [467, 242] on p "Slēgta asinsrite" at bounding box center [567, 248] width 338 height 13
click at [455, 210] on span "Vaļēja asinsrite" at bounding box center [427, 215] width 59 height 11
click at [449, 146] on span "Vienpusēja asinsrite" at bounding box center [437, 151] width 78 height 11
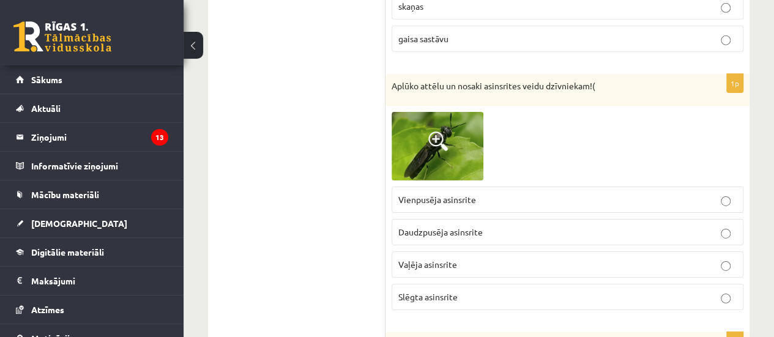
scroll to position [1897, 0]
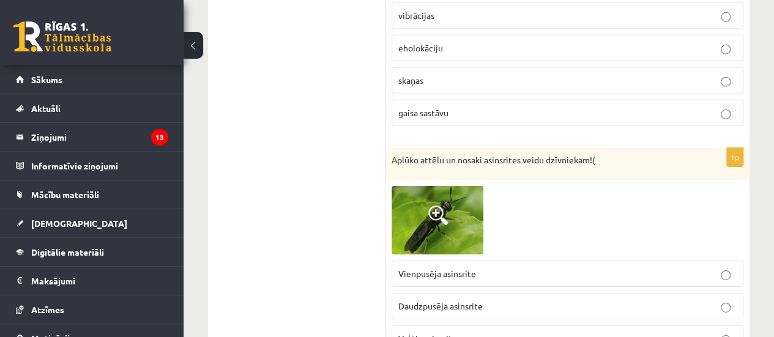
click at [427, 199] on img at bounding box center [438, 220] width 92 height 69
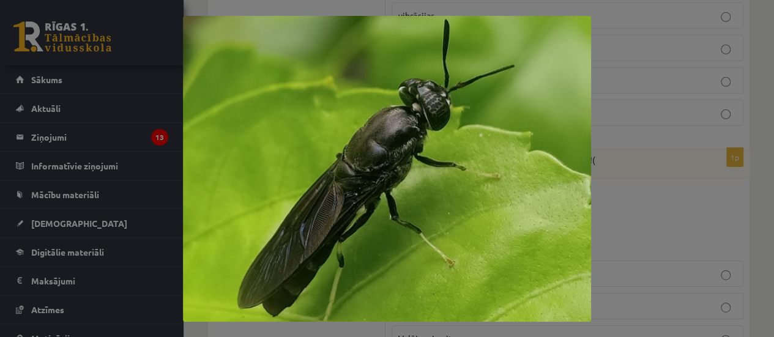
click at [656, 131] on div at bounding box center [387, 168] width 774 height 337
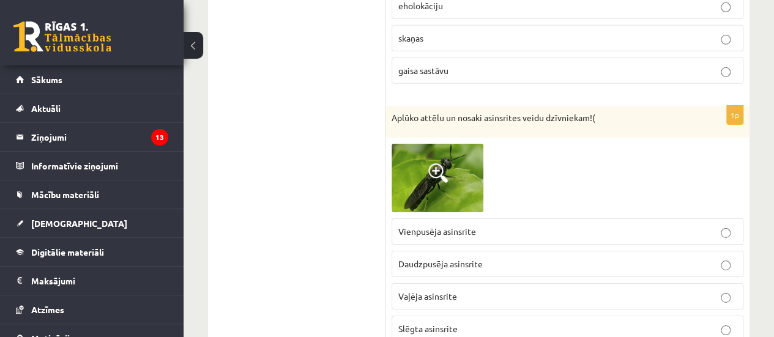
scroll to position [1958, 0]
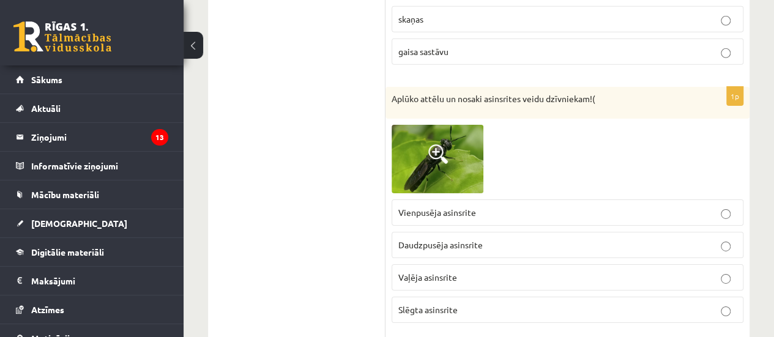
click at [438, 271] on p "Vaļēja asinsrite" at bounding box center [567, 277] width 338 height 13
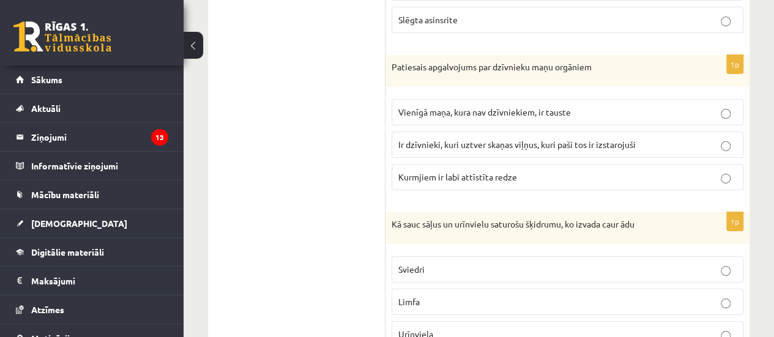
scroll to position [2264, 0]
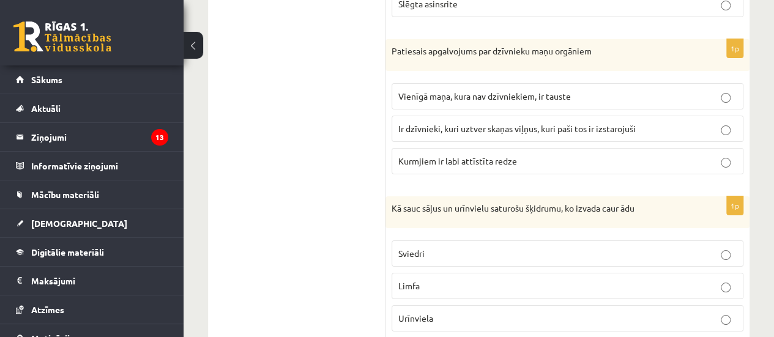
click at [521, 123] on span "Ir dzīvnieki, kuri uztver skaņas viļņus, kuri paši tos ir izstarojuši" at bounding box center [516, 128] width 237 height 11
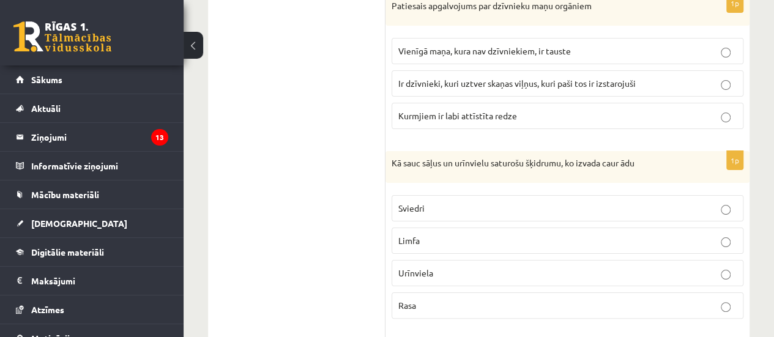
scroll to position [2386, 0]
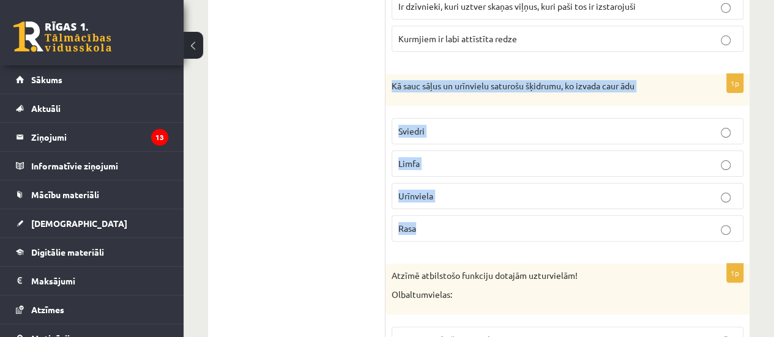
drag, startPoint x: 392, startPoint y: 70, endPoint x: 460, endPoint y: 220, distance: 164.6
click at [460, 220] on div "1p Kā sauc sāļus un urīnvielu saturošu šķidrumu, ko izvada caur ādu Sviedri Lim…" at bounding box center [567, 162] width 364 height 177
copy div "Kā sauc sāļus un urīnvielu saturošu šķidrumu, ko izvada caur ādu Sviedri Limfa …"
click at [435, 125] on p "Sviedri" at bounding box center [567, 131] width 338 height 13
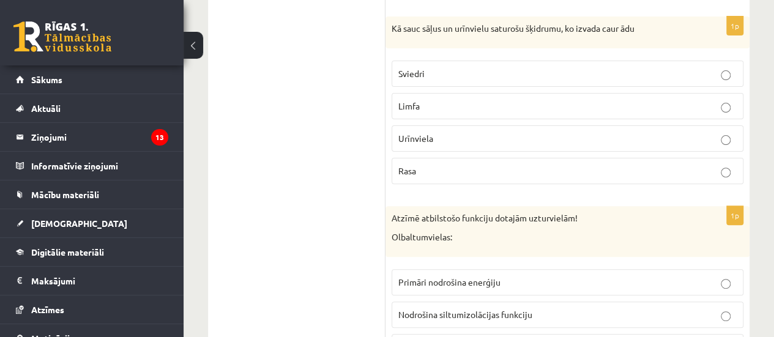
scroll to position [2509, 0]
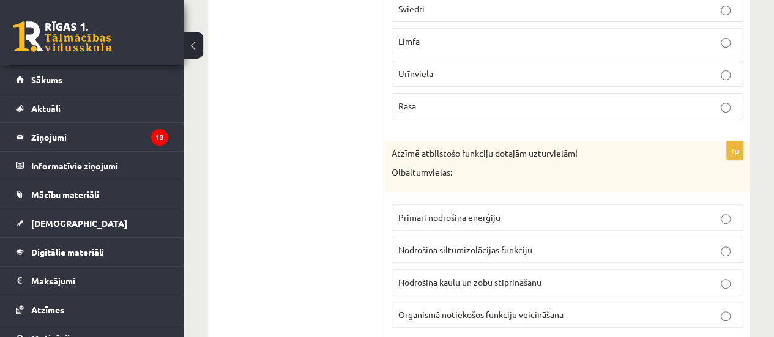
click at [436, 309] on span "Organismā notiekošos funkciju veicināšana" at bounding box center [480, 314] width 165 height 11
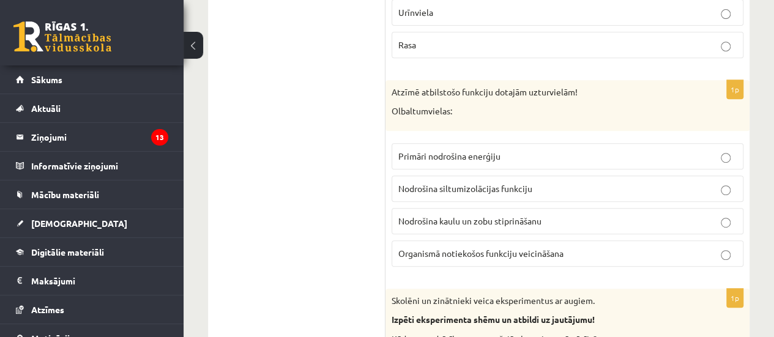
scroll to position [2631, 0]
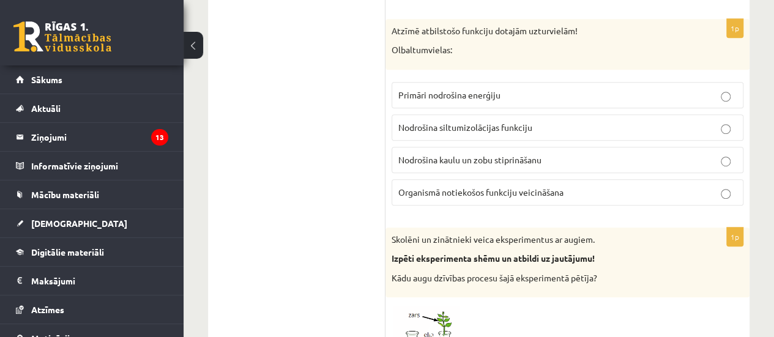
click at [540, 82] on label "Primāri nodrošina enerģiju" at bounding box center [568, 95] width 352 height 26
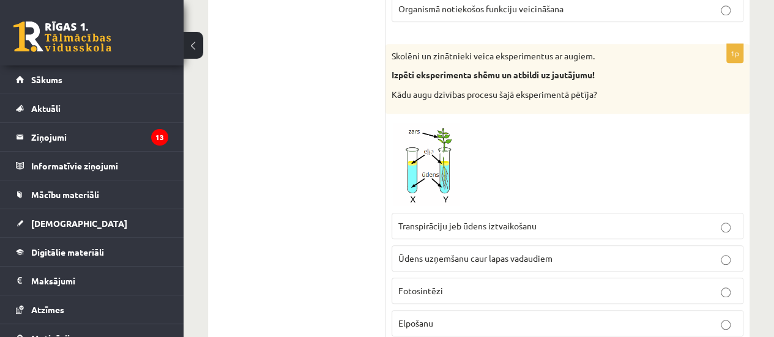
scroll to position [2876, 0]
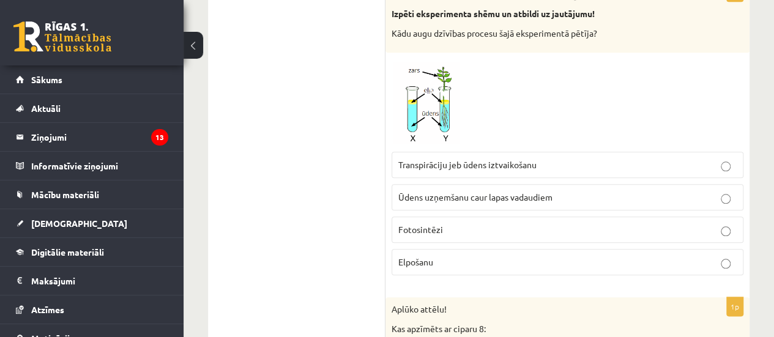
click at [466, 192] on span "Ūdens uzņemšanu caur lapas vadaudiem" at bounding box center [475, 197] width 154 height 11
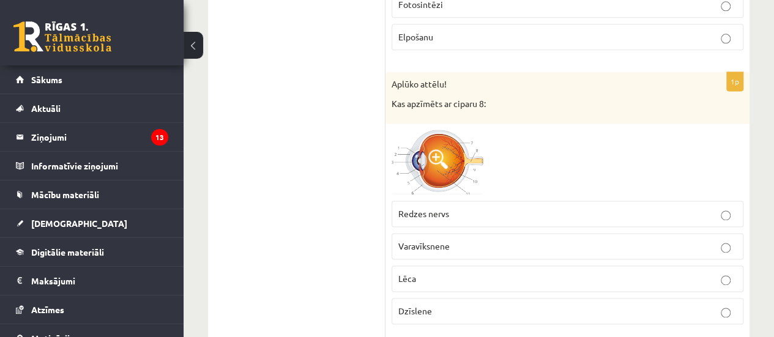
scroll to position [3121, 0]
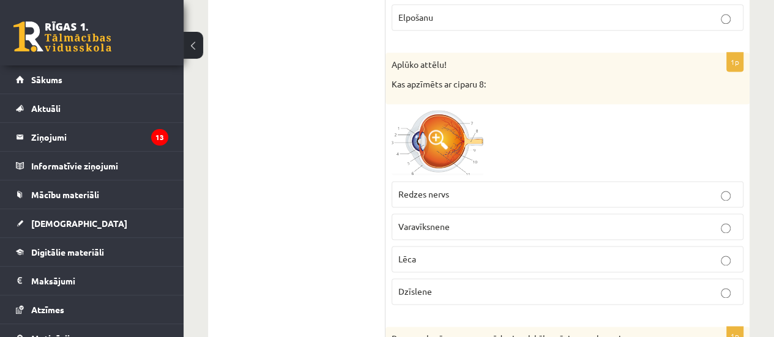
click at [458, 188] on p "Redzes nervs" at bounding box center [567, 194] width 338 height 13
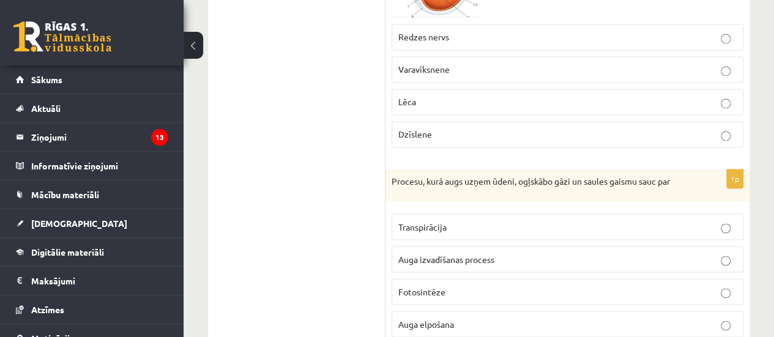
scroll to position [3304, 0]
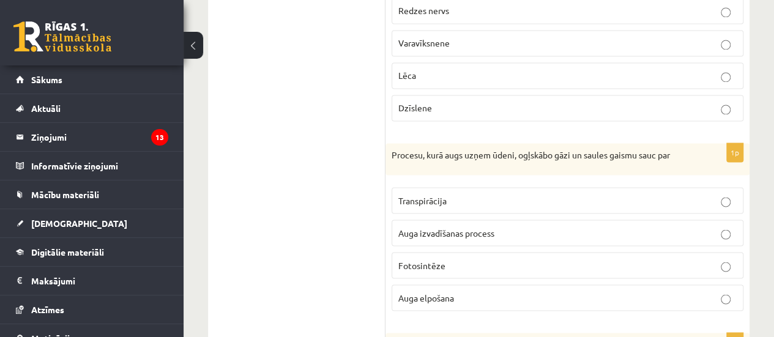
click at [486, 252] on label "Fotosintēze" at bounding box center [568, 265] width 352 height 26
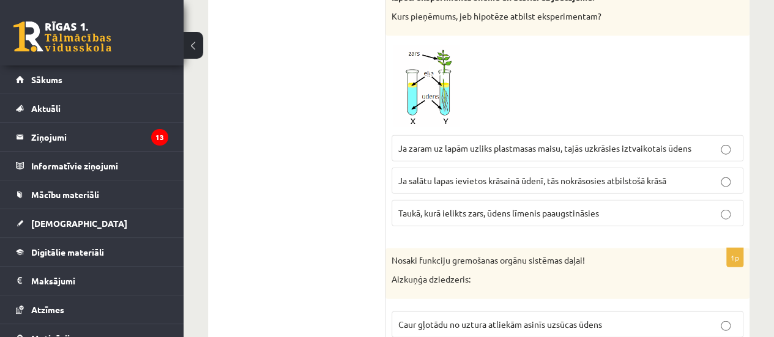
scroll to position [3610, 0]
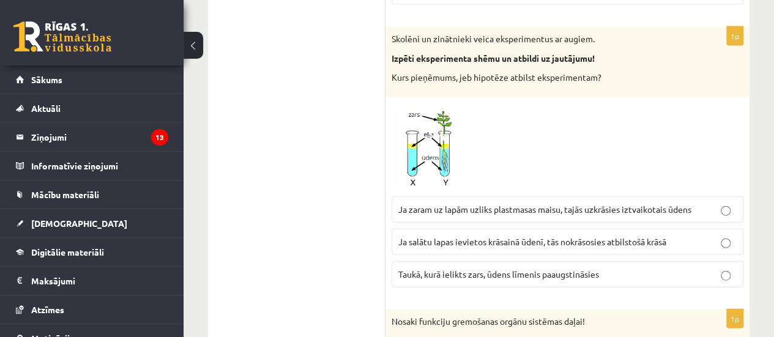
click at [607, 268] on p "Taukā, kurā ielikts zars, ūdens līmenis paaugstināsies" at bounding box center [567, 274] width 338 height 13
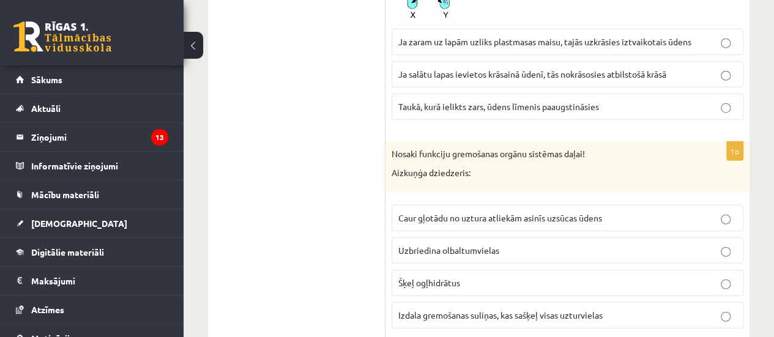
scroll to position [3794, 0]
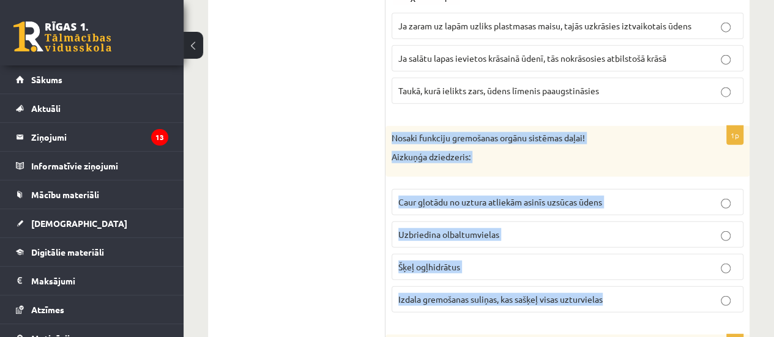
drag, startPoint x: 393, startPoint y: 110, endPoint x: 631, endPoint y: 281, distance: 293.4
click at [631, 281] on div "1p Nosaki funkciju gremošanas orgānu sistēmas daļai! Aizkuņģa dziedzeris: Caur …" at bounding box center [567, 224] width 364 height 196
copy div "Nosaki funkciju gremošanas orgānu sistēmas daļai! Aizkuņģa dziedzeris: Caur gļo…"
click at [513, 286] on label "Izdala gremošanas suliņas, kas sašķeļ visas uzturvielas" at bounding box center [568, 299] width 352 height 26
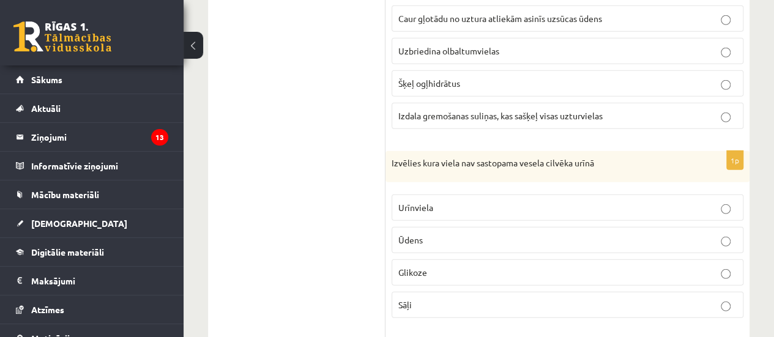
scroll to position [4038, 0]
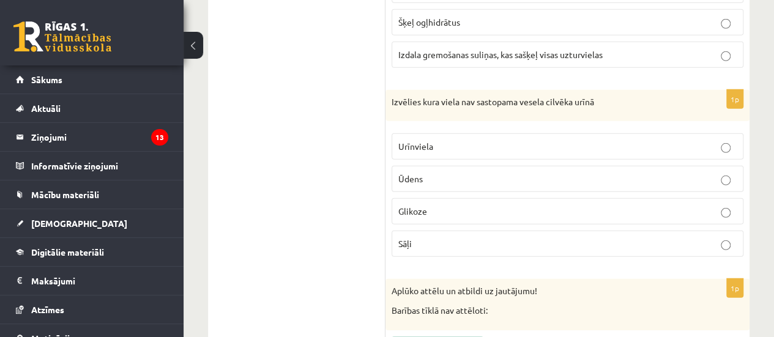
click at [451, 205] on p "Glikoze" at bounding box center [567, 211] width 338 height 13
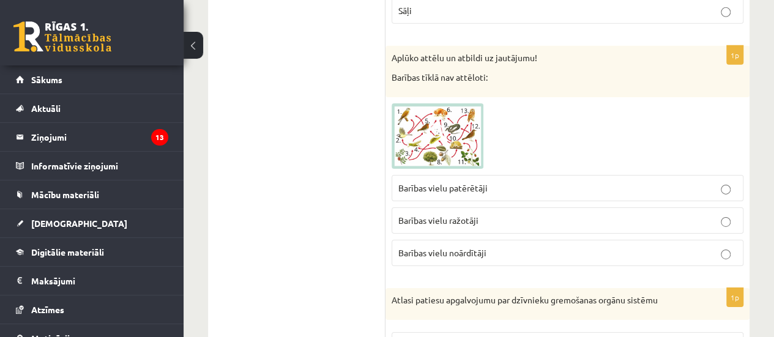
scroll to position [4280, 0]
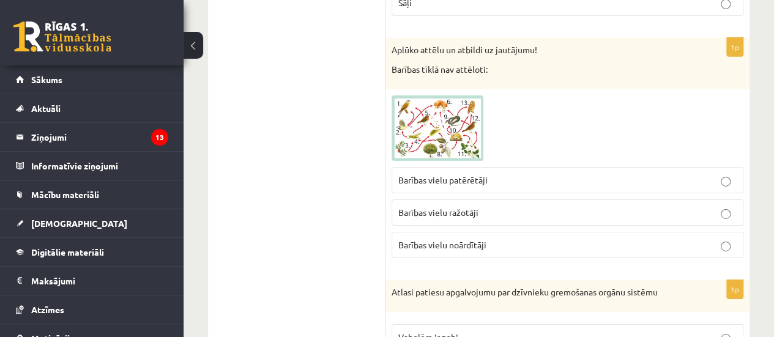
click at [450, 105] on img at bounding box center [438, 128] width 92 height 66
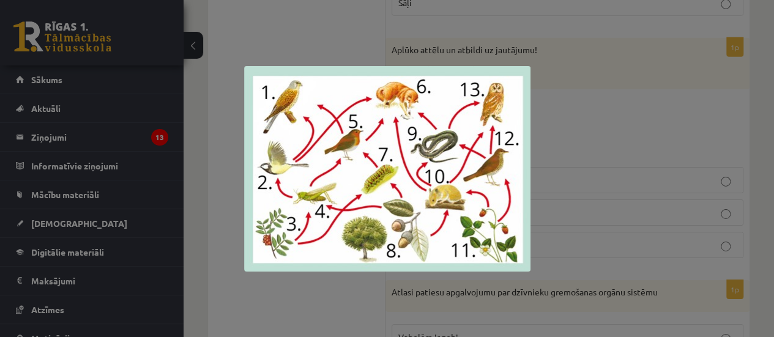
click at [597, 100] on div at bounding box center [387, 168] width 774 height 337
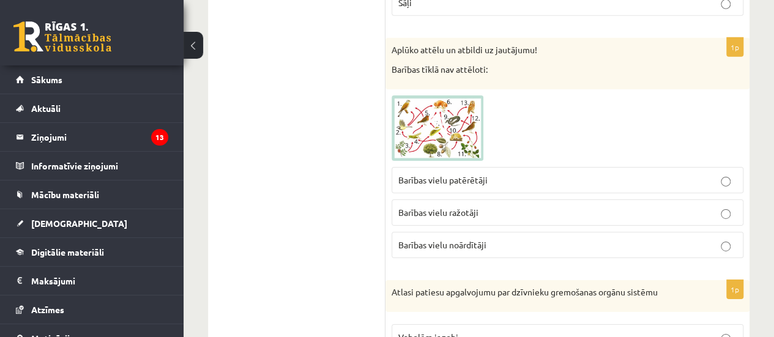
click at [455, 102] on img at bounding box center [438, 128] width 92 height 66
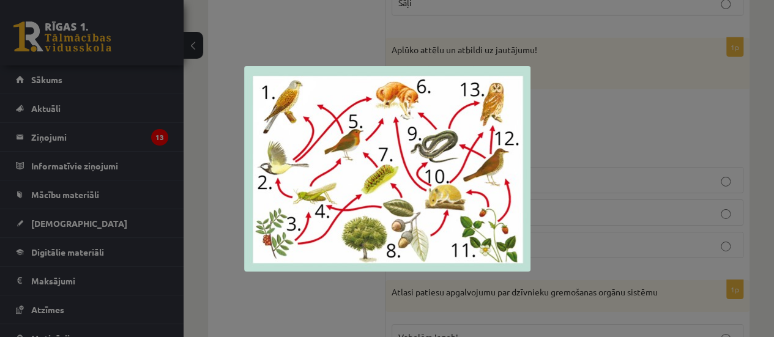
click at [590, 100] on div at bounding box center [387, 168] width 774 height 337
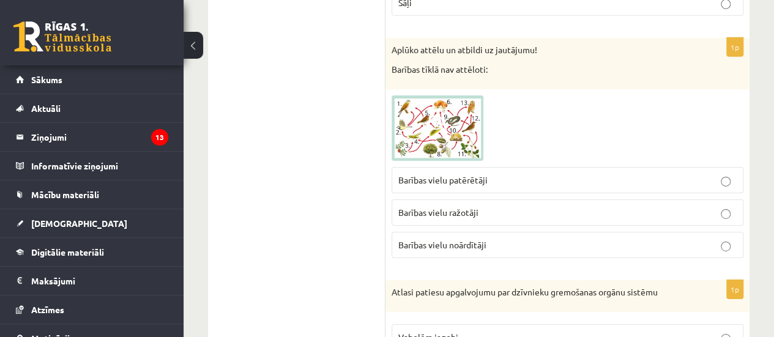
click at [454, 119] on img at bounding box center [438, 128] width 92 height 66
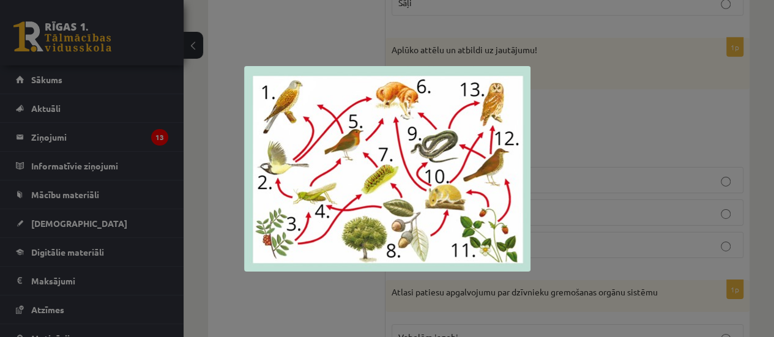
click at [614, 100] on div at bounding box center [387, 168] width 774 height 337
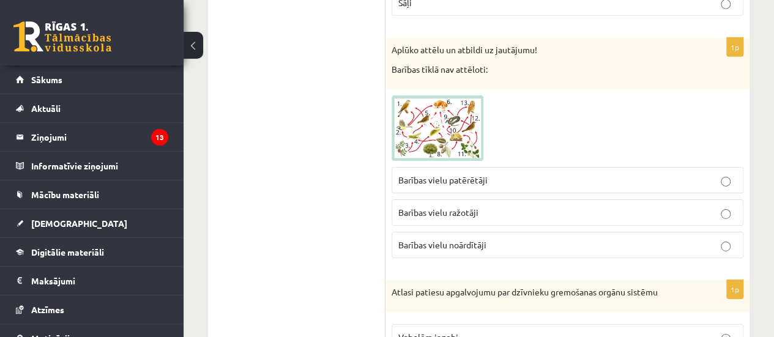
click at [526, 232] on label "Barības vielu noārdītāji" at bounding box center [568, 245] width 352 height 26
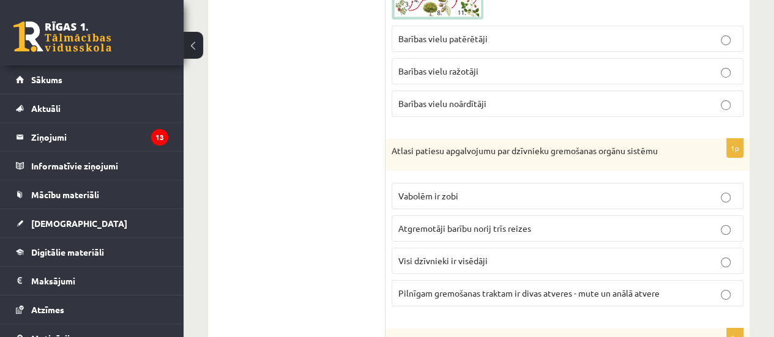
scroll to position [4463, 0]
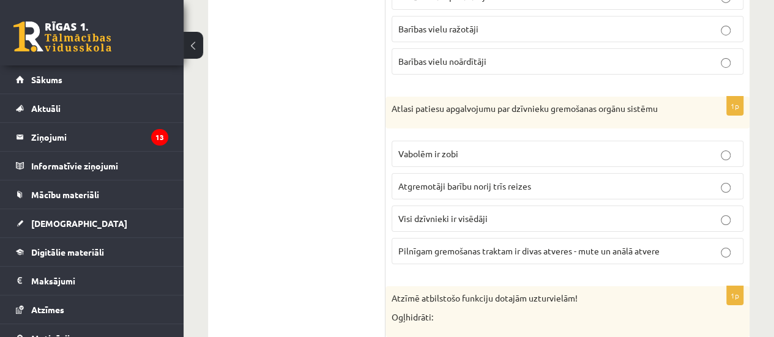
click at [466, 245] on span "Pilnīgam gremošanas traktam ir divas atveres - mute un anālā atvere" at bounding box center [528, 250] width 261 height 11
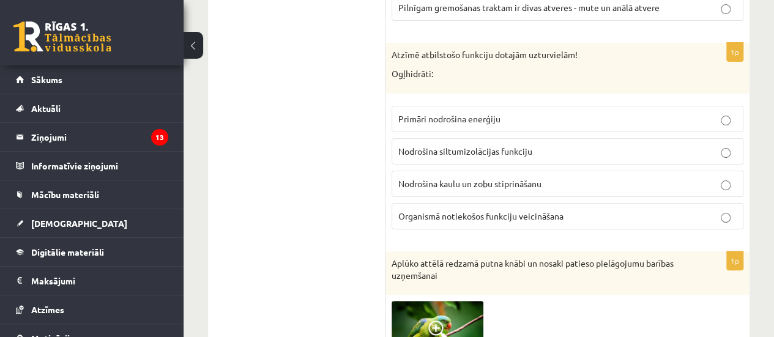
scroll to position [4647, 0]
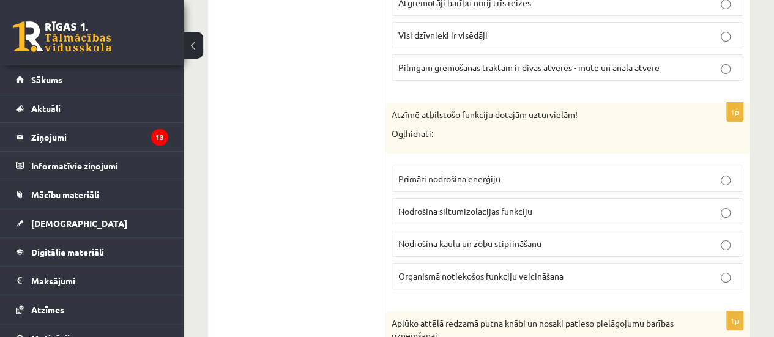
click at [450, 238] on span "Nodrošina kaulu un zobu stiprināšanu" at bounding box center [469, 243] width 143 height 11
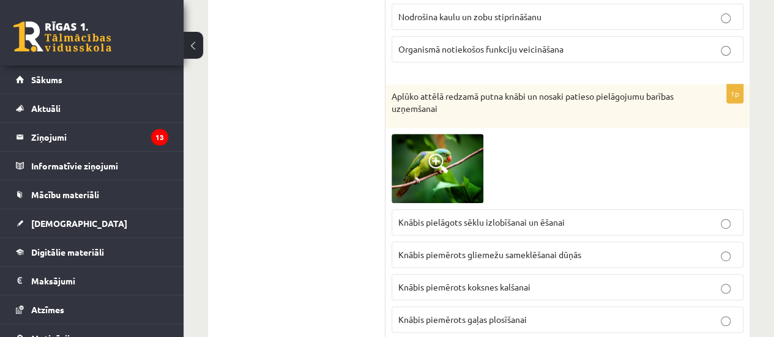
scroll to position [4891, 0]
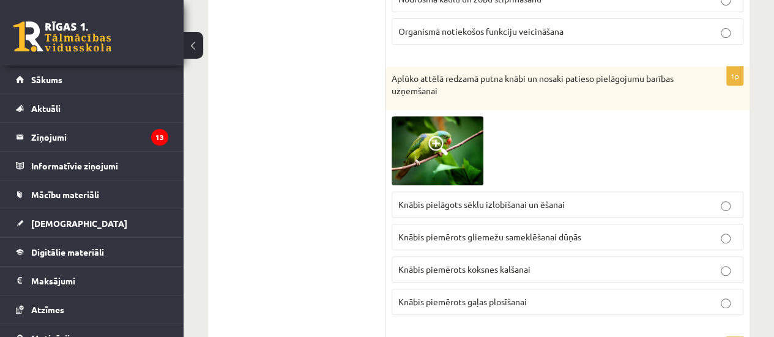
click at [494, 199] on span "Knābis pielāgots sēklu izlobīšanai un ēšanai" at bounding box center [481, 204] width 166 height 11
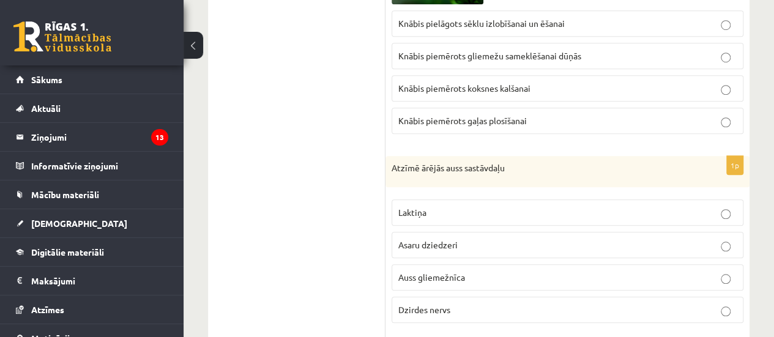
scroll to position [5136, 0]
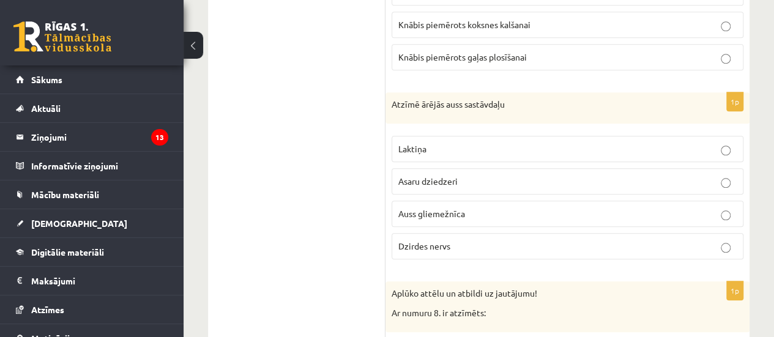
click at [431, 201] on label "Auss gliemežnīca" at bounding box center [568, 214] width 352 height 26
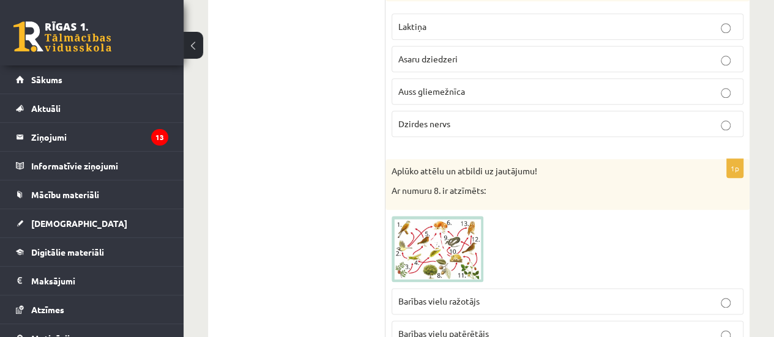
scroll to position [5320, 0]
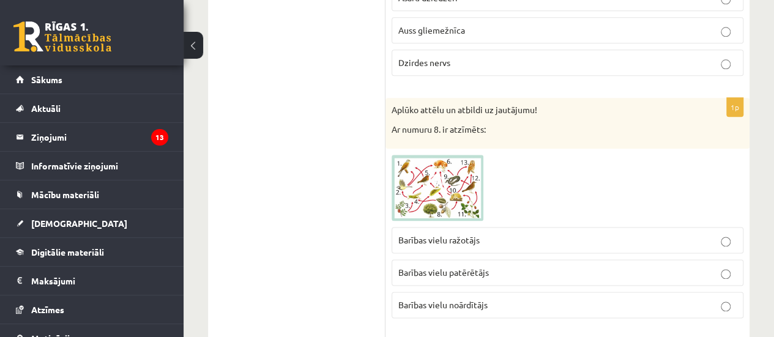
click at [420, 155] on img at bounding box center [438, 188] width 92 height 66
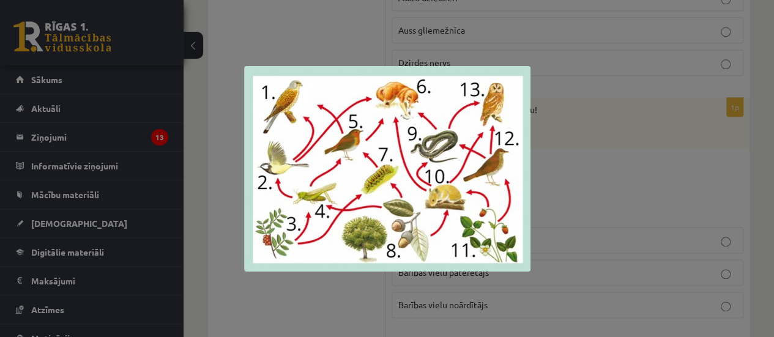
click at [587, 133] on div at bounding box center [387, 168] width 774 height 337
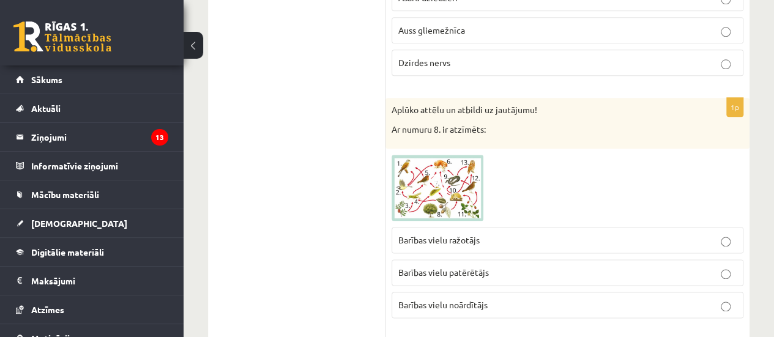
click at [502, 234] on p "Barības vielu ražotājs" at bounding box center [567, 240] width 338 height 13
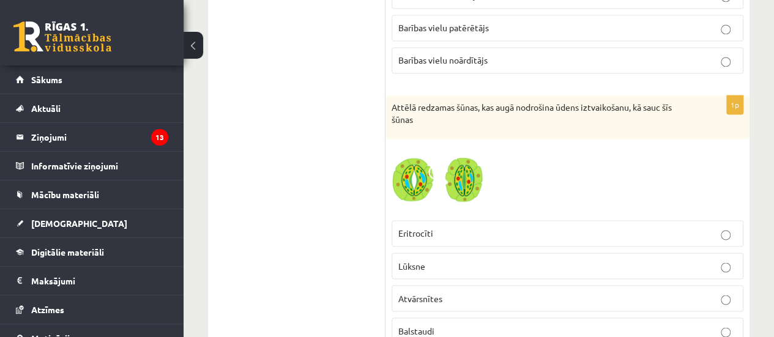
scroll to position [5626, 0]
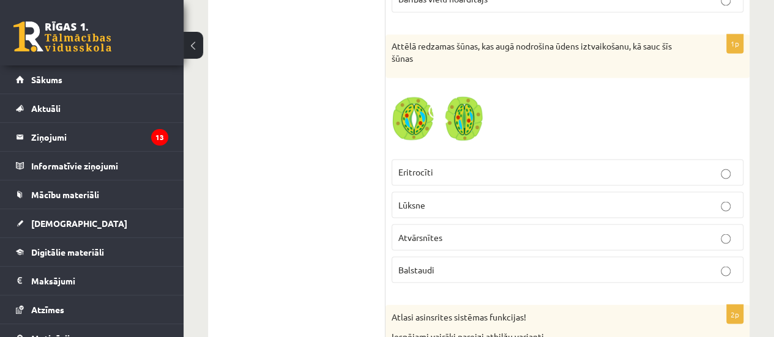
click at [426, 231] on span "Atvārsnītes" at bounding box center [420, 236] width 44 height 11
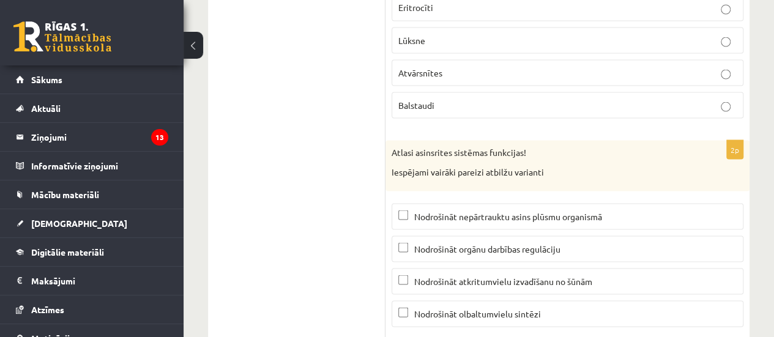
scroll to position [5809, 0]
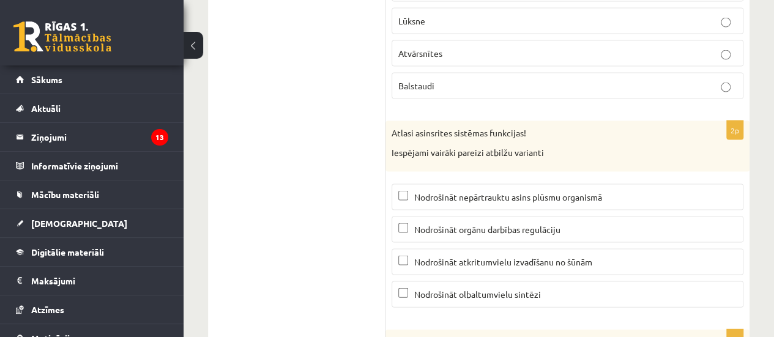
click at [465, 217] on label "Nodrošināt orgānu darbības regulāciju" at bounding box center [568, 230] width 352 height 26
click at [449, 256] on span "Nodrošināt atkritumvielu izvadīšanu no šūnām" at bounding box center [503, 261] width 178 height 11
click at [432, 224] on span "Nodrošināt orgānu darbības regulāciju" at bounding box center [487, 229] width 146 height 11
click at [438, 217] on label "Nodrošināt orgānu darbības regulāciju" at bounding box center [568, 230] width 352 height 26
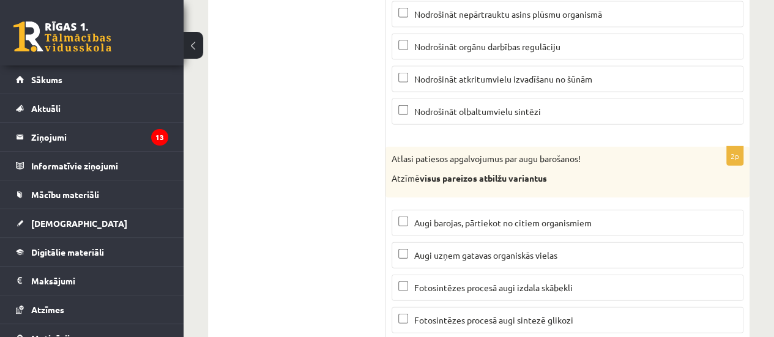
scroll to position [5993, 0]
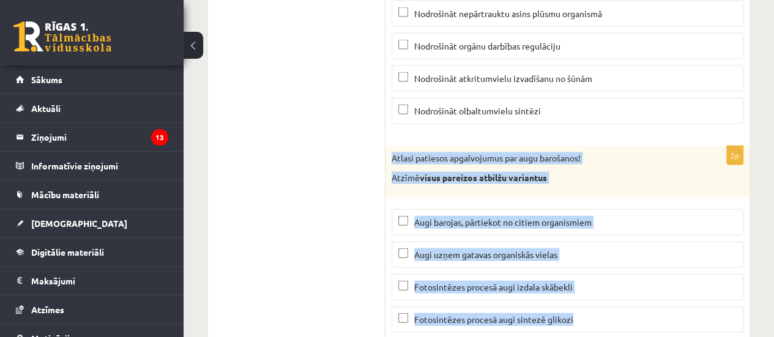
drag, startPoint x: 392, startPoint y: 116, endPoint x: 587, endPoint y: 286, distance: 259.4
click at [587, 286] on div "2p Atlasi patiesos apgalvojumus par augu barošanos! Atzīmē visus pareizos atbil…" at bounding box center [567, 244] width 364 height 196
copy div "Atlasi patiesos apgalvojumus par augu barošanos! Atzīmē visus pareizos atbilžu …"
click at [520, 314] on span "Fotosintēzes procesā augi sintezē glikozi" at bounding box center [493, 319] width 159 height 11
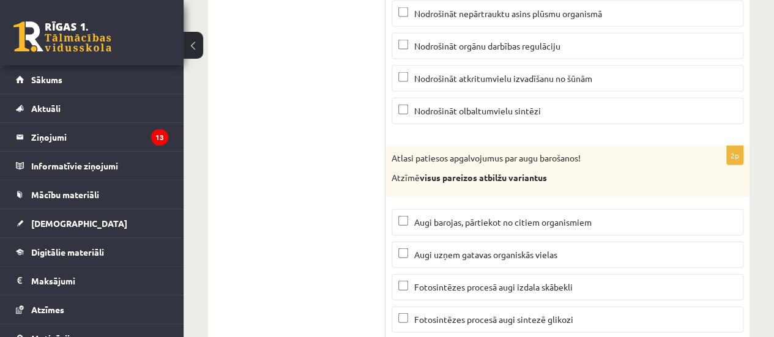
click at [519, 281] on p "Fotosintēzes procesā augi izdala skābekli" at bounding box center [567, 287] width 338 height 13
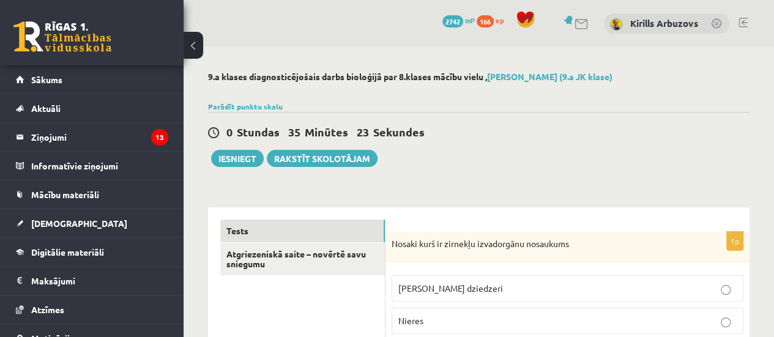
scroll to position [122, 0]
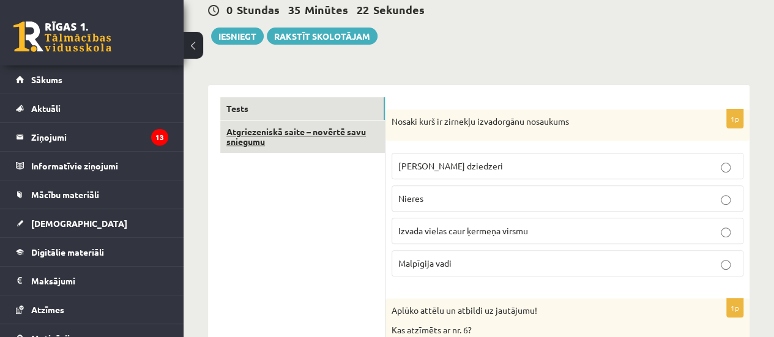
click at [283, 129] on link "Atgriezeniskā saite – novērtē savu sniegumu" at bounding box center [302, 137] width 165 height 33
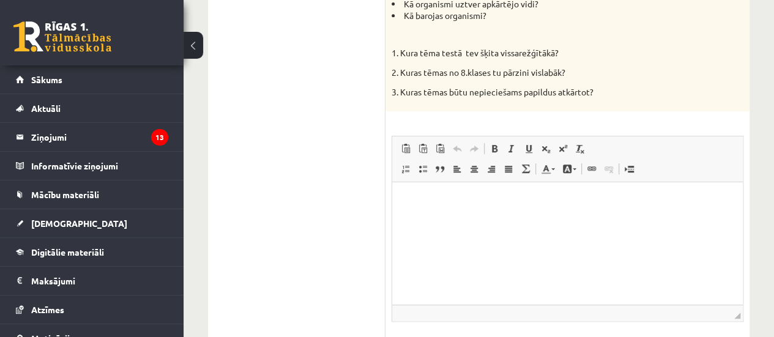
scroll to position [367, 0]
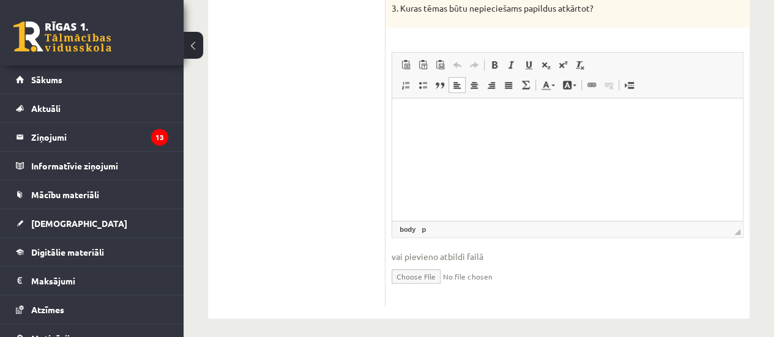
click at [412, 117] on p "Визуальный текстовый редактор, wiswyg-editor-user-answer-47024726002500" at bounding box center [567, 117] width 326 height 13
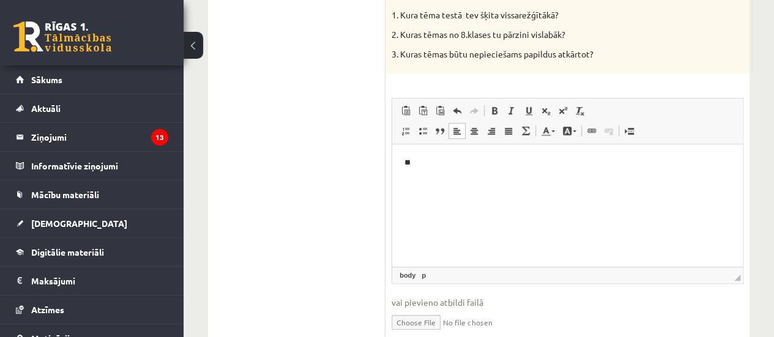
scroll to position [306, 0]
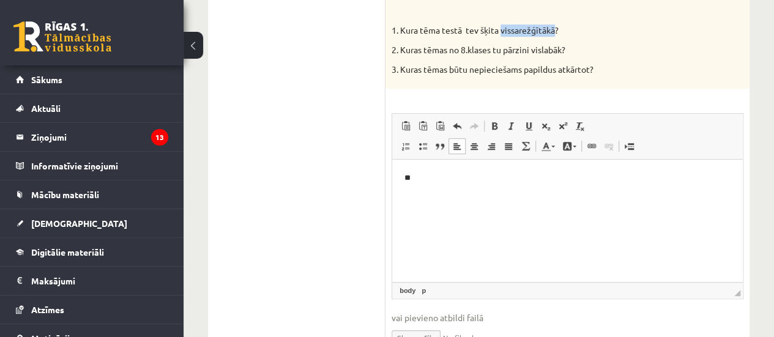
drag, startPoint x: 504, startPoint y: 31, endPoint x: 555, endPoint y: 36, distance: 51.0
click at [555, 36] on p "1. Kura tēma testā tev šķita vissarežģītākā?" at bounding box center [537, 30] width 291 height 12
copy p "vissarežģītākā"
click at [429, 182] on p "**" at bounding box center [567, 178] width 326 height 13
click at [417, 174] on p "**********" at bounding box center [567, 178] width 326 height 13
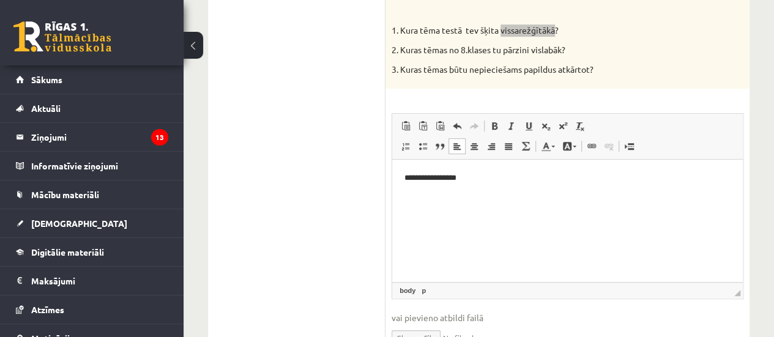
click at [479, 182] on p "**********" at bounding box center [567, 178] width 326 height 13
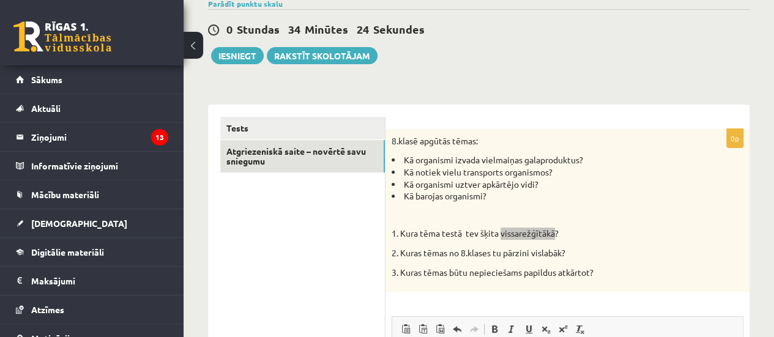
scroll to position [122, 0]
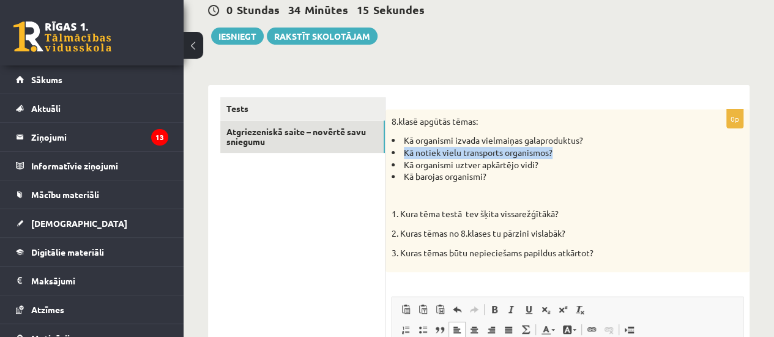
drag, startPoint x: 553, startPoint y: 150, endPoint x: 404, endPoint y: 147, distance: 148.7
click at [404, 147] on li "Kā notiek vielu transports organismos?" at bounding box center [537, 153] width 291 height 12
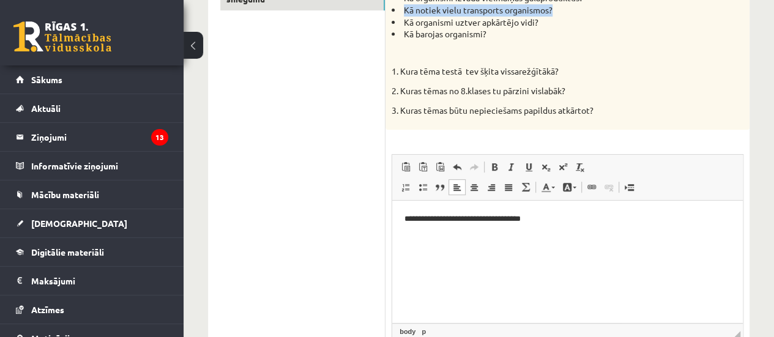
scroll to position [373, 0]
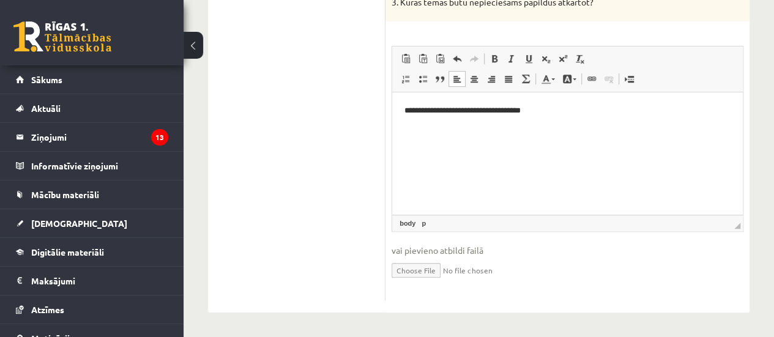
click at [571, 118] on html "**********" at bounding box center [567, 110] width 351 height 37
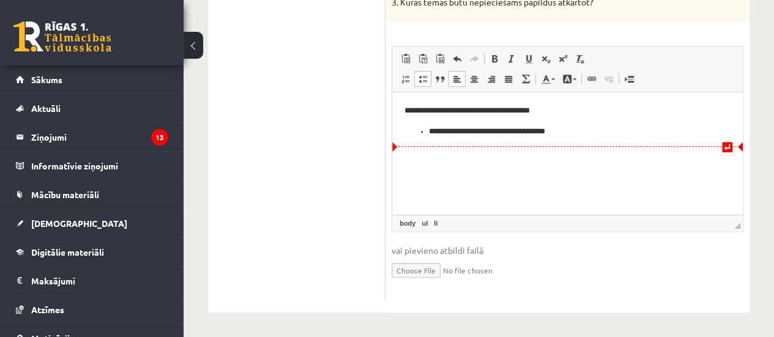
click at [425, 129] on ul "**********" at bounding box center [567, 131] width 326 height 13
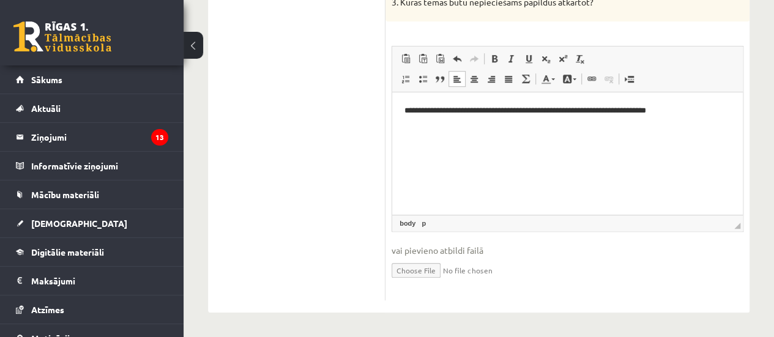
click at [683, 110] on p "**********" at bounding box center [567, 111] width 326 height 13
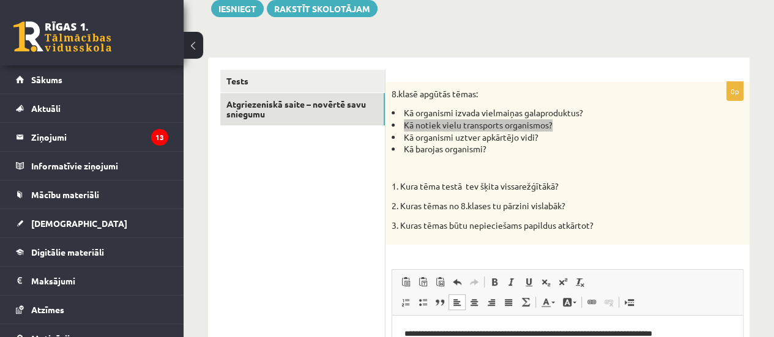
scroll to position [128, 0]
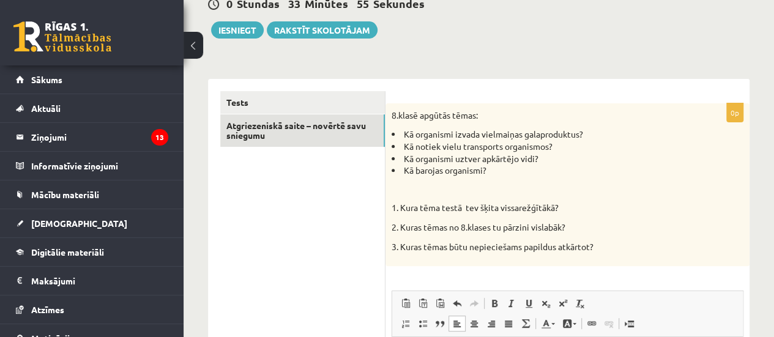
click at [586, 217] on div "8.klasē apgūtās tēmas: Kā organismi izvada vielmaiņas galaproduktus? Kā notiek …" at bounding box center [567, 184] width 364 height 163
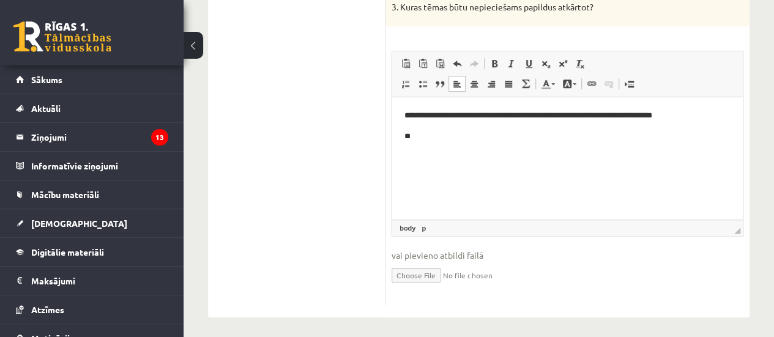
scroll to position [373, 0]
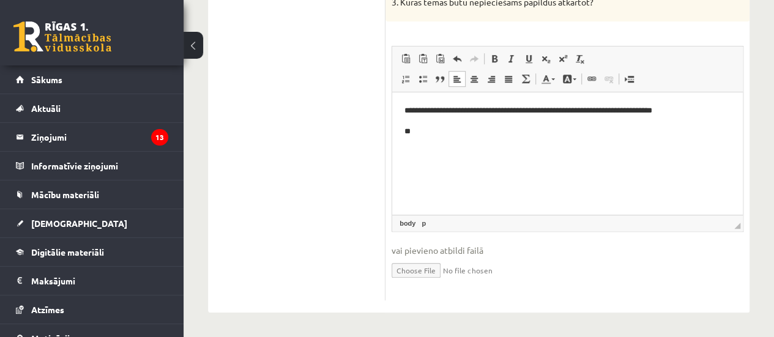
click at [464, 145] on html "**********" at bounding box center [567, 121] width 351 height 58
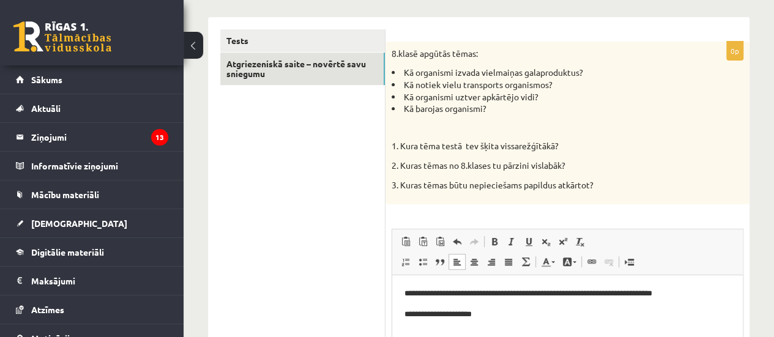
scroll to position [251, 0]
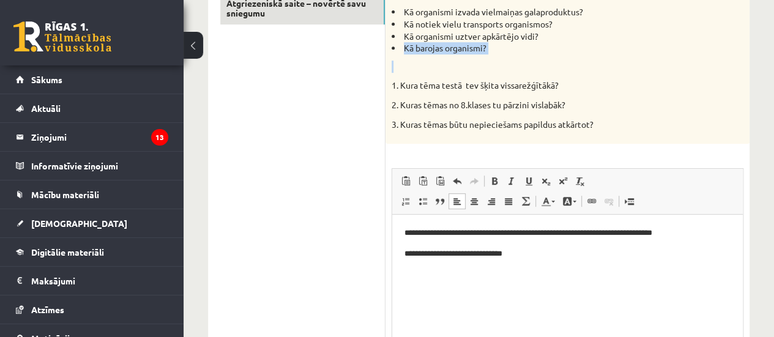
drag, startPoint x: 405, startPoint y: 45, endPoint x: 494, endPoint y: 55, distance: 89.9
click at [494, 55] on div "8.klasē apgūtās tēmas: Kā organismi izvada vielmaiņas galaproduktus? Kā notiek …" at bounding box center [567, 62] width 364 height 163
click at [507, 255] on p "**********" at bounding box center [567, 254] width 326 height 13
click at [428, 274] on ul "**********" at bounding box center [567, 274] width 326 height 13
click at [402, 292] on html "**********" at bounding box center [567, 264] width 351 height 99
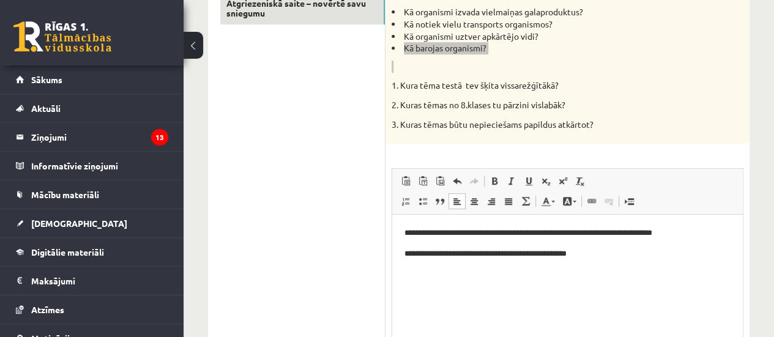
click at [595, 259] on p "**********" at bounding box center [567, 254] width 326 height 13
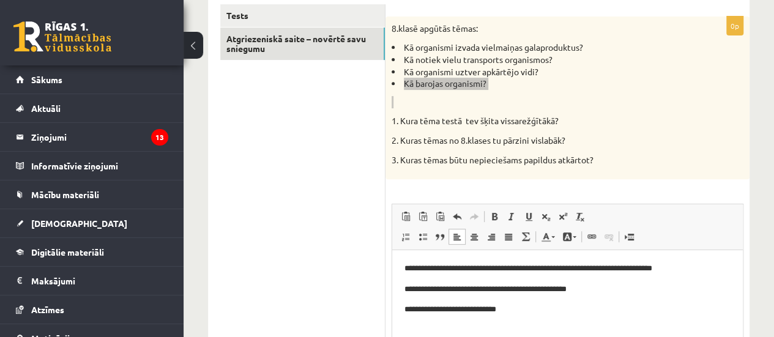
scroll to position [190, 0]
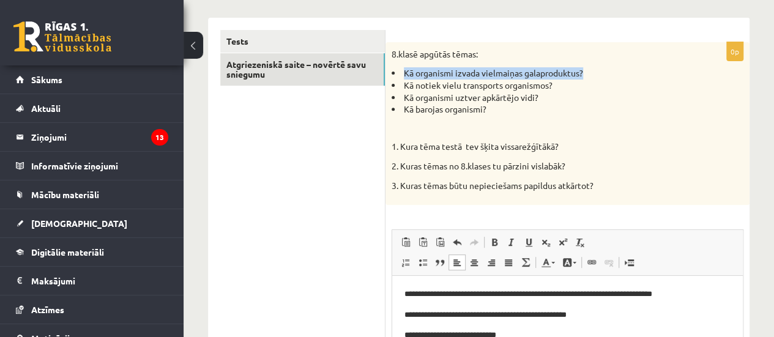
drag, startPoint x: 403, startPoint y: 72, endPoint x: 598, endPoint y: 73, distance: 195.8
click at [598, 73] on li "Kā organismi izvada vielmaiņas galaproduktus?" at bounding box center [537, 73] width 291 height 12
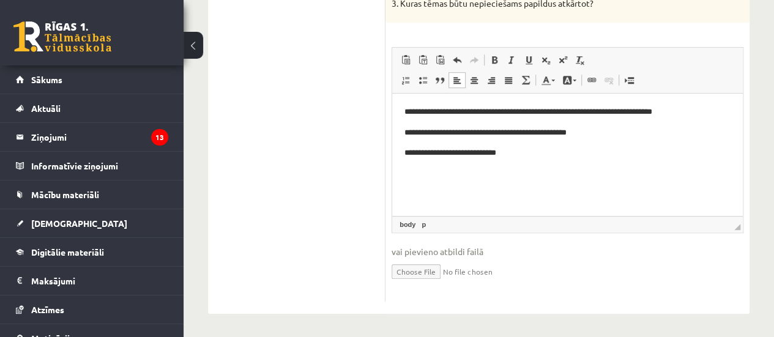
scroll to position [373, 0]
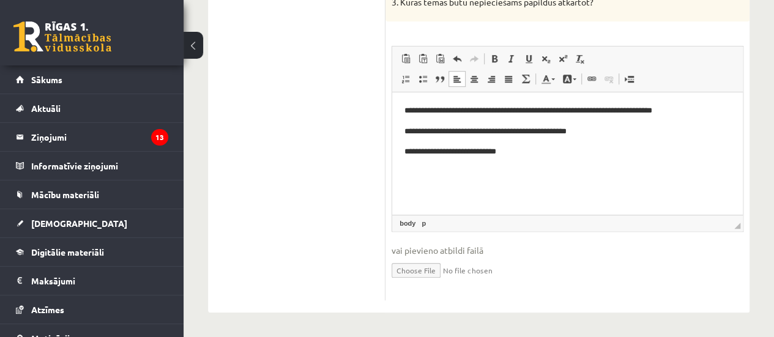
click at [524, 154] on p "**********" at bounding box center [567, 152] width 326 height 13
click at [519, 153] on p "**********" at bounding box center [567, 152] width 326 height 13
click at [428, 172] on ul "**********" at bounding box center [567, 172] width 326 height 13
click at [403, 173] on html "**********" at bounding box center [567, 141] width 351 height 99
click at [411, 153] on p "**********" at bounding box center [567, 152] width 326 height 13
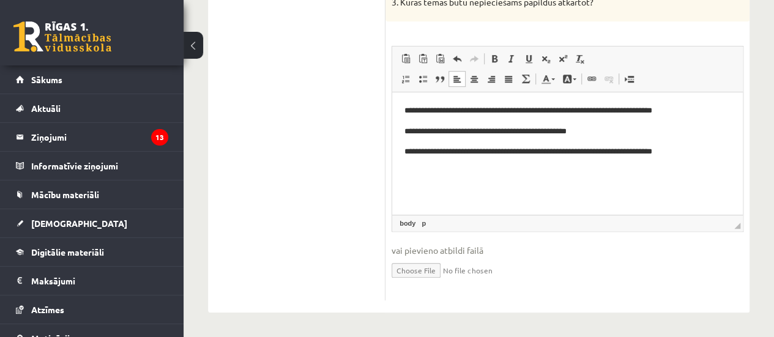
click at [515, 151] on p "**********" at bounding box center [567, 152] width 326 height 13
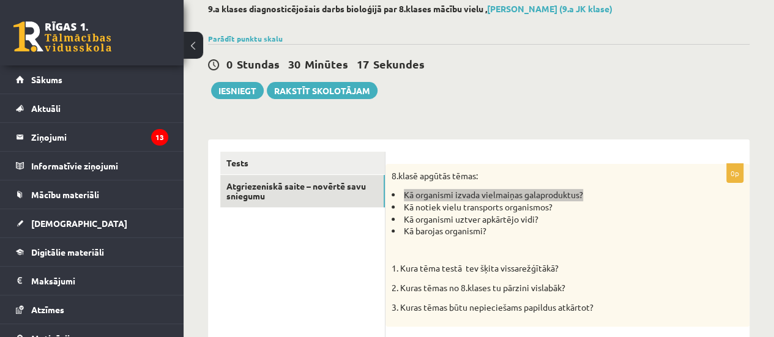
scroll to position [67, 0]
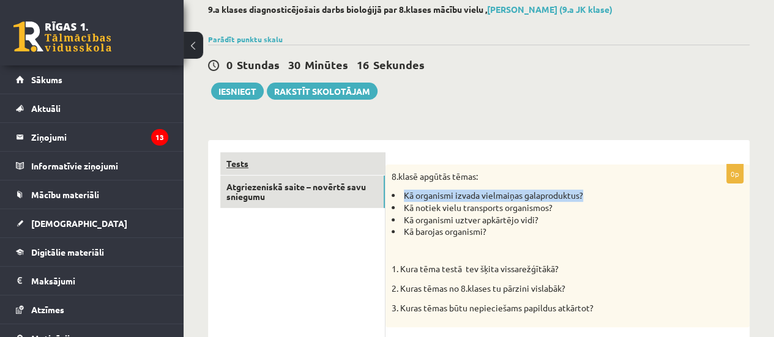
click at [311, 169] on link "Tests" at bounding box center [302, 163] width 165 height 23
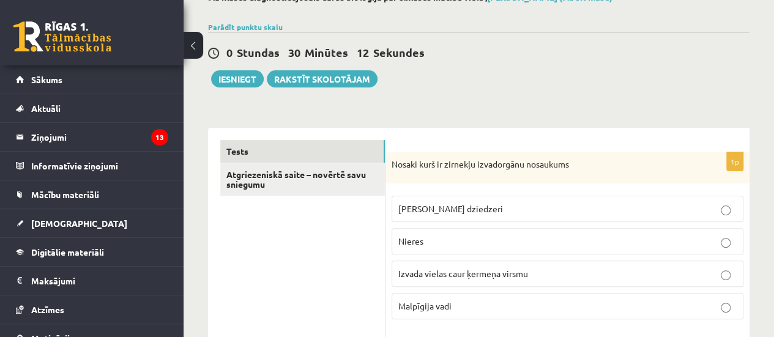
scroll to position [6, 0]
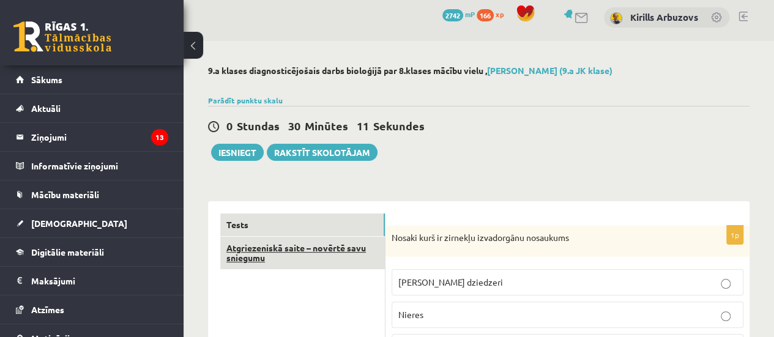
click at [297, 258] on link "Atgriezeniskā saite – novērtē savu sniegumu" at bounding box center [302, 253] width 165 height 33
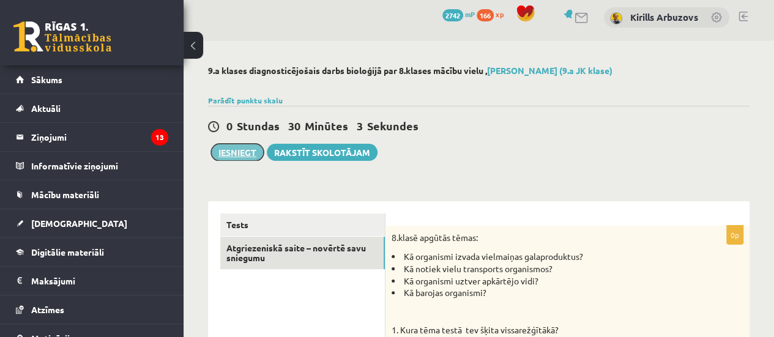
click at [235, 146] on button "Iesniegt" at bounding box center [237, 152] width 53 height 17
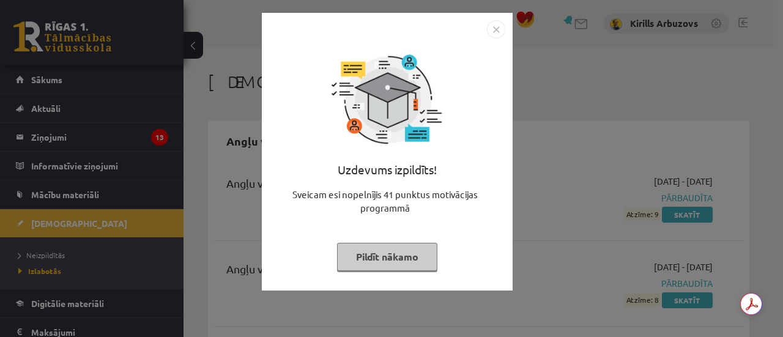
click at [378, 247] on button "Pildīt nākamo" at bounding box center [387, 257] width 100 height 28
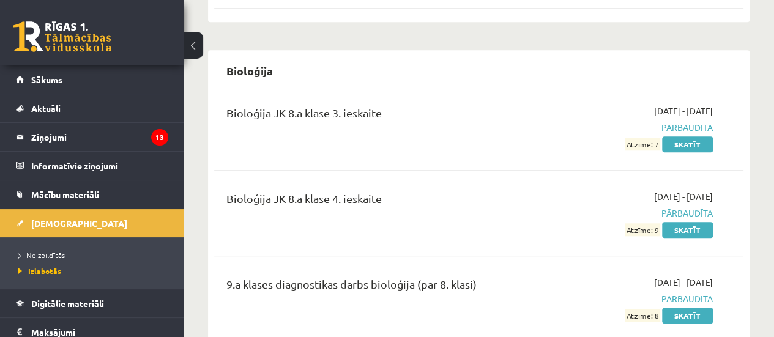
scroll to position [551, 0]
